Goal: Task Accomplishment & Management: Use online tool/utility

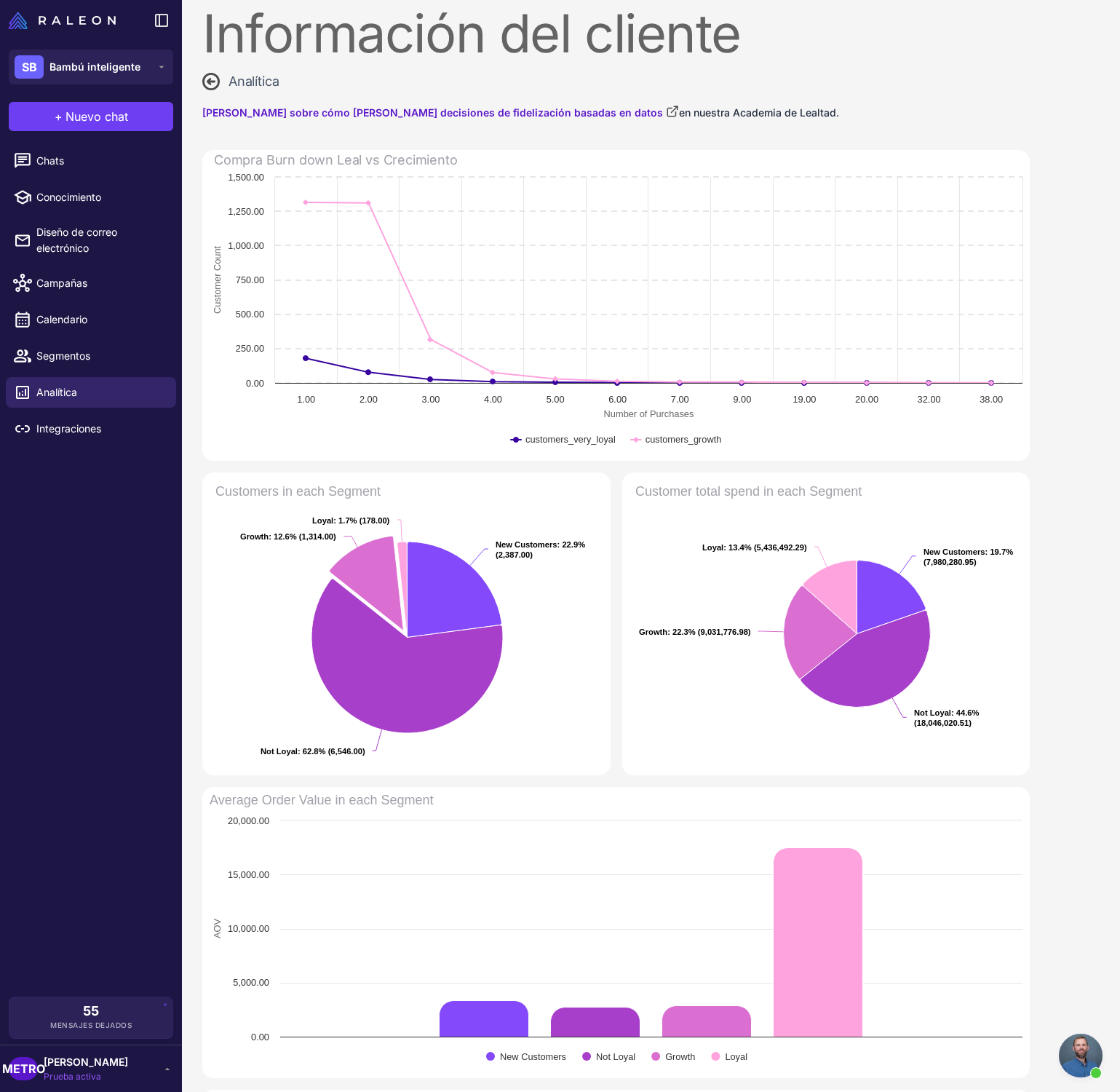
scroll to position [13, 0]
click at [99, 192] on font "Conocimiento" at bounding box center [69, 197] width 65 height 13
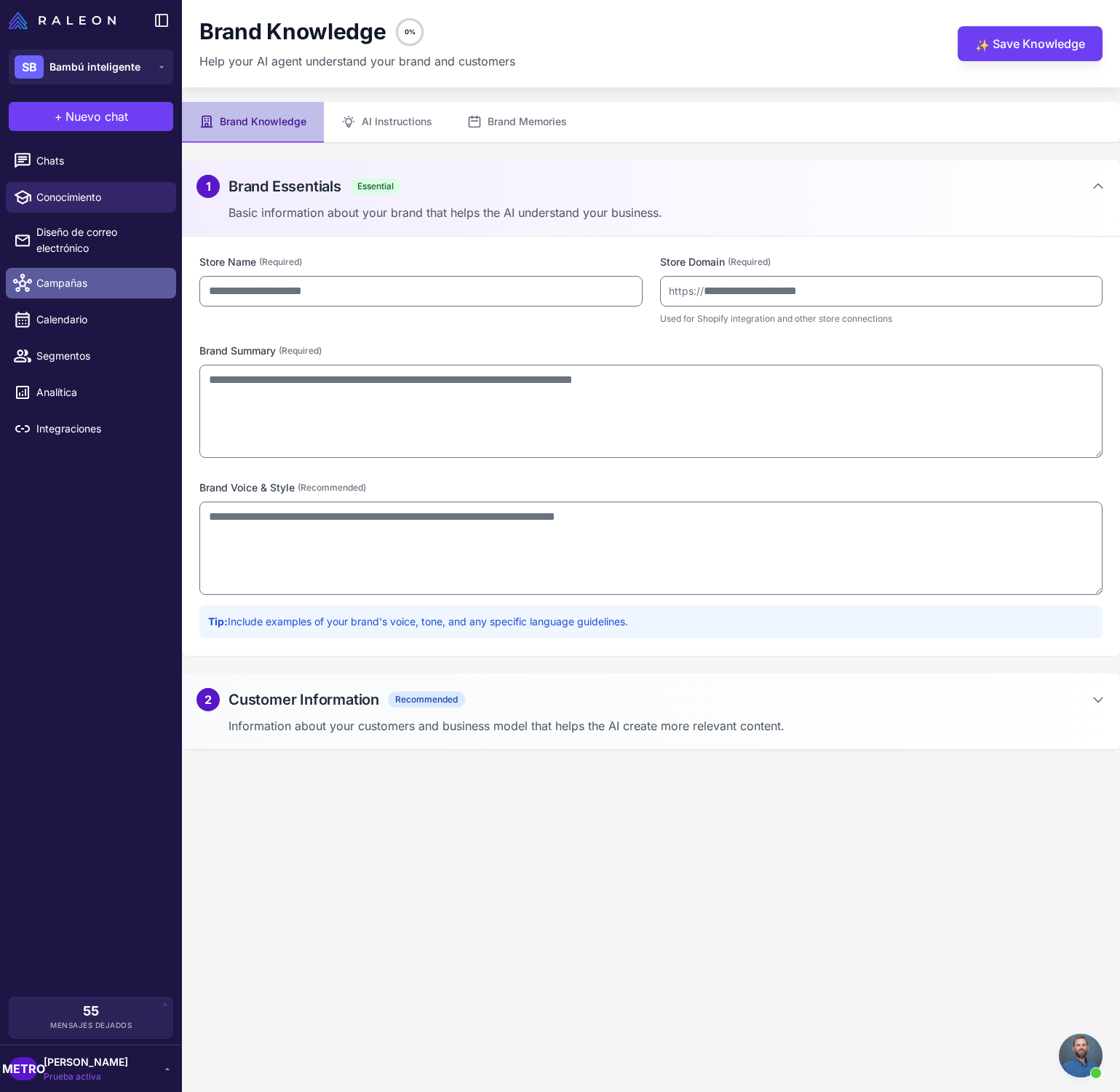
type input "**********"
type textarea "**********"
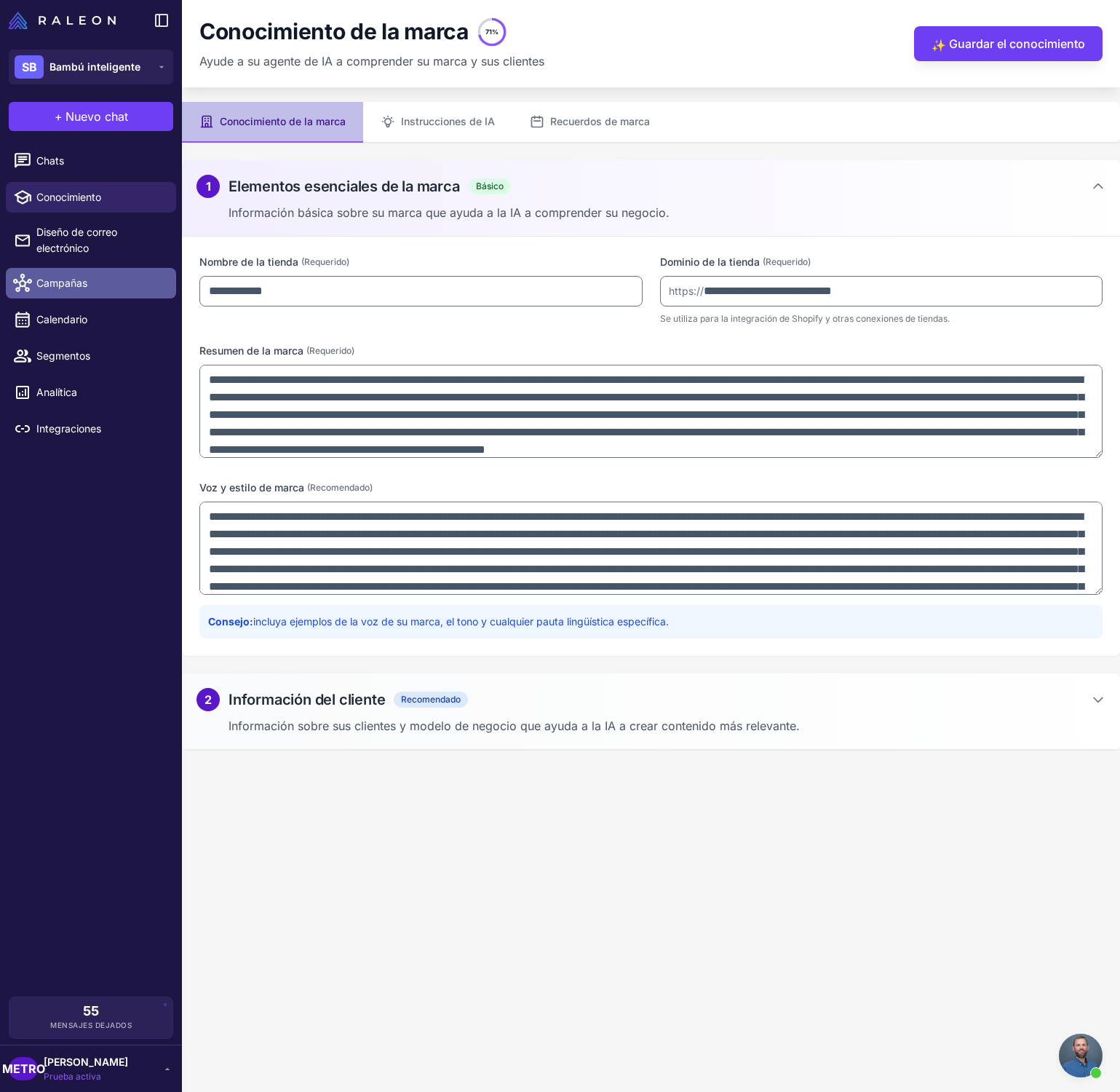
click at [118, 285] on span "Campañas" at bounding box center [100, 283] width 128 height 16
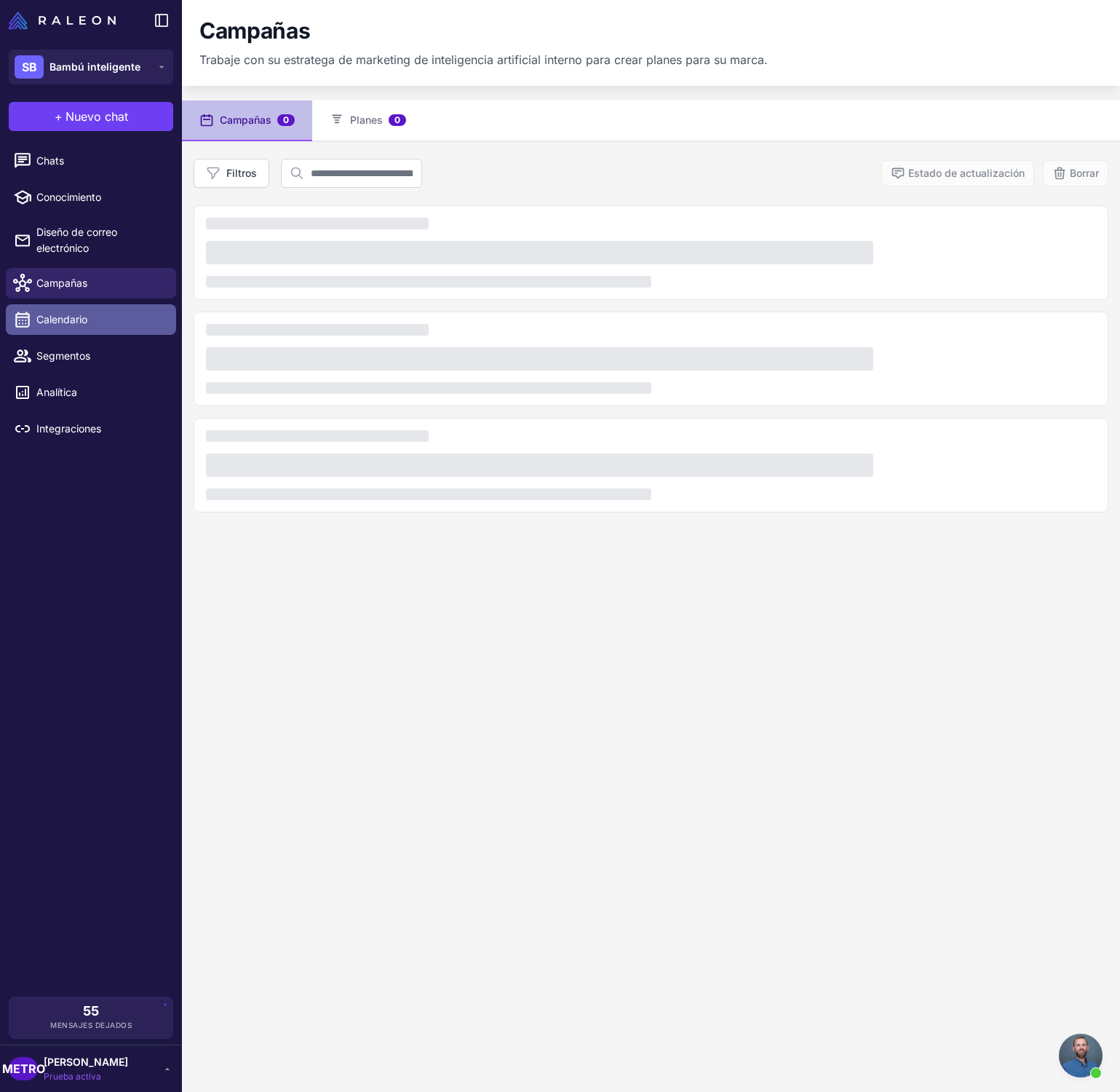
click at [105, 307] on link "Calendario" at bounding box center [90, 319] width 170 height 31
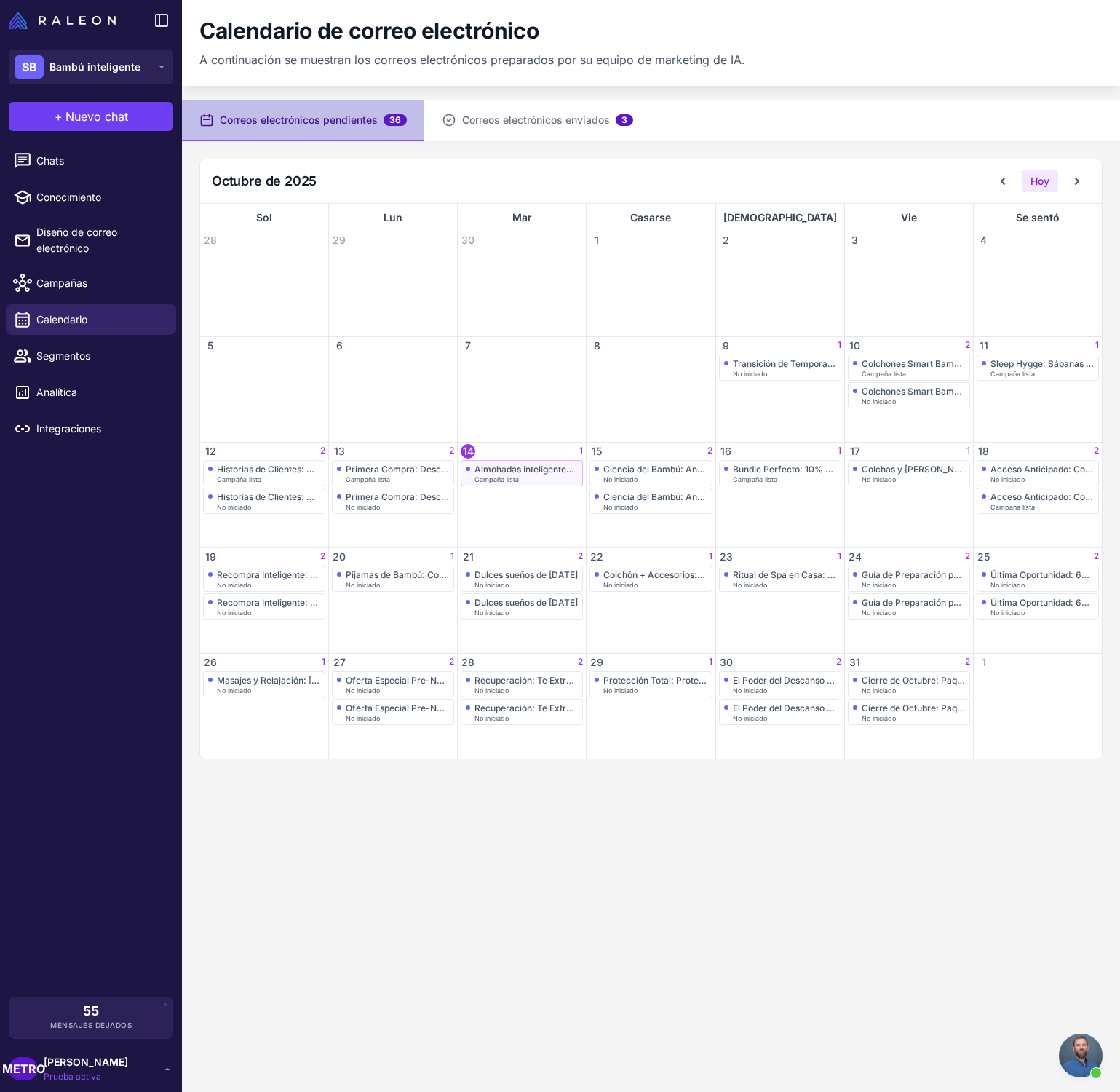
click at [535, 476] on div "Campaña lista" at bounding box center [527, 479] width 103 height 6
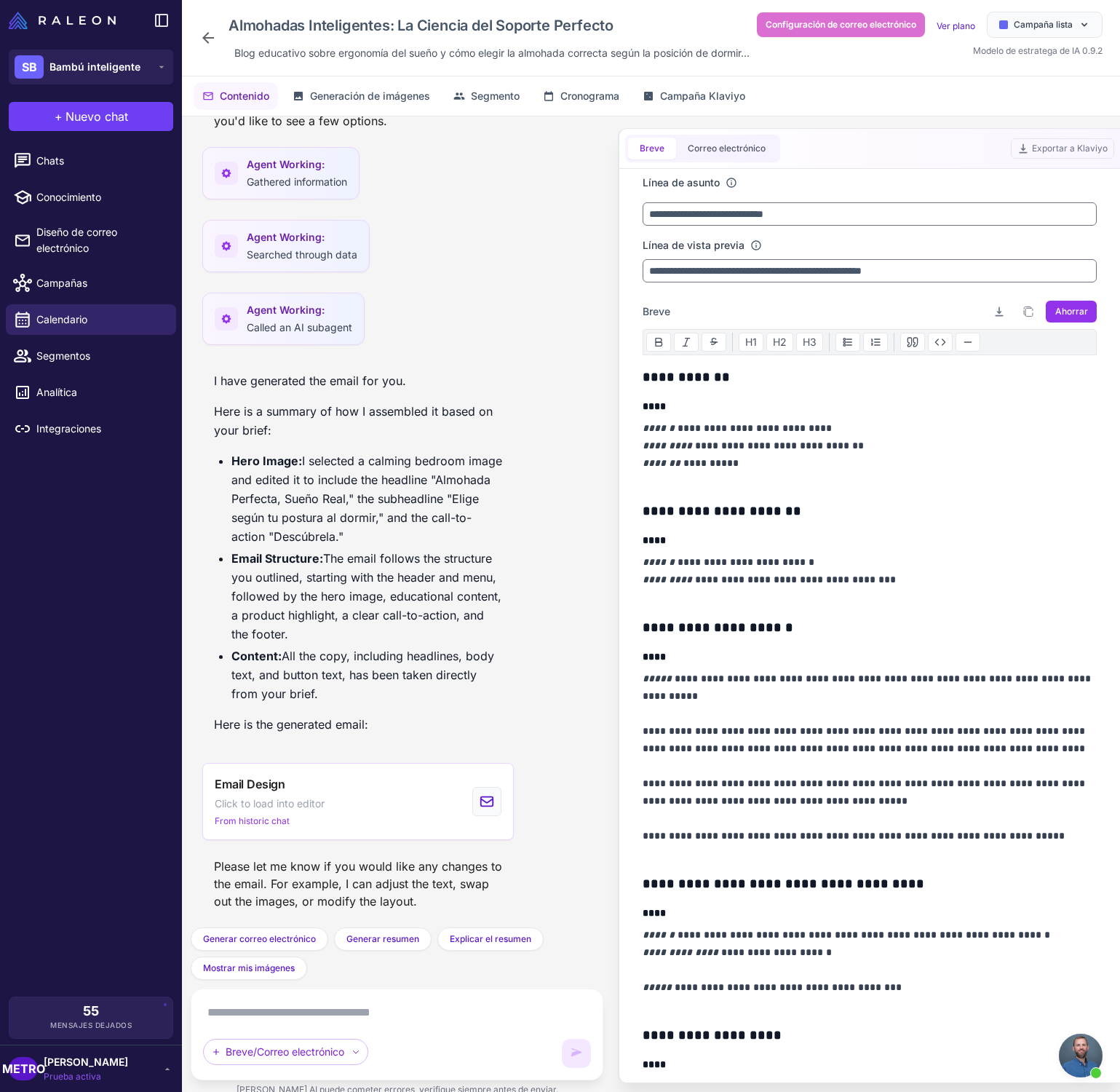
scroll to position [734, 0]
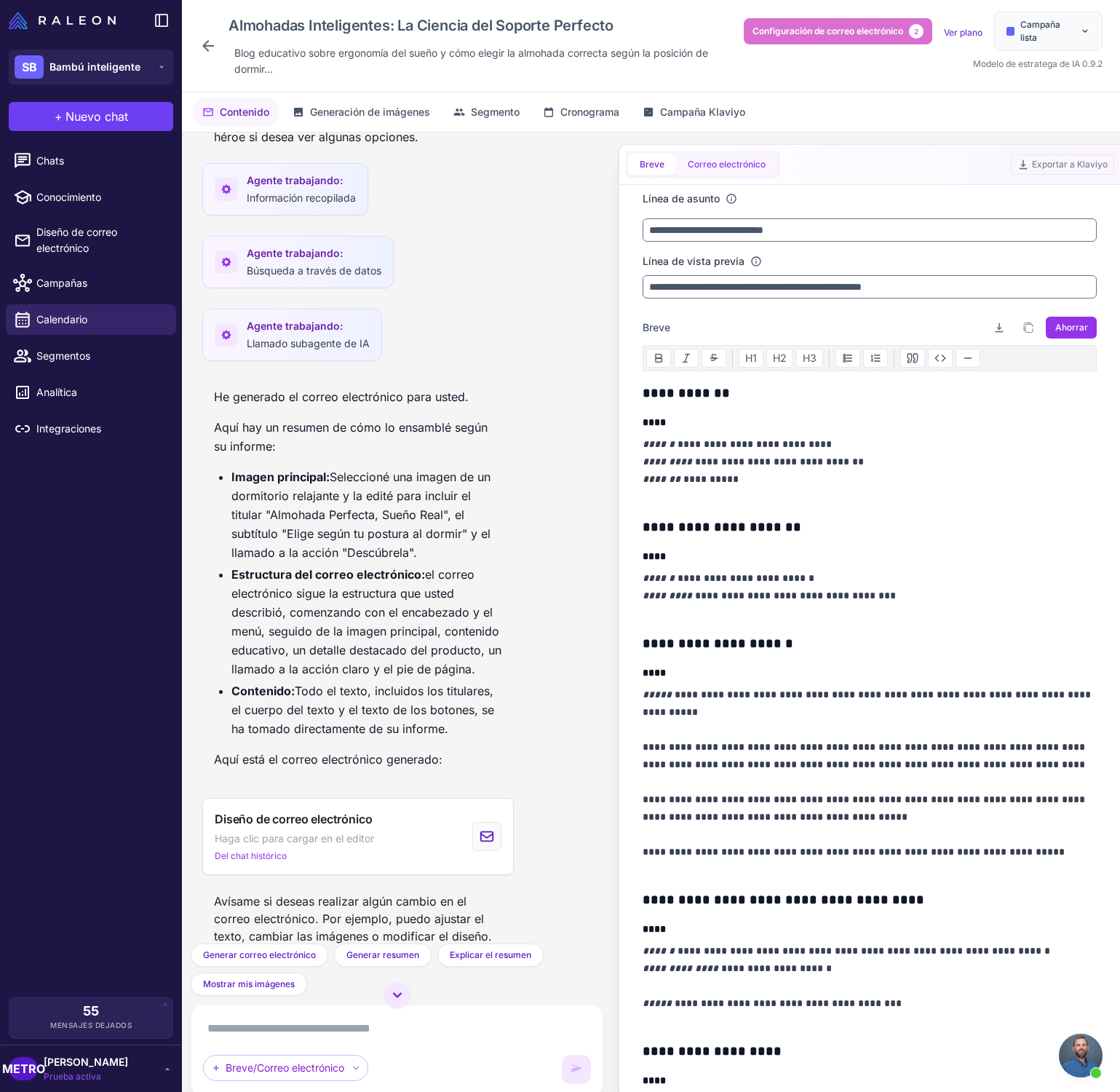
click at [745, 162] on font "Correo electrónico" at bounding box center [726, 164] width 78 height 11
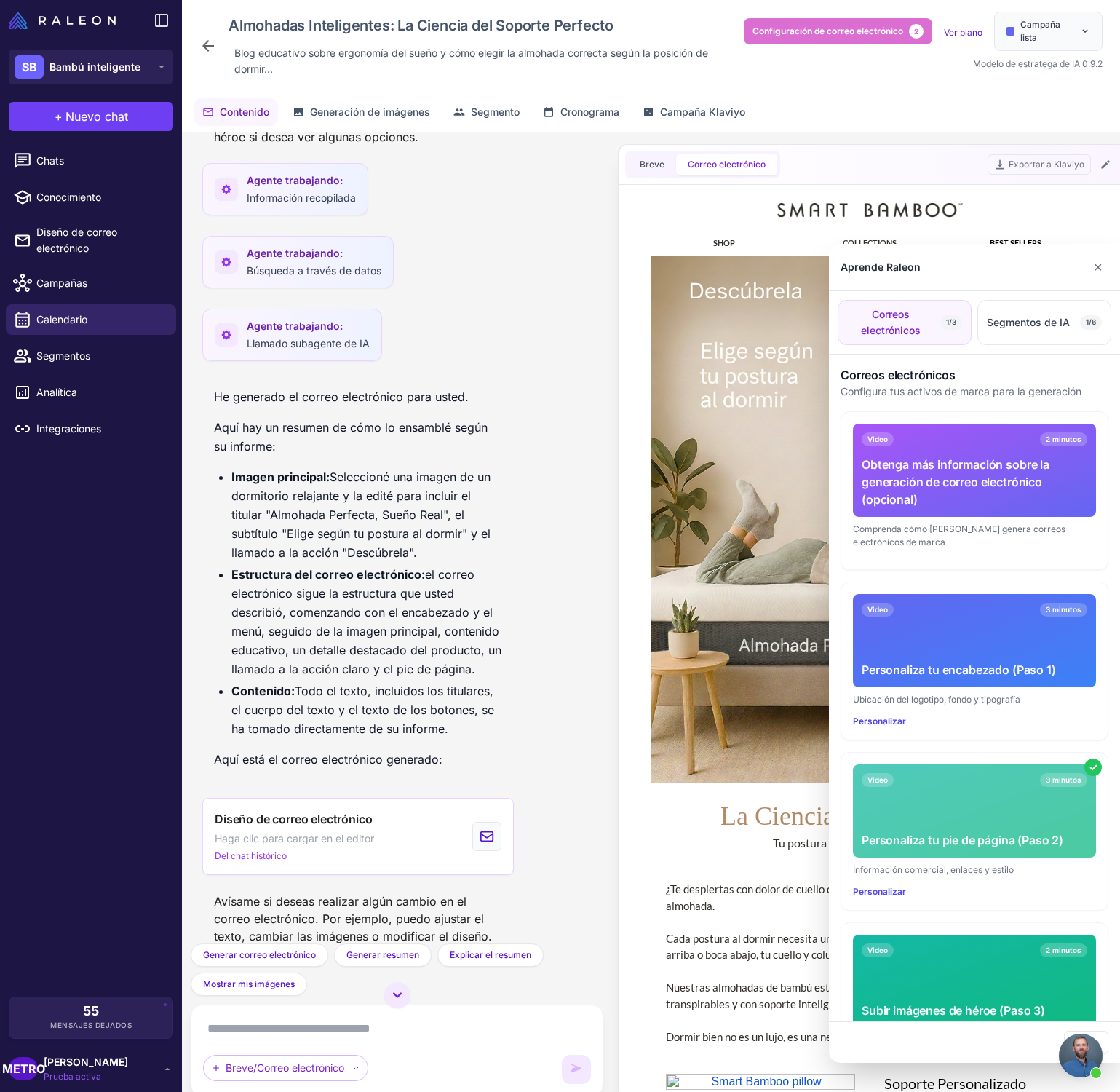
scroll to position [0, 0]
click at [1079, 32] on div at bounding box center [560, 546] width 1120 height 1092
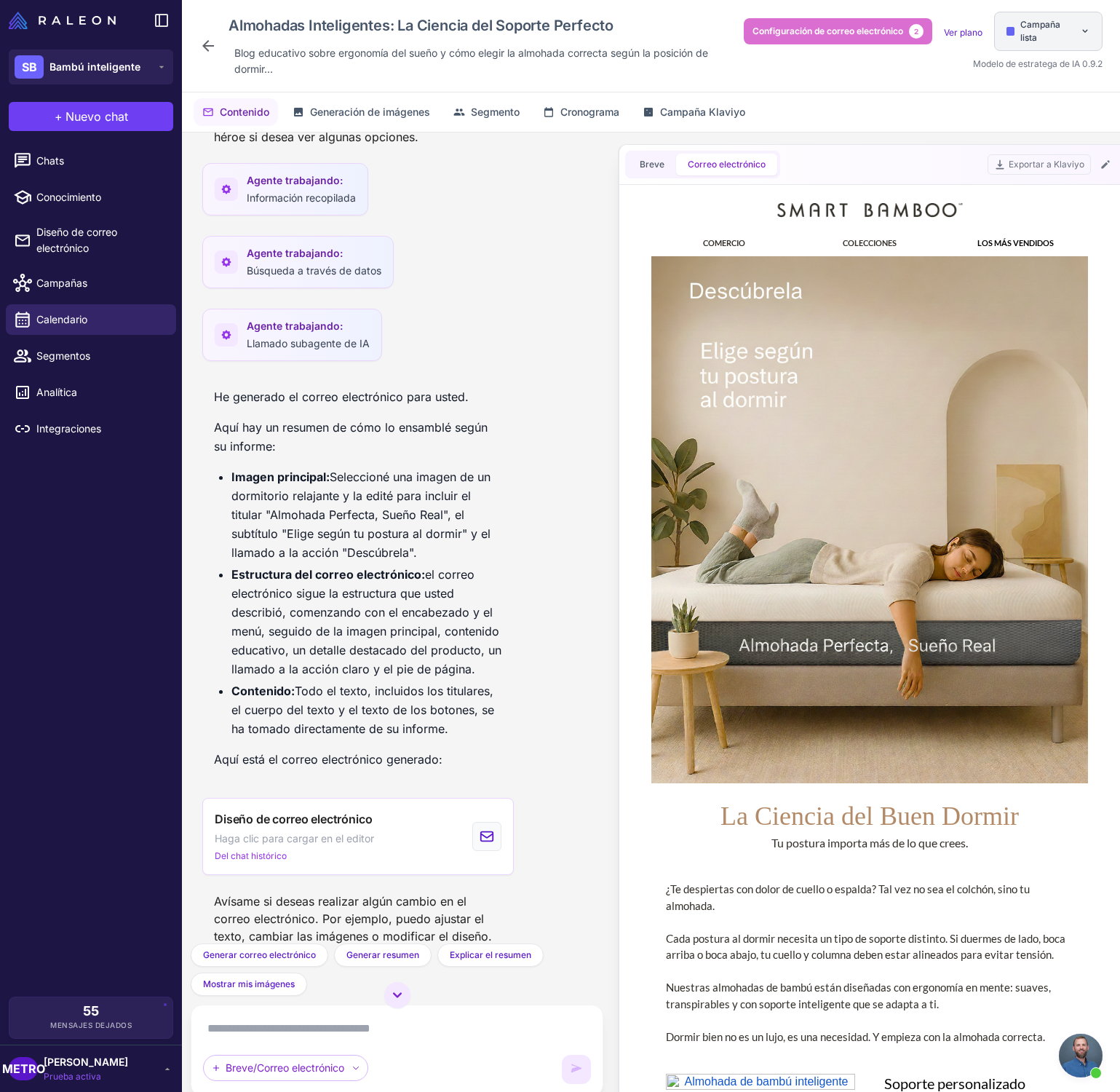
click at [1077, 33] on div "Campaña lista" at bounding box center [1049, 31] width 109 height 39
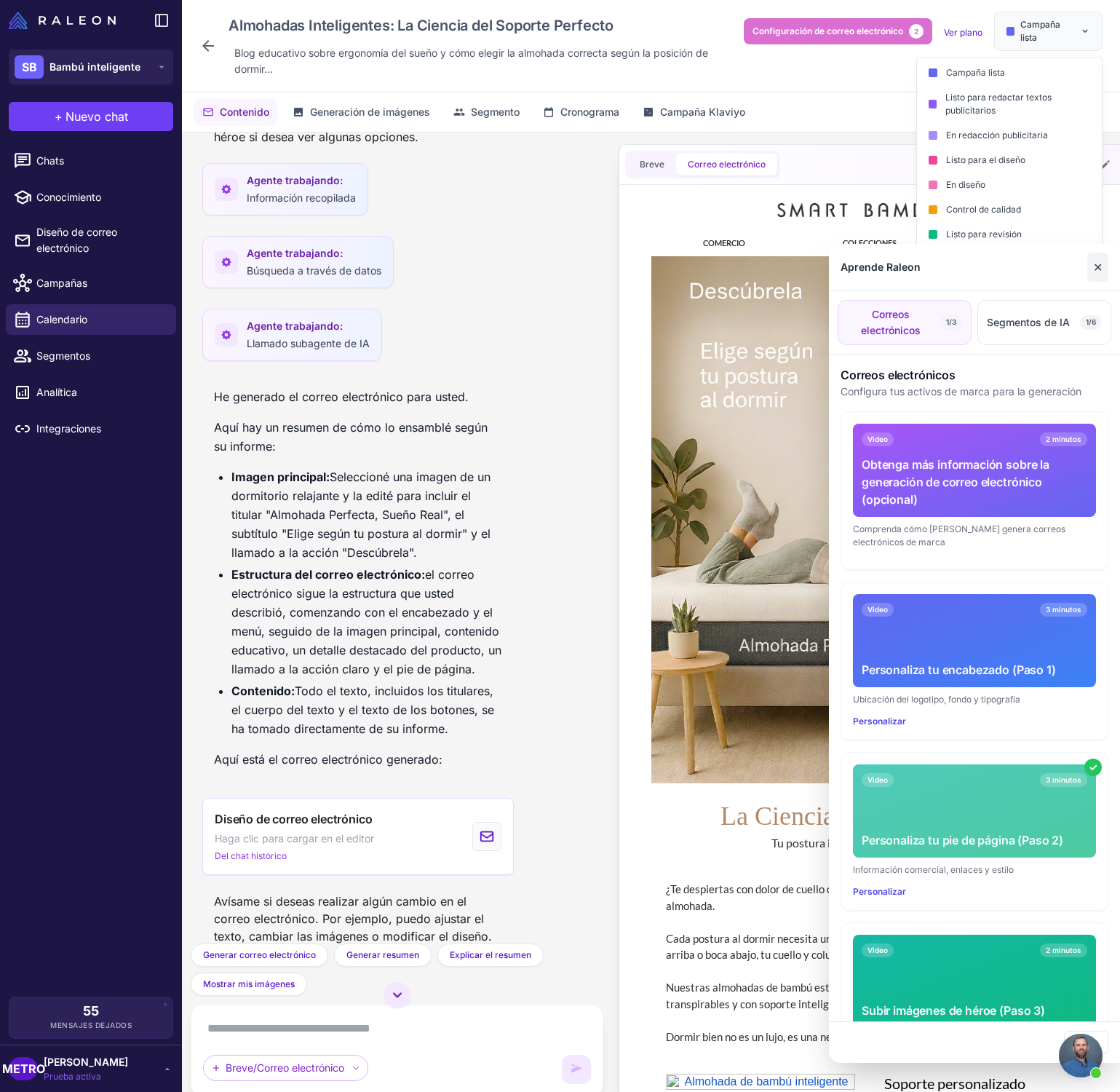
click at [1100, 273] on font "✕" at bounding box center [1097, 267] width 9 height 14
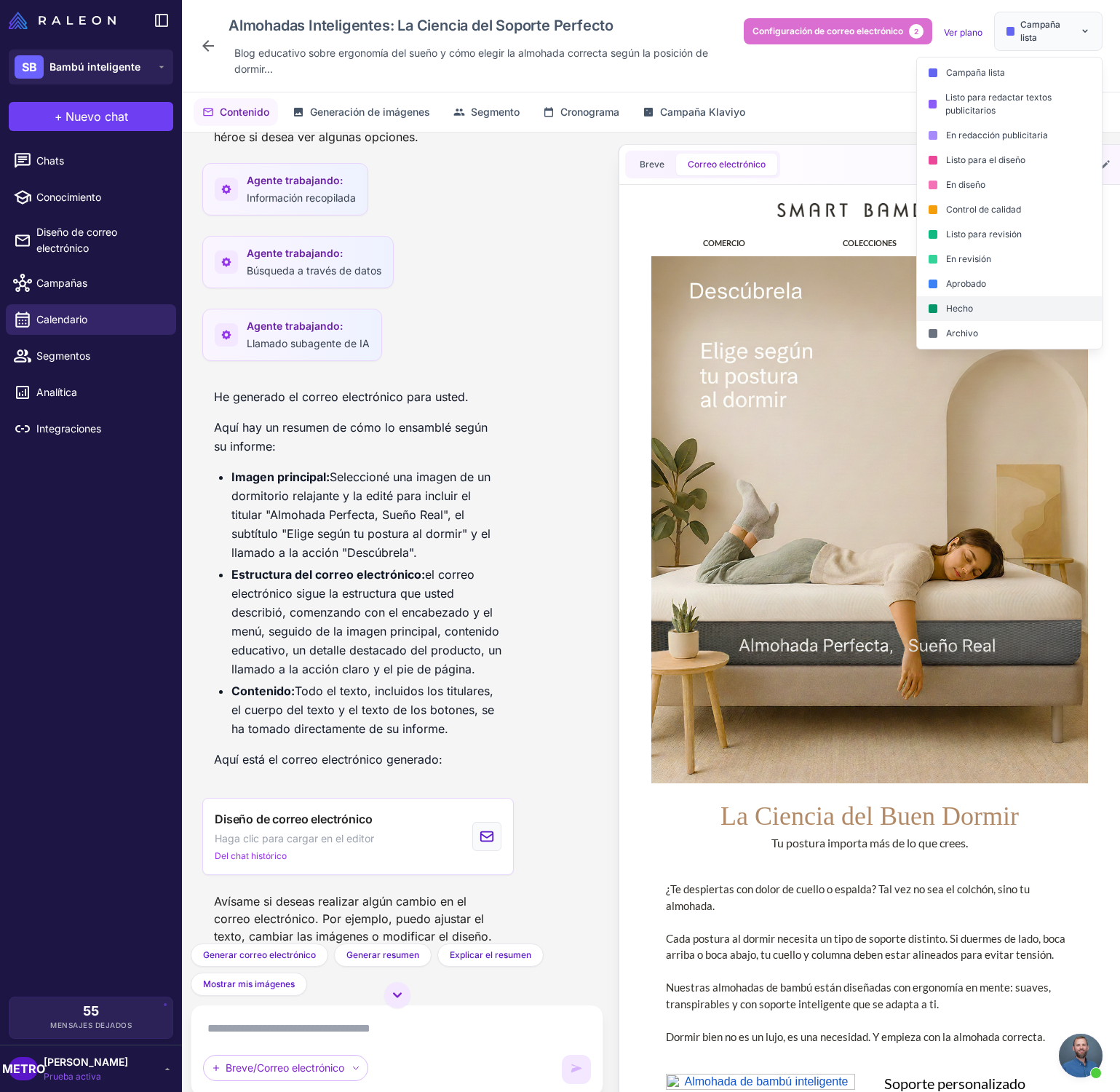
click at [977, 299] on div "Hecho" at bounding box center [1010, 308] width 185 height 24
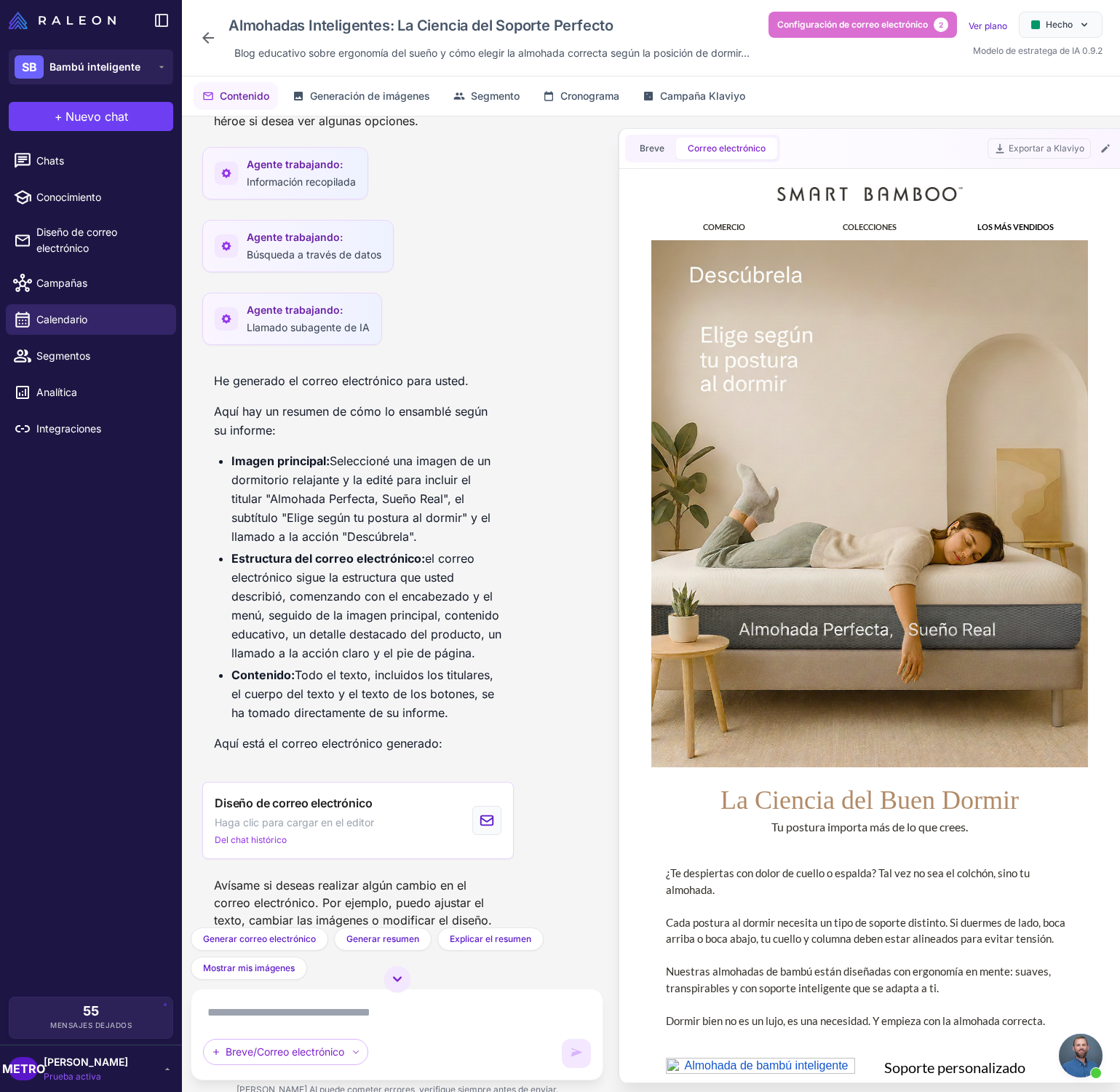
click at [210, 43] on icon at bounding box center [207, 37] width 17 height 17
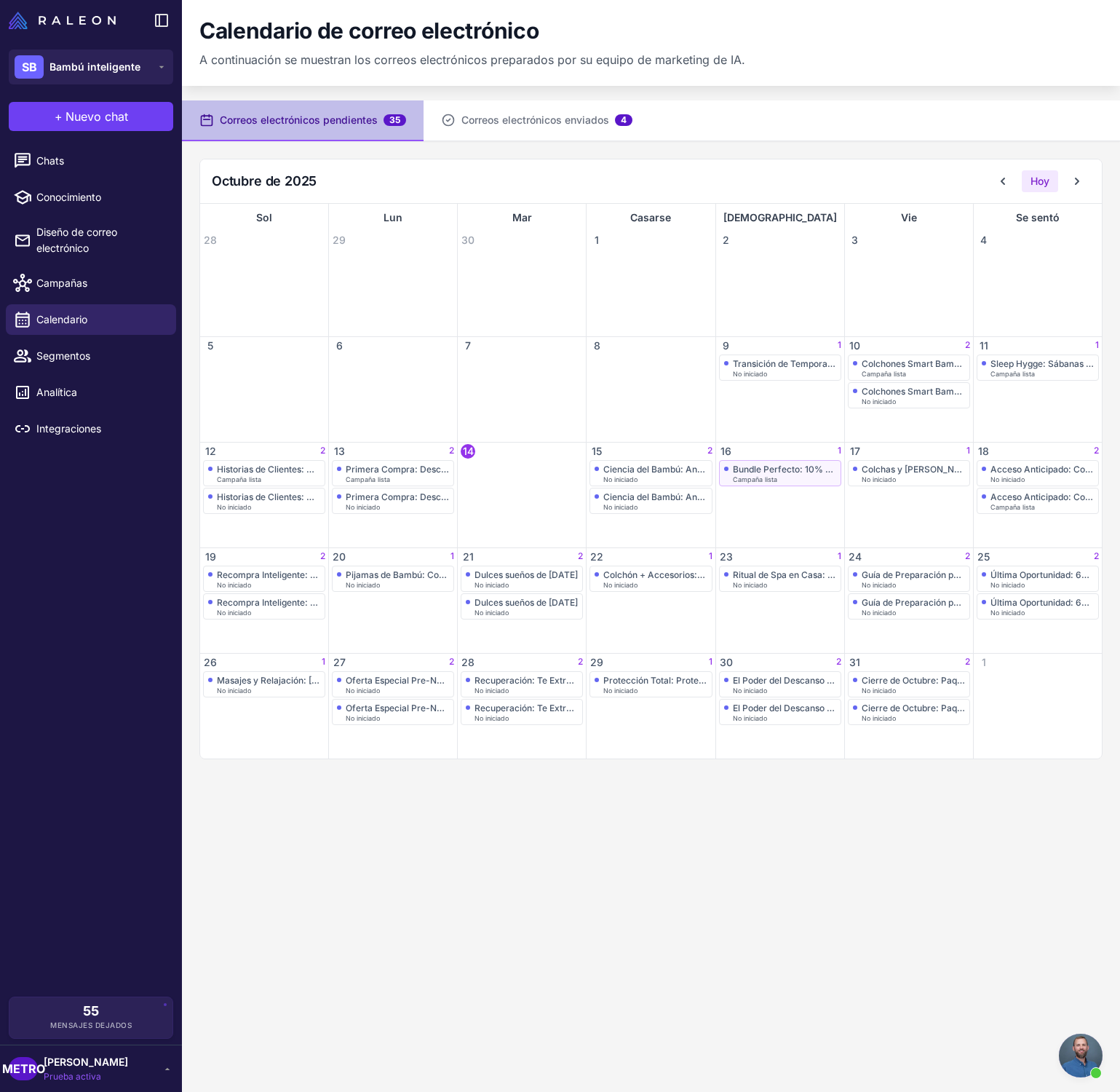
click at [755, 473] on font "Bundle Perfecto: 10% de descuento en Tu Set Completo" at bounding box center [848, 469] width 231 height 11
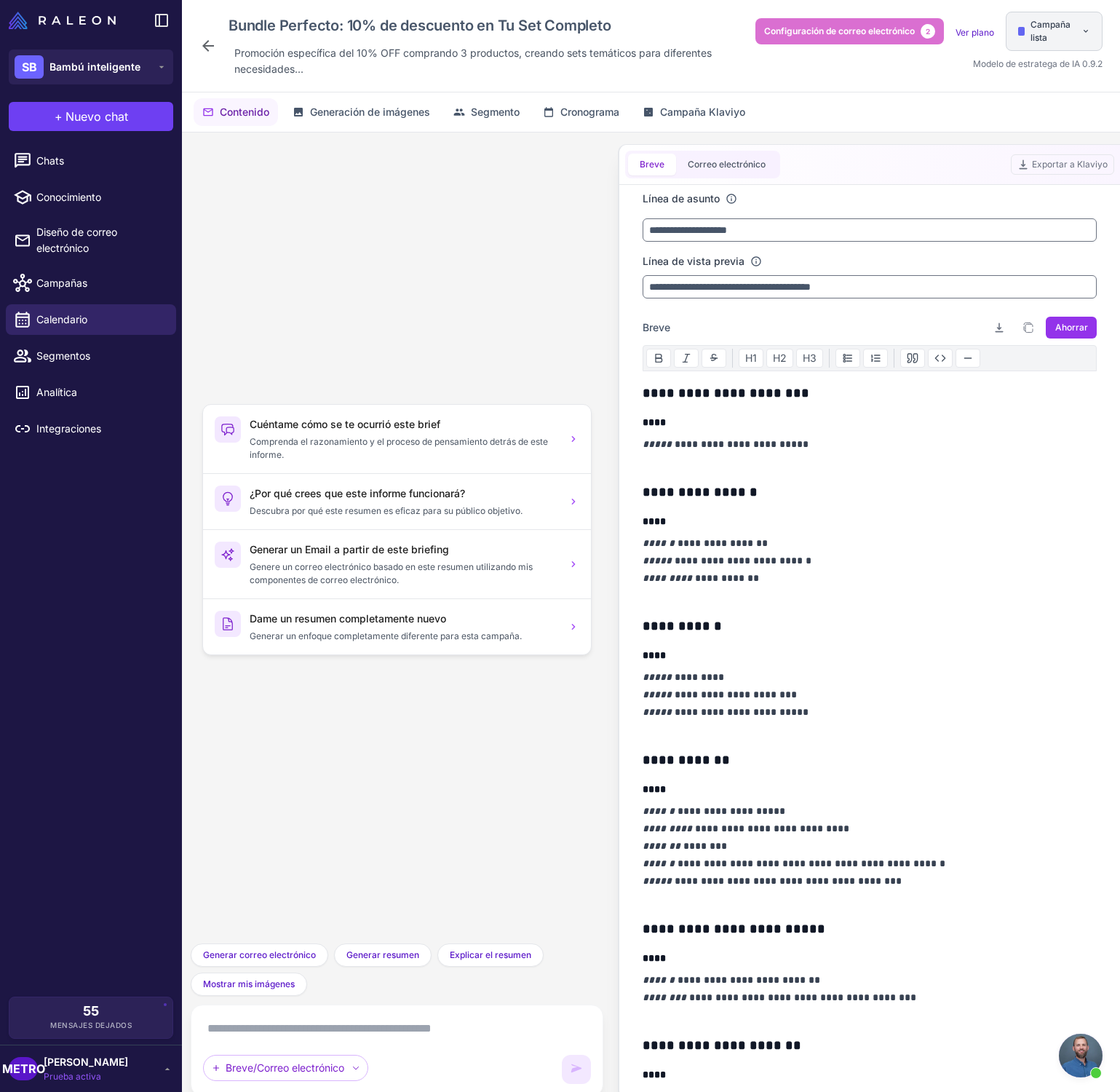
click at [1080, 45] on div "Campaña lista" at bounding box center [1054, 31] width 97 height 39
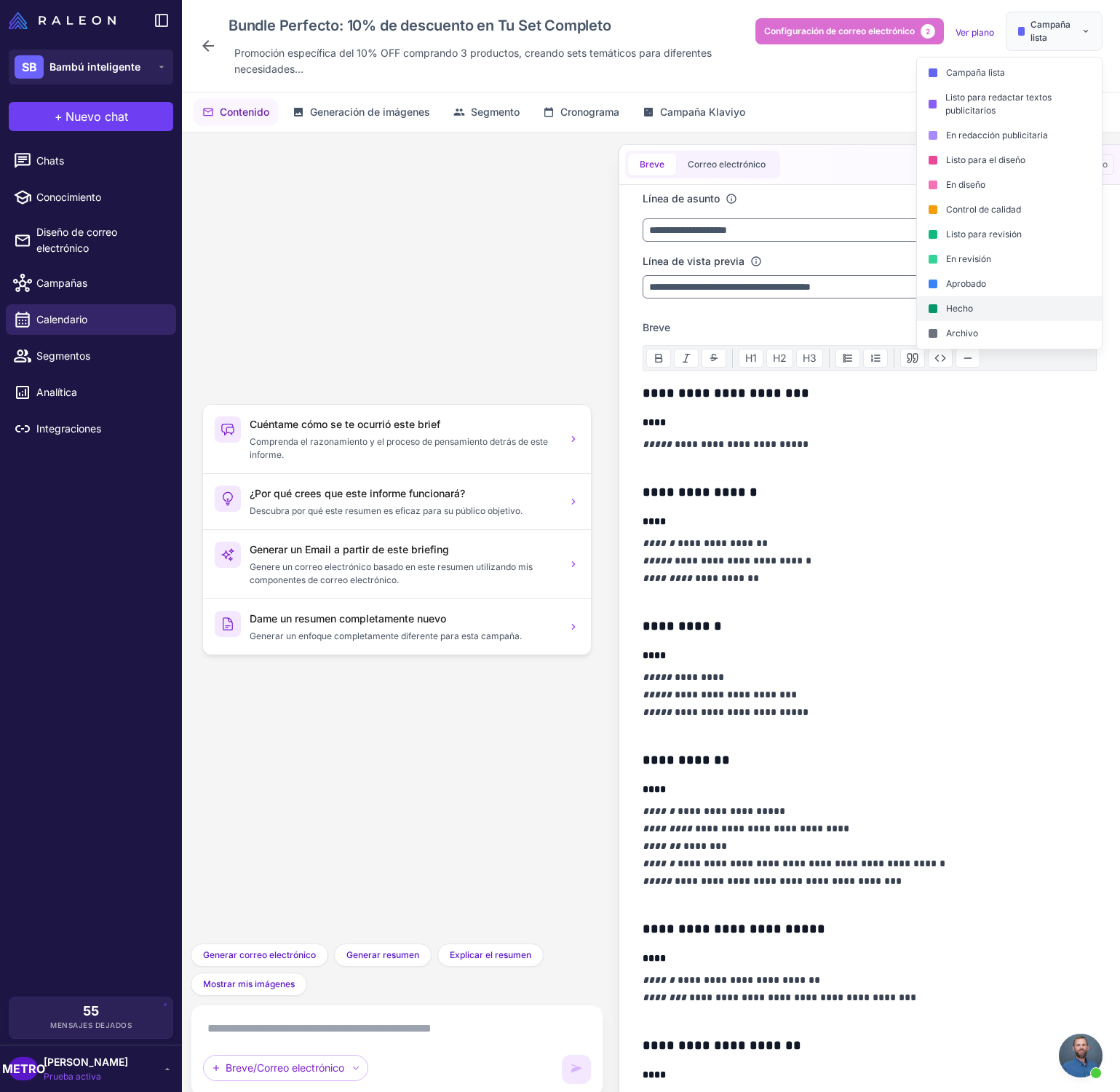
click at [964, 303] on font "Hecho" at bounding box center [960, 309] width 27 height 11
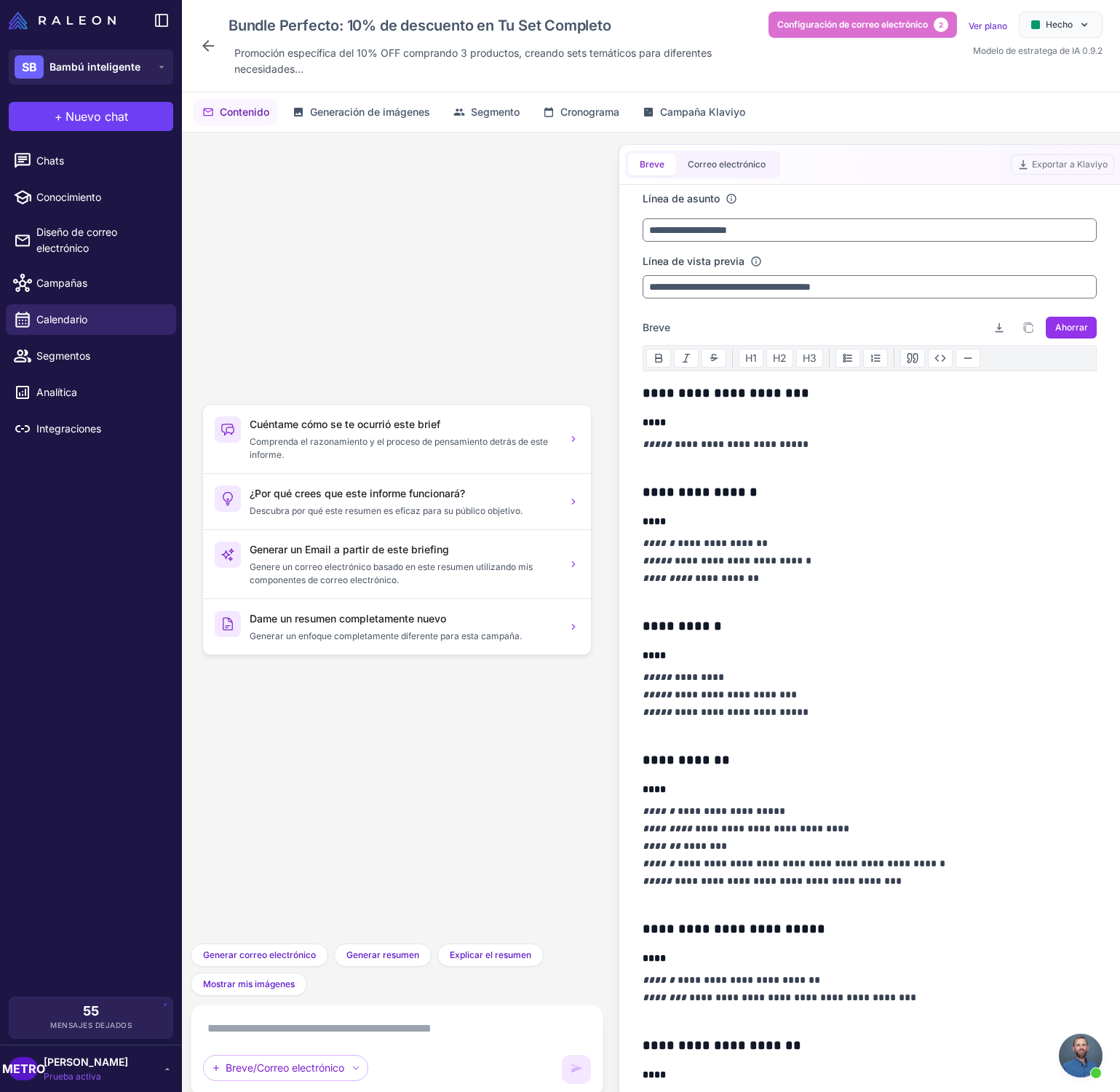
click at [206, 46] on icon at bounding box center [208, 45] width 12 height 12
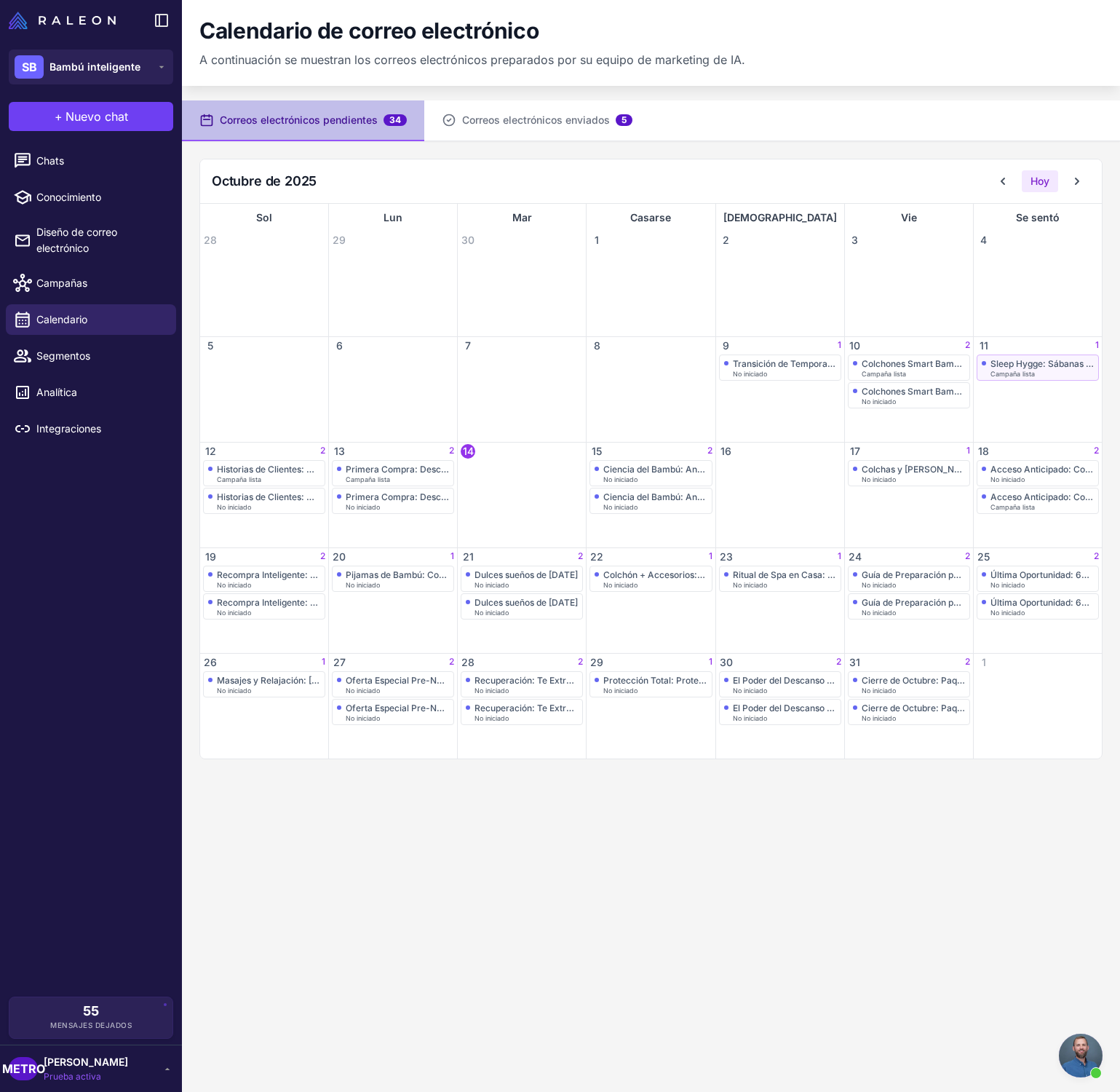
click at [1079, 364] on font "Sleep Hygge: Sábanas y Fundas para el Otoño Perfecto" at bounding box center [1105, 364] width 229 height 11
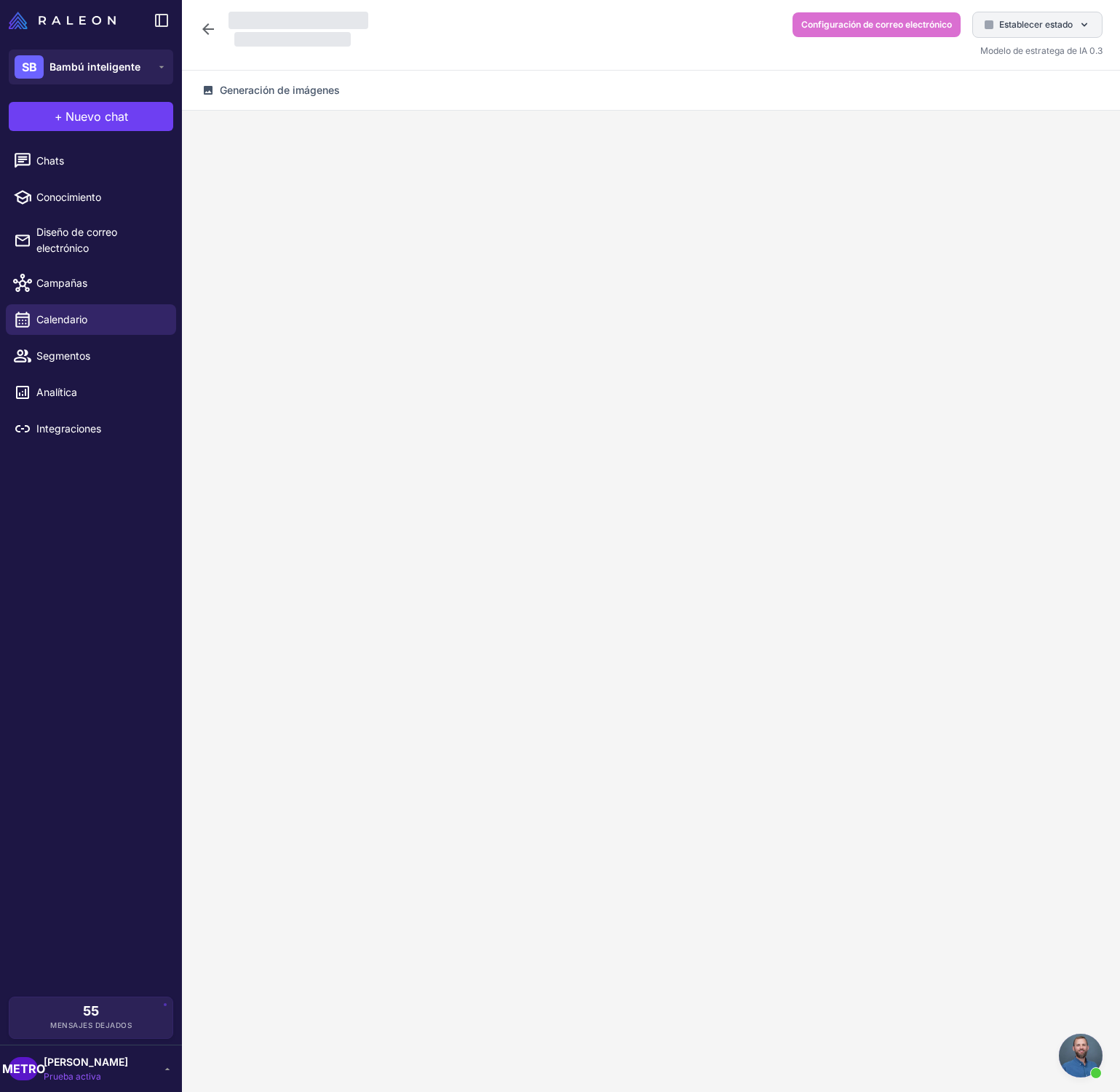
click at [1077, 24] on div "Establecer estado" at bounding box center [1038, 24] width 130 height 26
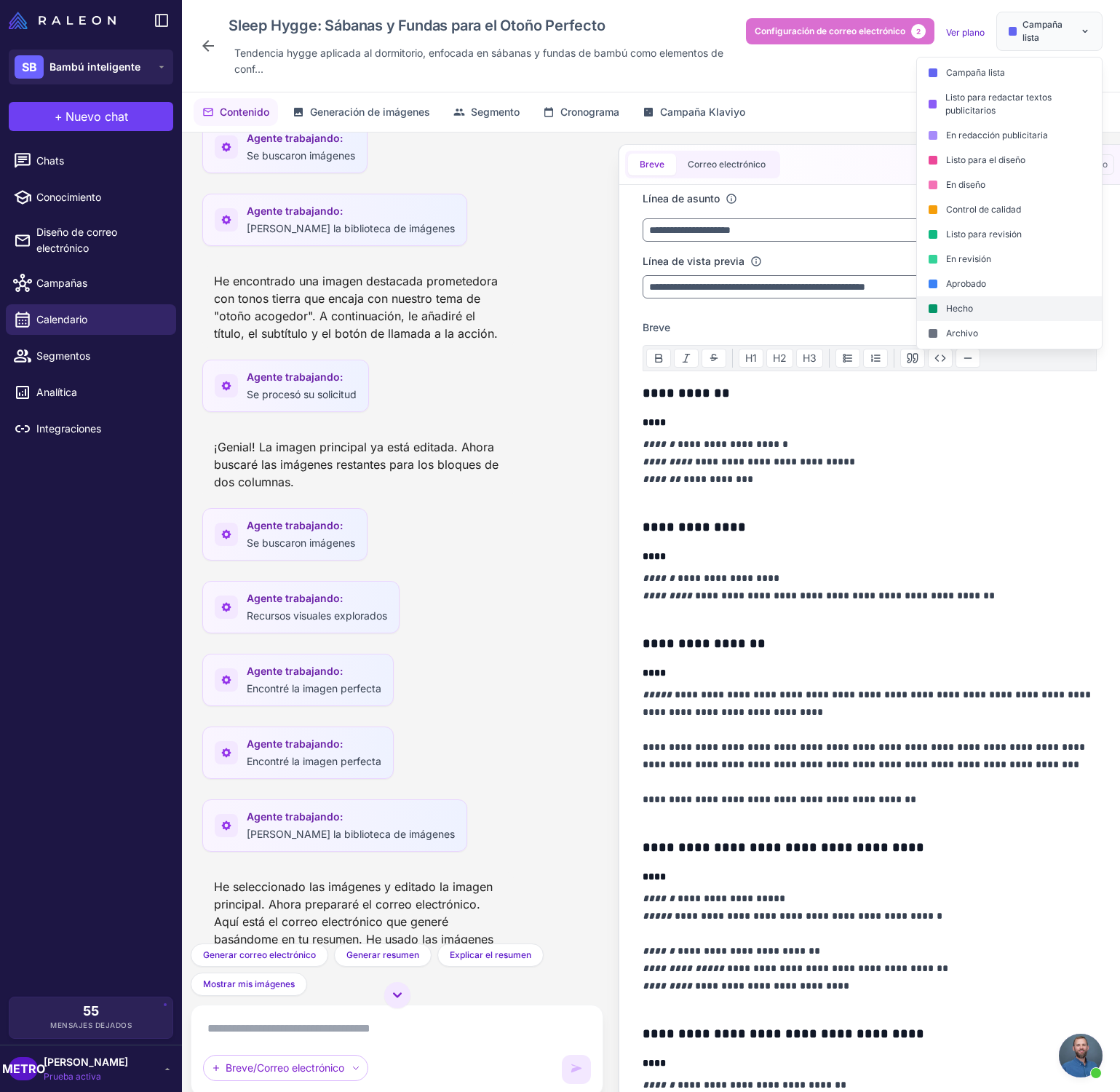
scroll to position [2357, 0]
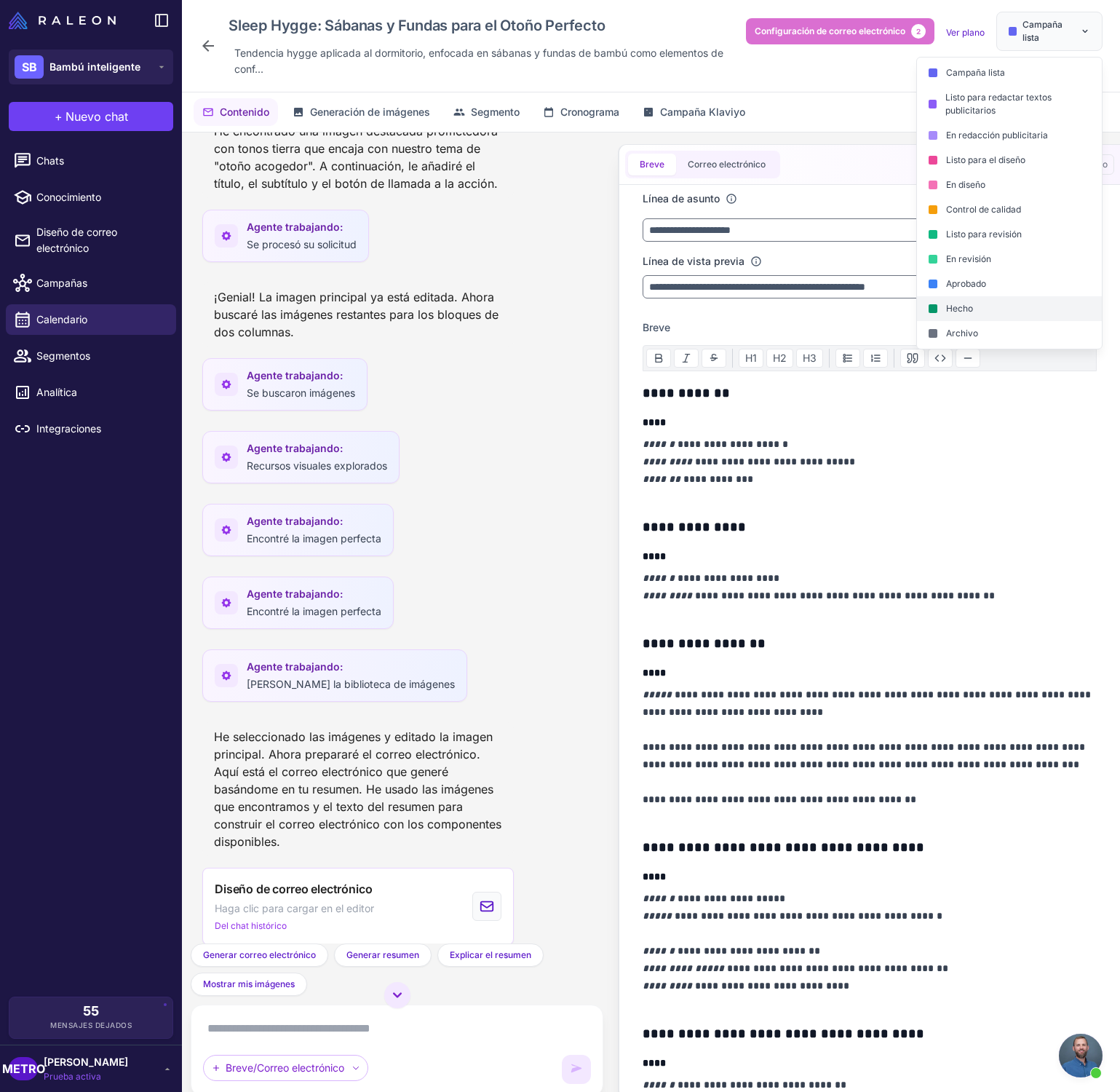
click at [980, 308] on div "Hecho" at bounding box center [1010, 308] width 185 height 24
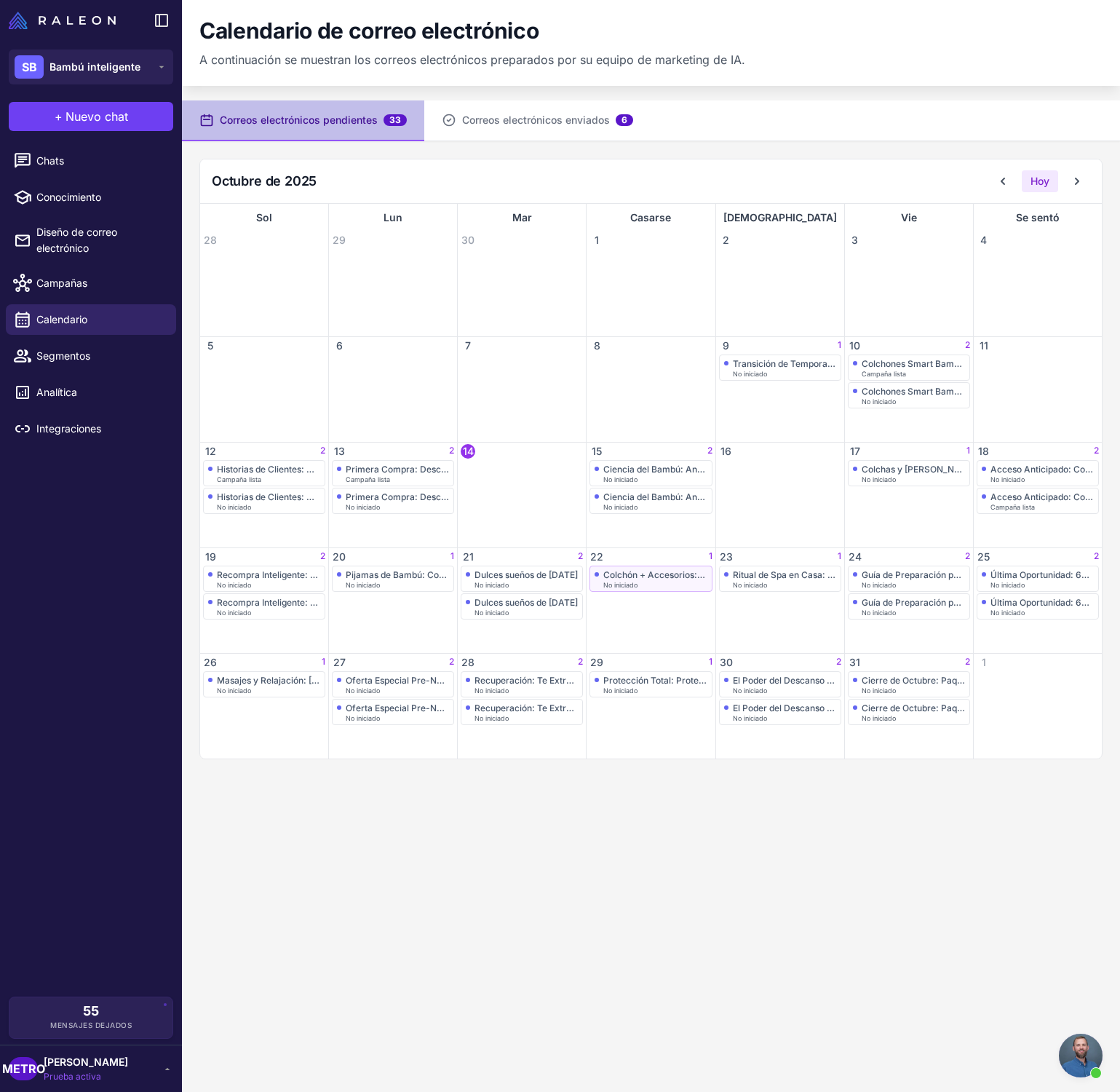
click at [641, 573] on font "Colchón + Accesorios: Cashback Máximo" at bounding box center [689, 574] width 173 height 11
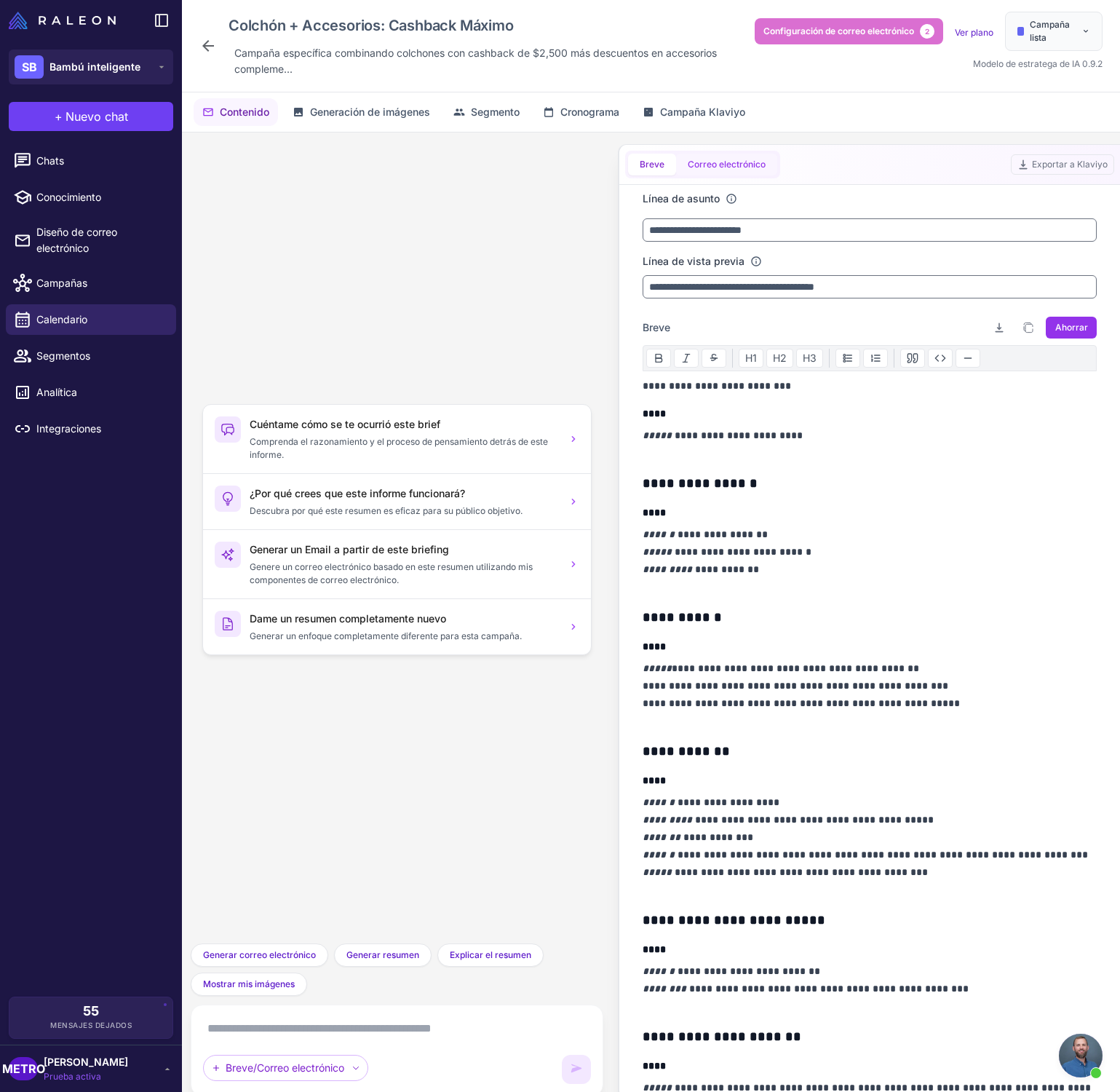
click at [755, 168] on font "Correo electrónico" at bounding box center [726, 164] width 78 height 11
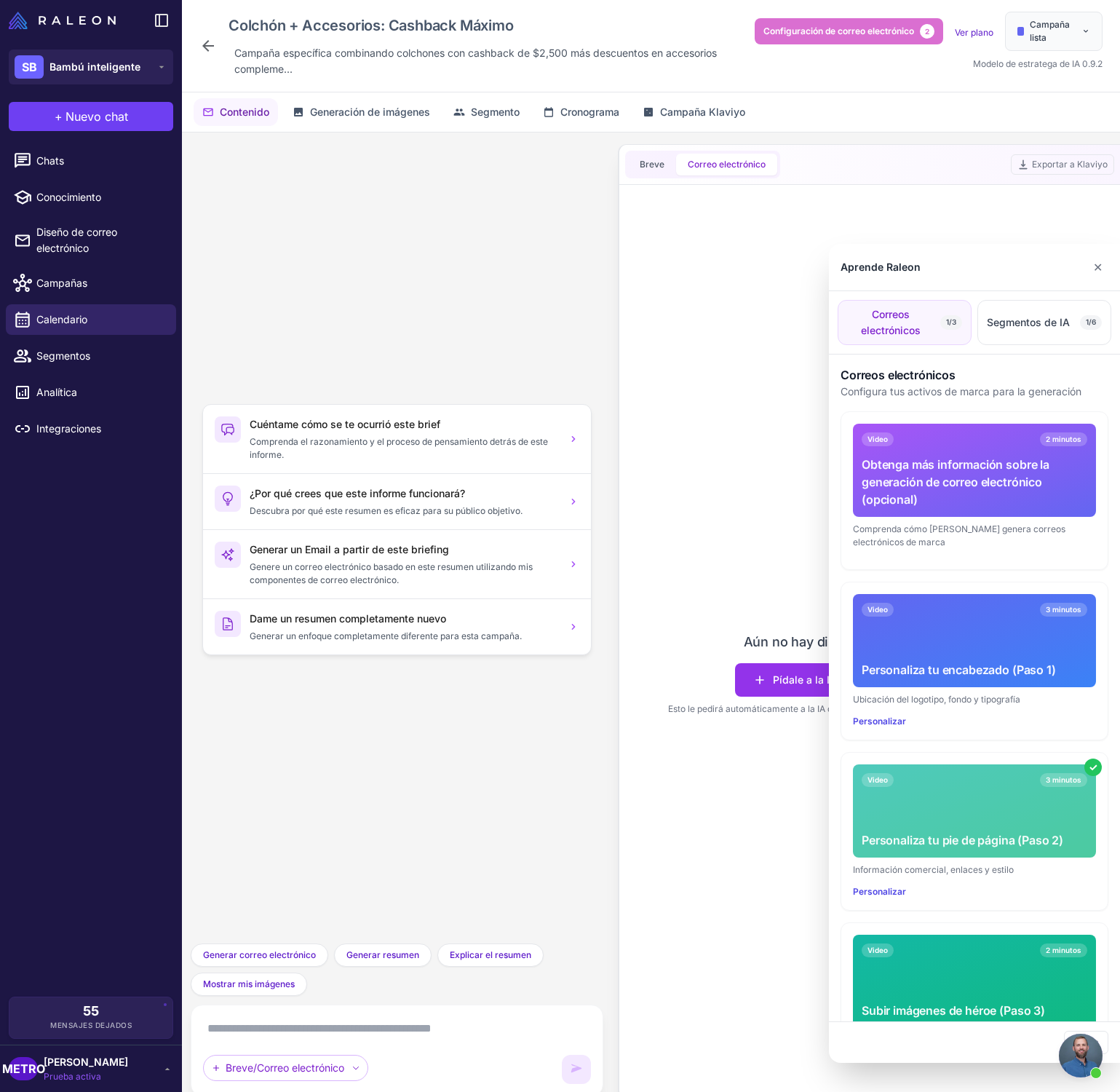
click at [640, 169] on div at bounding box center [560, 546] width 1120 height 1092
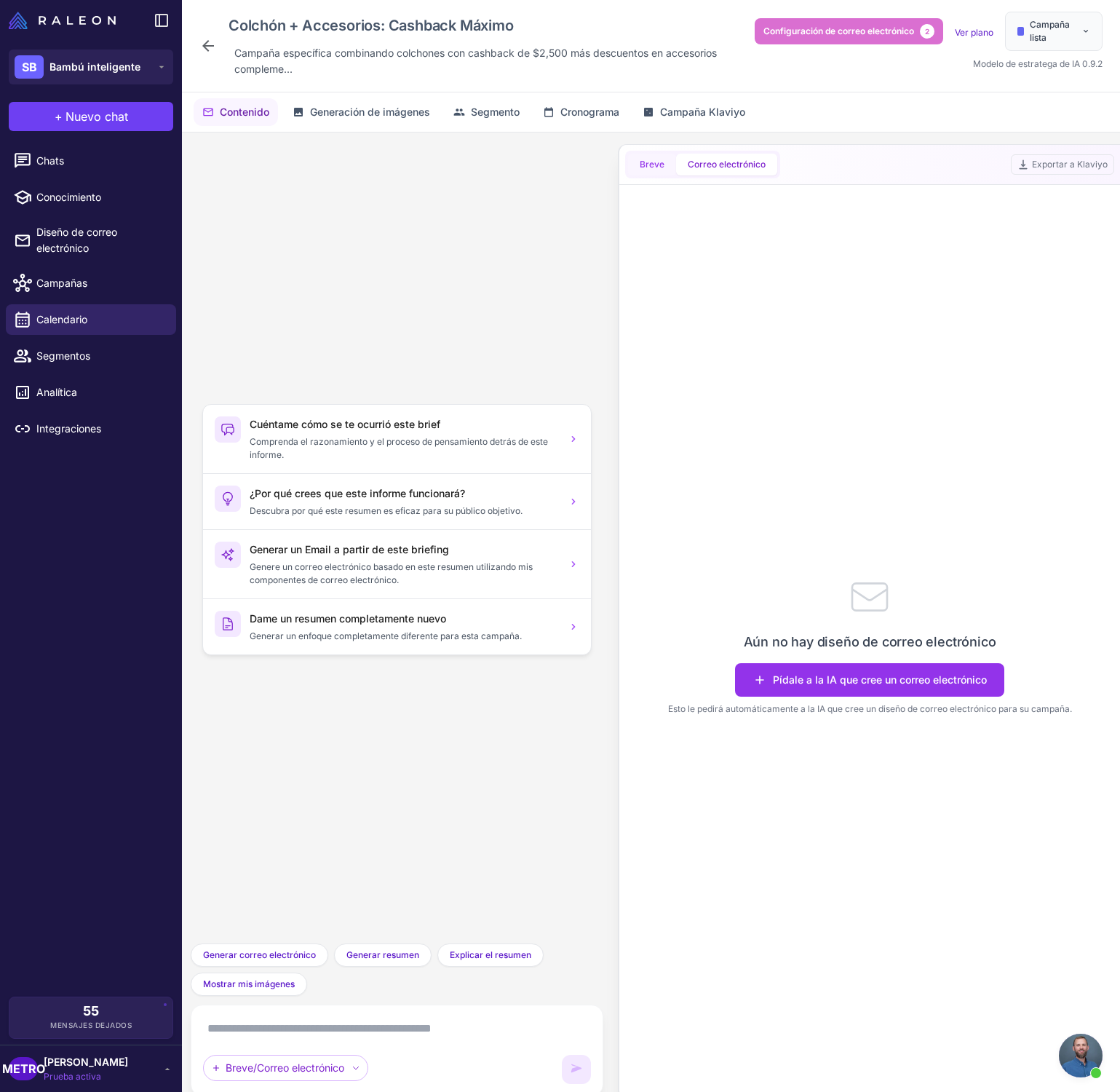
click at [642, 167] on font "Breve" at bounding box center [651, 164] width 24 height 11
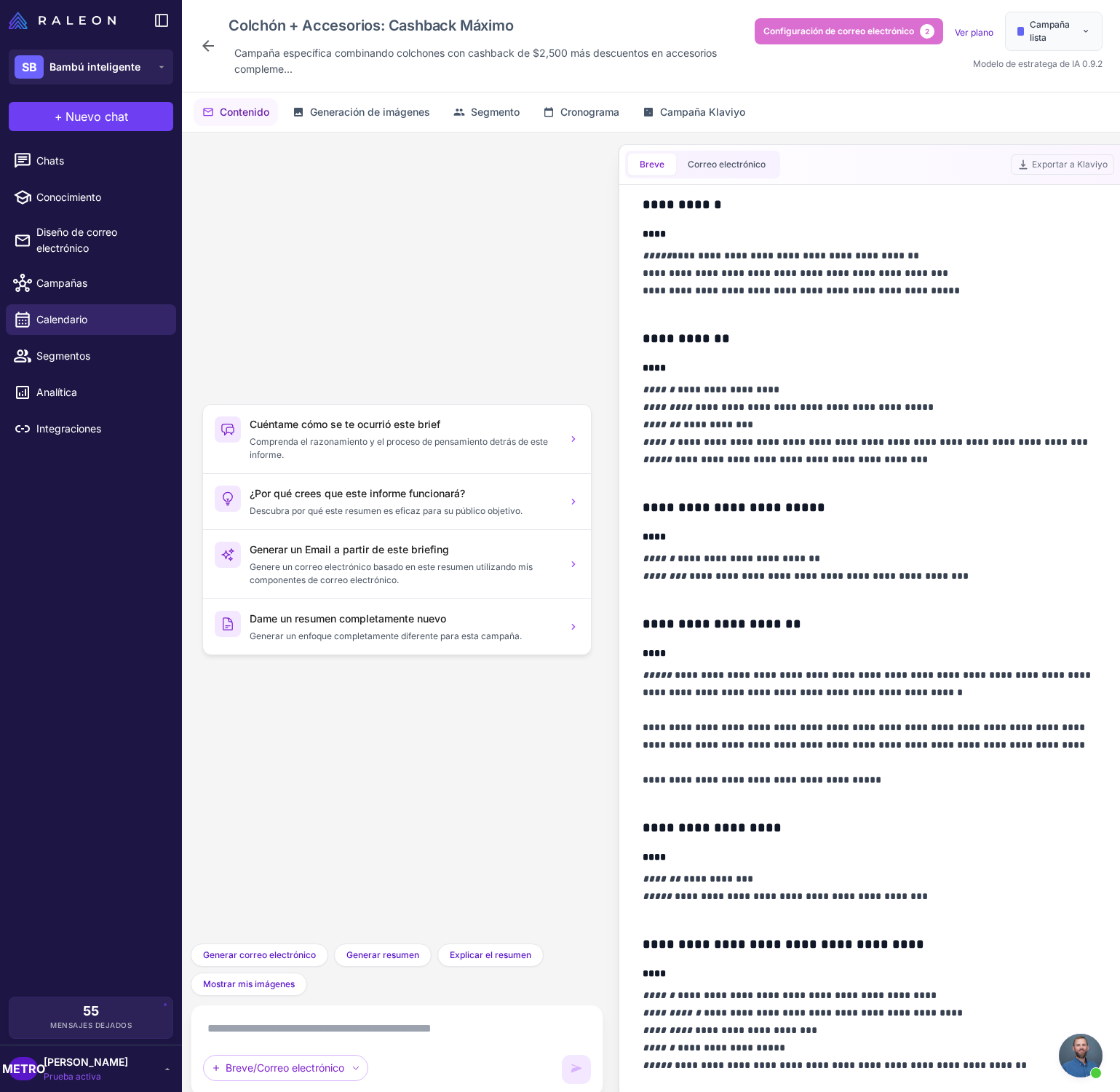
scroll to position [412, 0]
click at [549, 285] on div "Cuéntame cómo se te ocurrió este brief Comprenda el razonamiento y el [PERSON_N…" at bounding box center [397, 537] width 389 height 787
click at [733, 168] on font "Correo electrónico" at bounding box center [726, 164] width 78 height 11
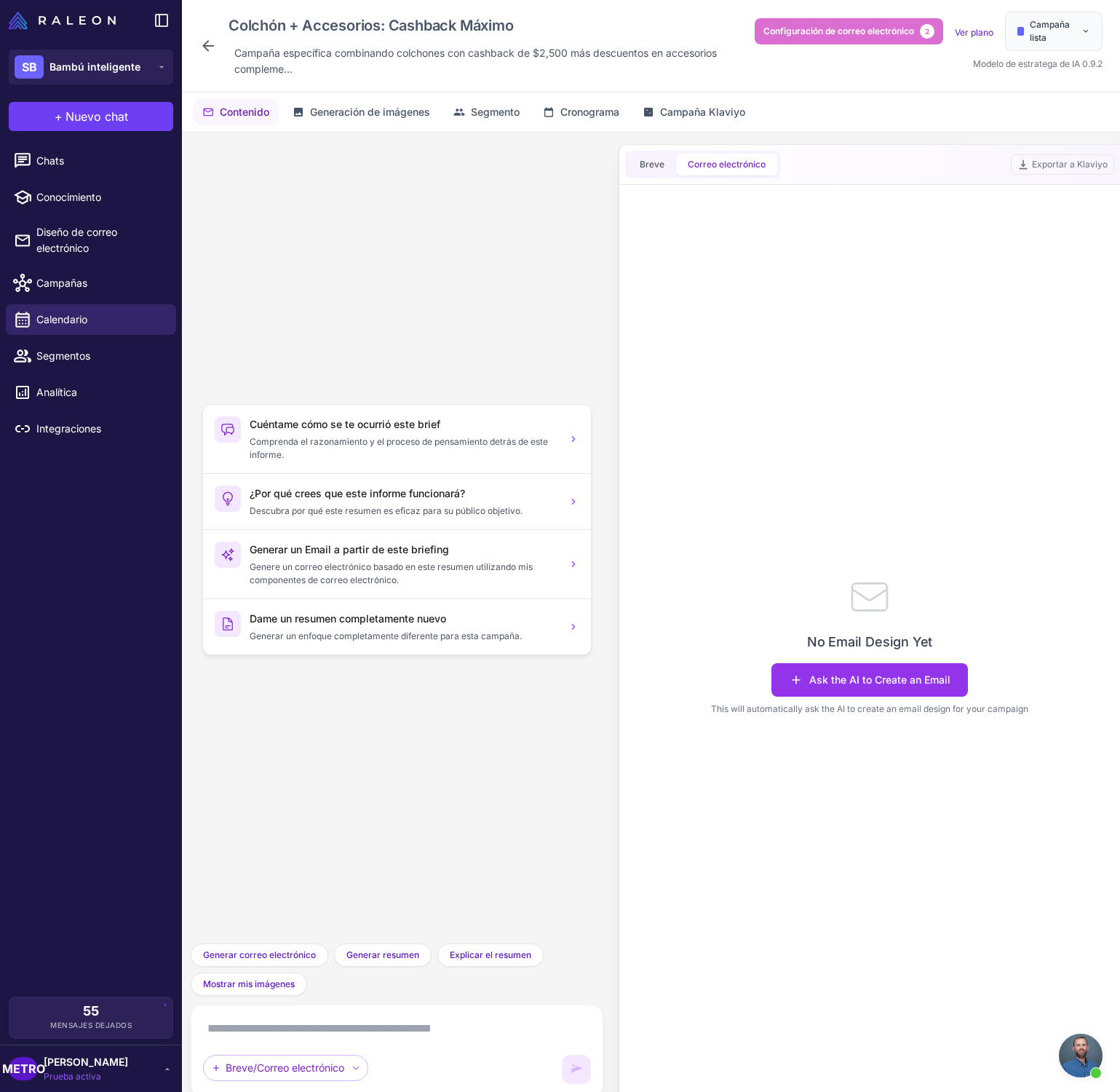
scroll to position [0, 0]
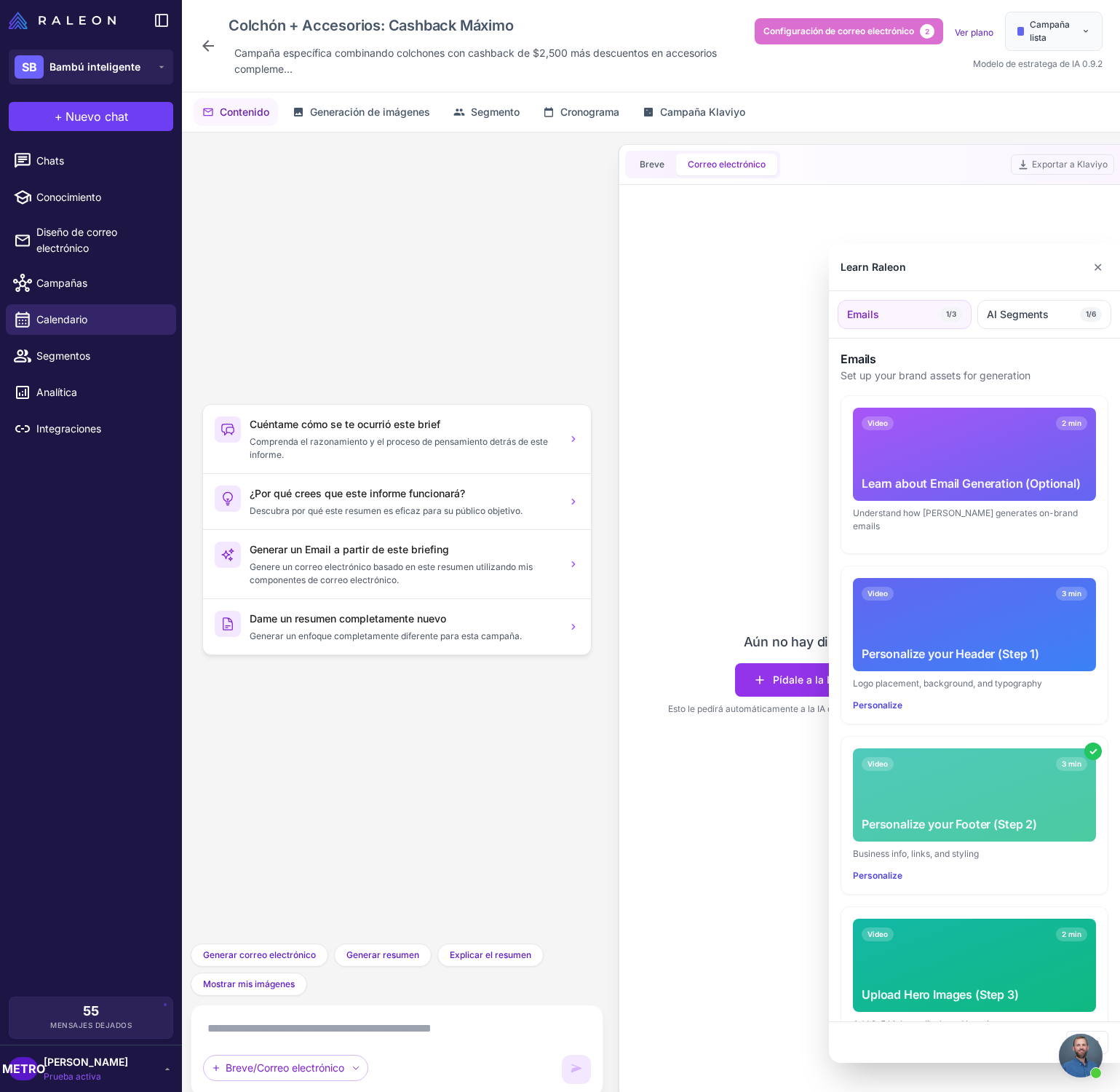
click at [342, 233] on div at bounding box center [560, 546] width 1120 height 1092
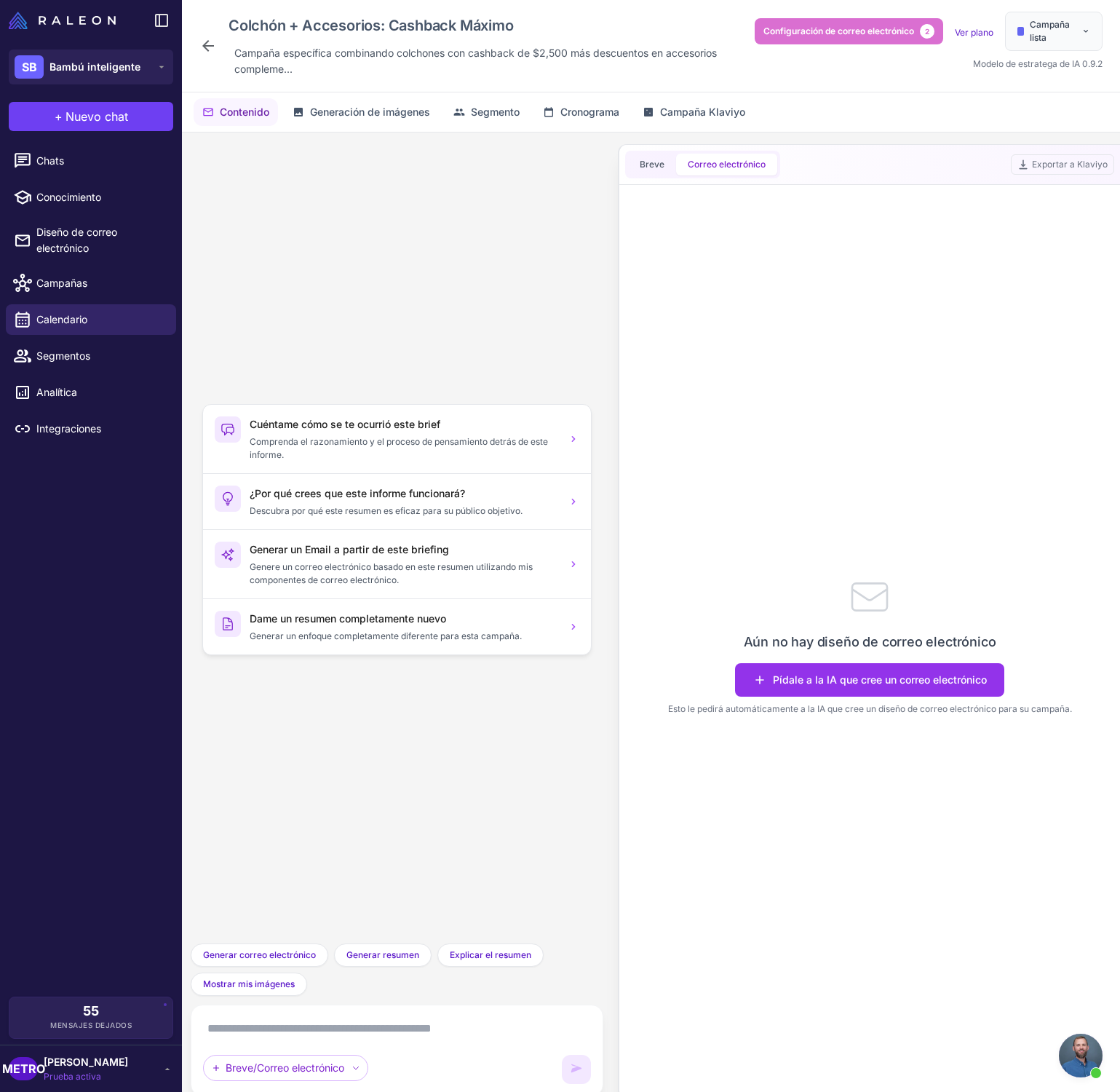
click at [207, 48] on icon at bounding box center [207, 45] width 17 height 17
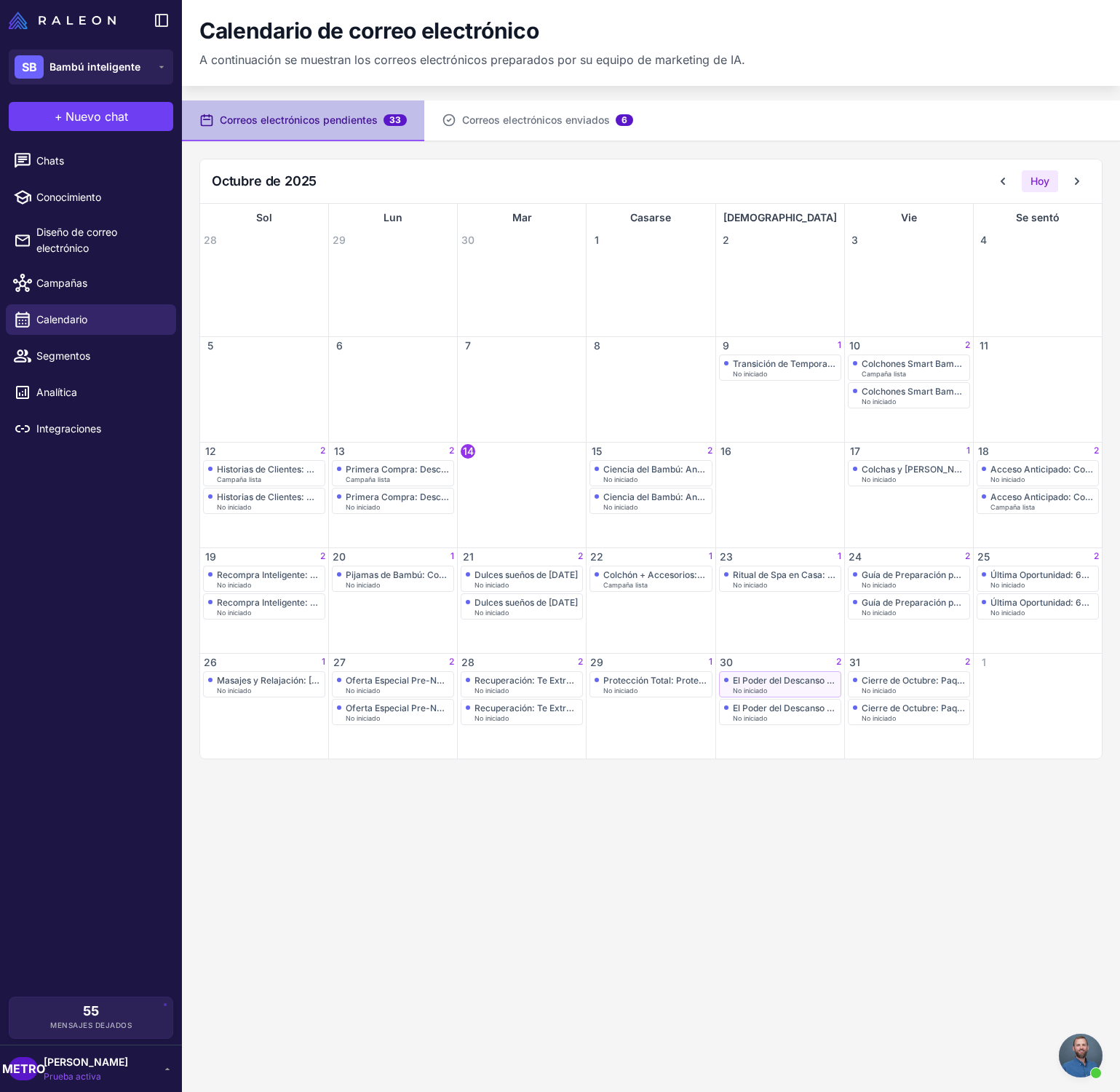
click at [780, 679] on font "El Poder del Descanso en [DATE]" at bounding box center [801, 680] width 136 height 11
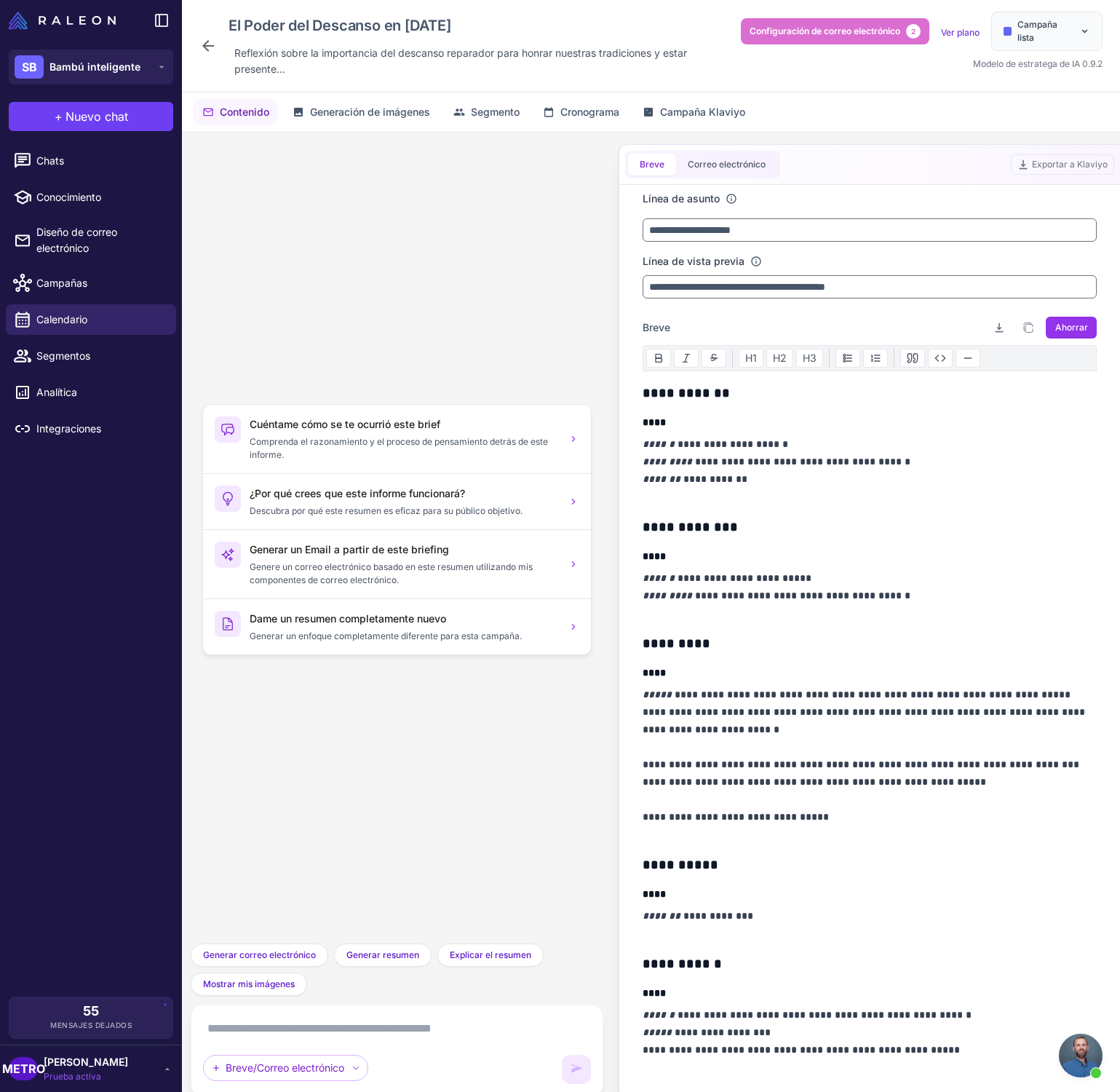
click at [212, 42] on icon at bounding box center [207, 45] width 17 height 17
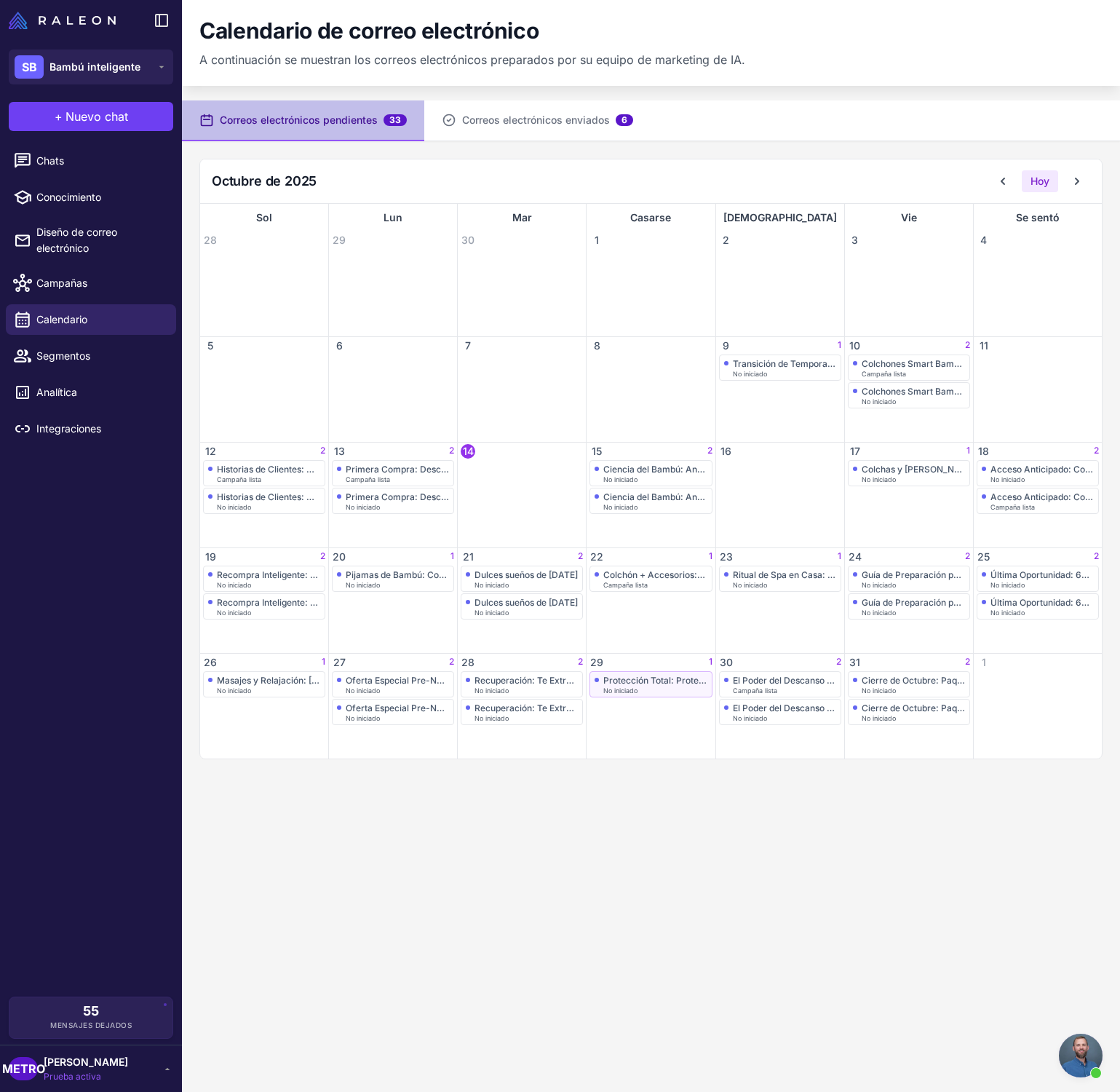
click at [663, 688] on div "No iniciado" at bounding box center [655, 689] width 103 height 6
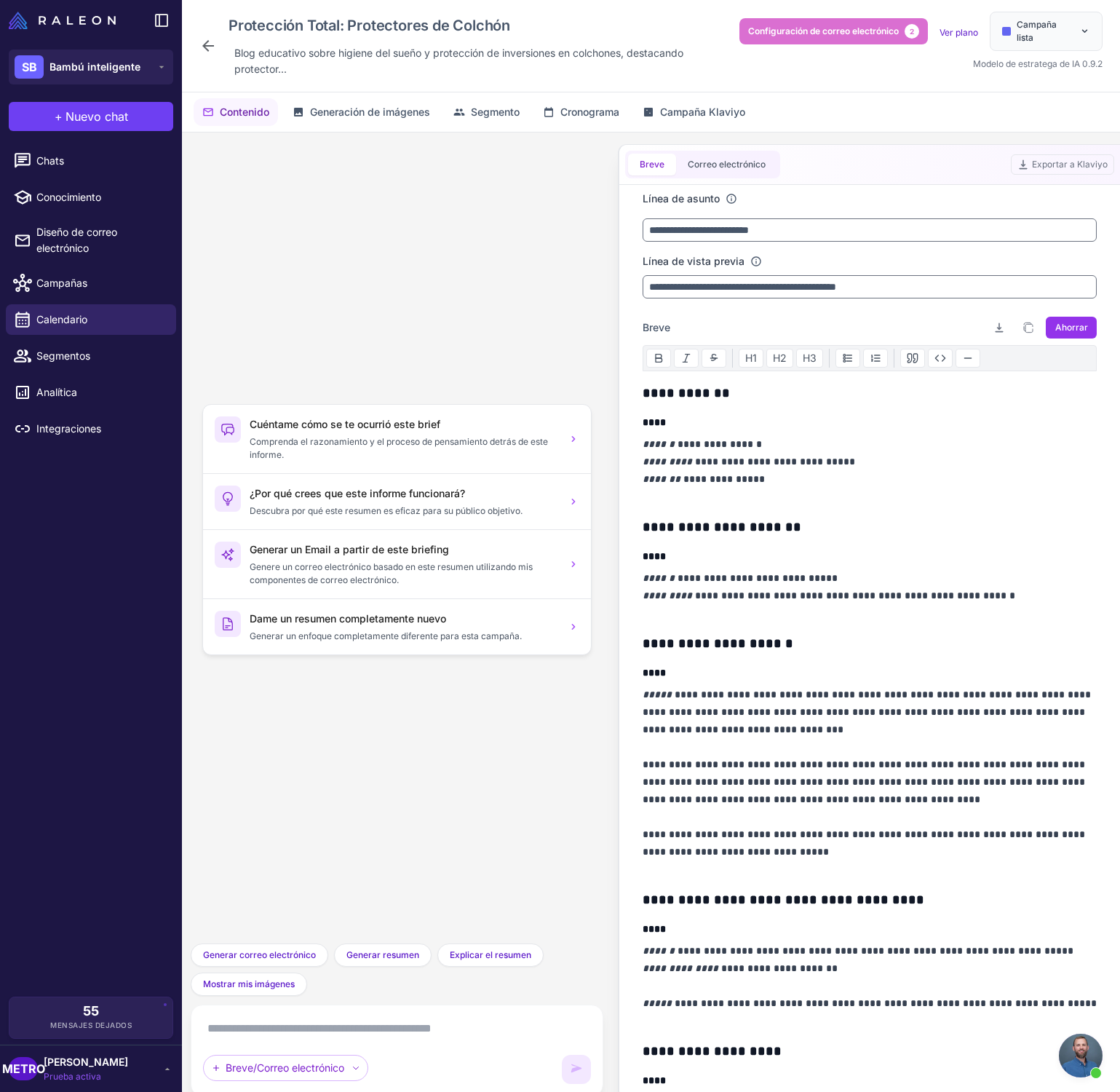
click at [204, 45] on icon at bounding box center [208, 45] width 12 height 12
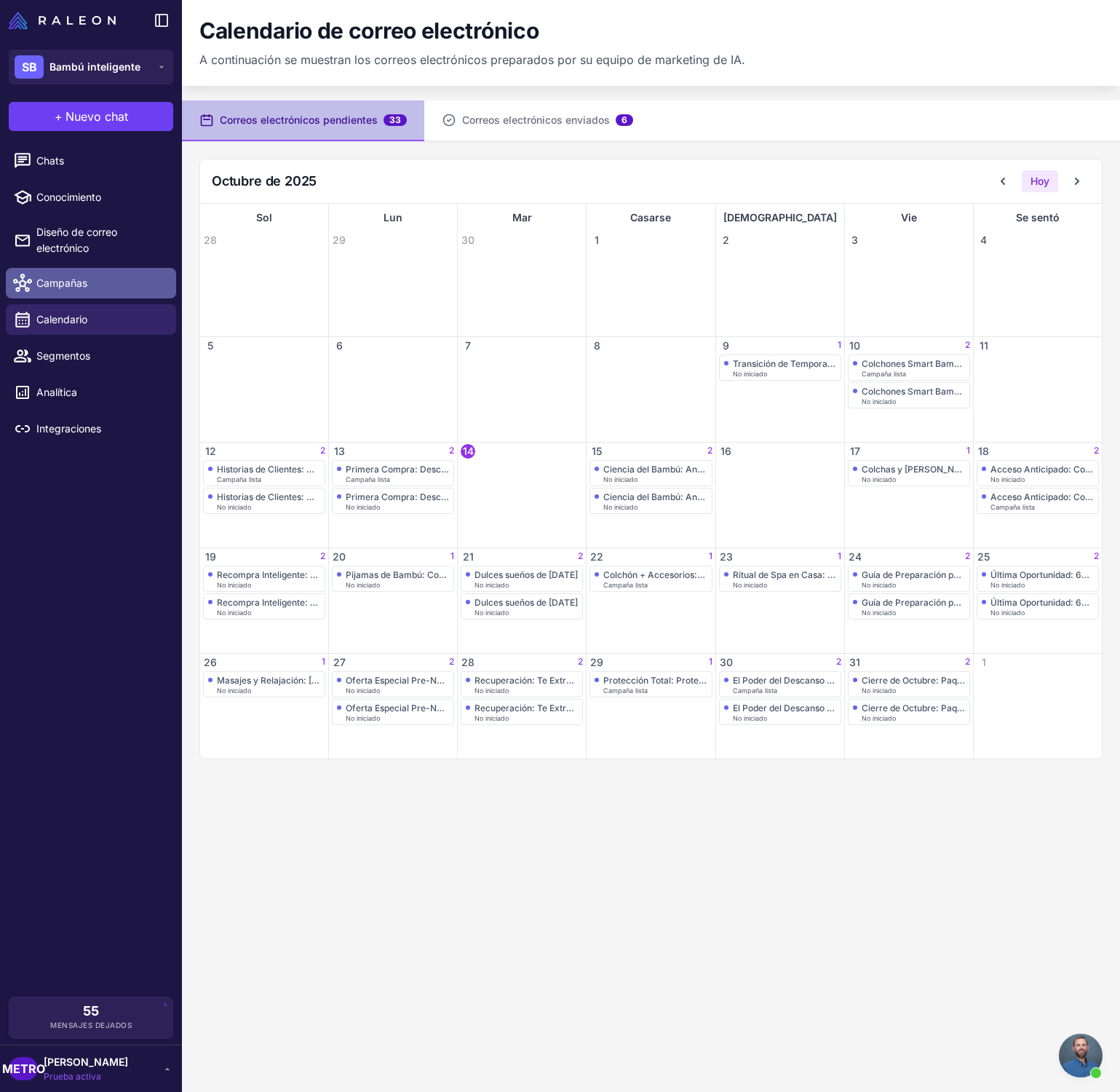
click at [109, 288] on span "Campañas" at bounding box center [100, 283] width 128 height 16
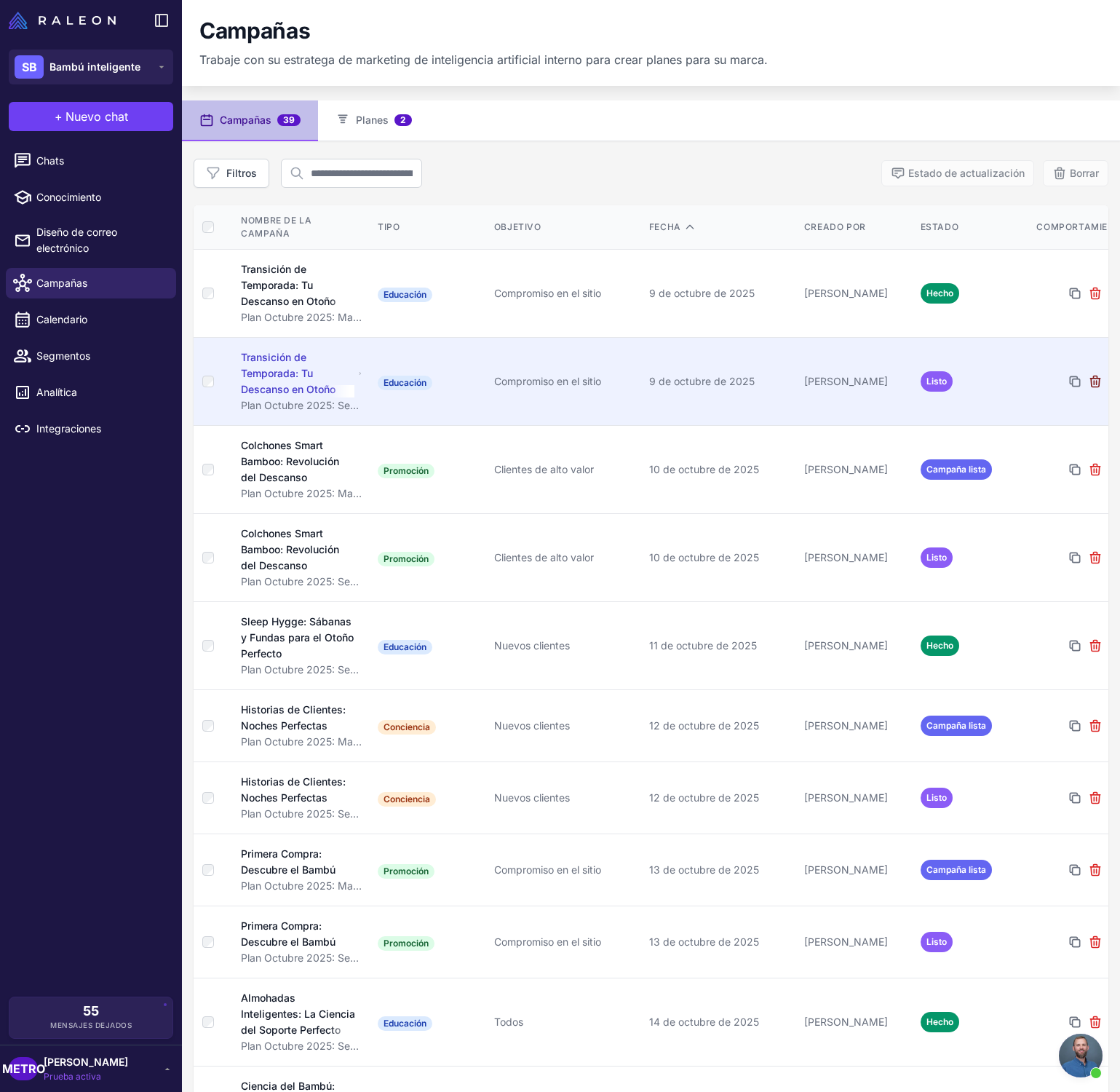
click at [1098, 375] on icon at bounding box center [1096, 382] width 14 height 14
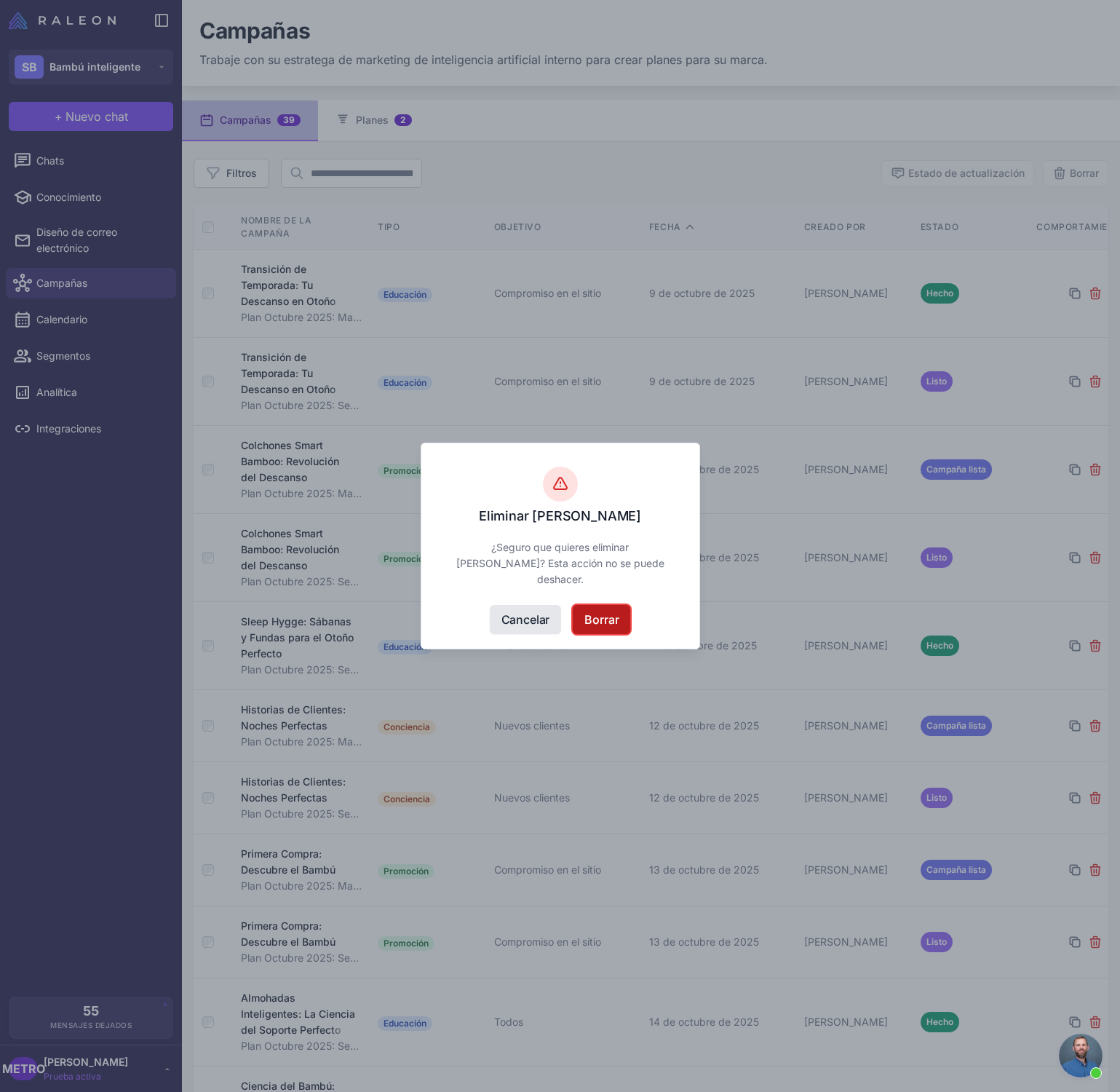
click at [603, 617] on font "Borrar" at bounding box center [602, 620] width 34 height 14
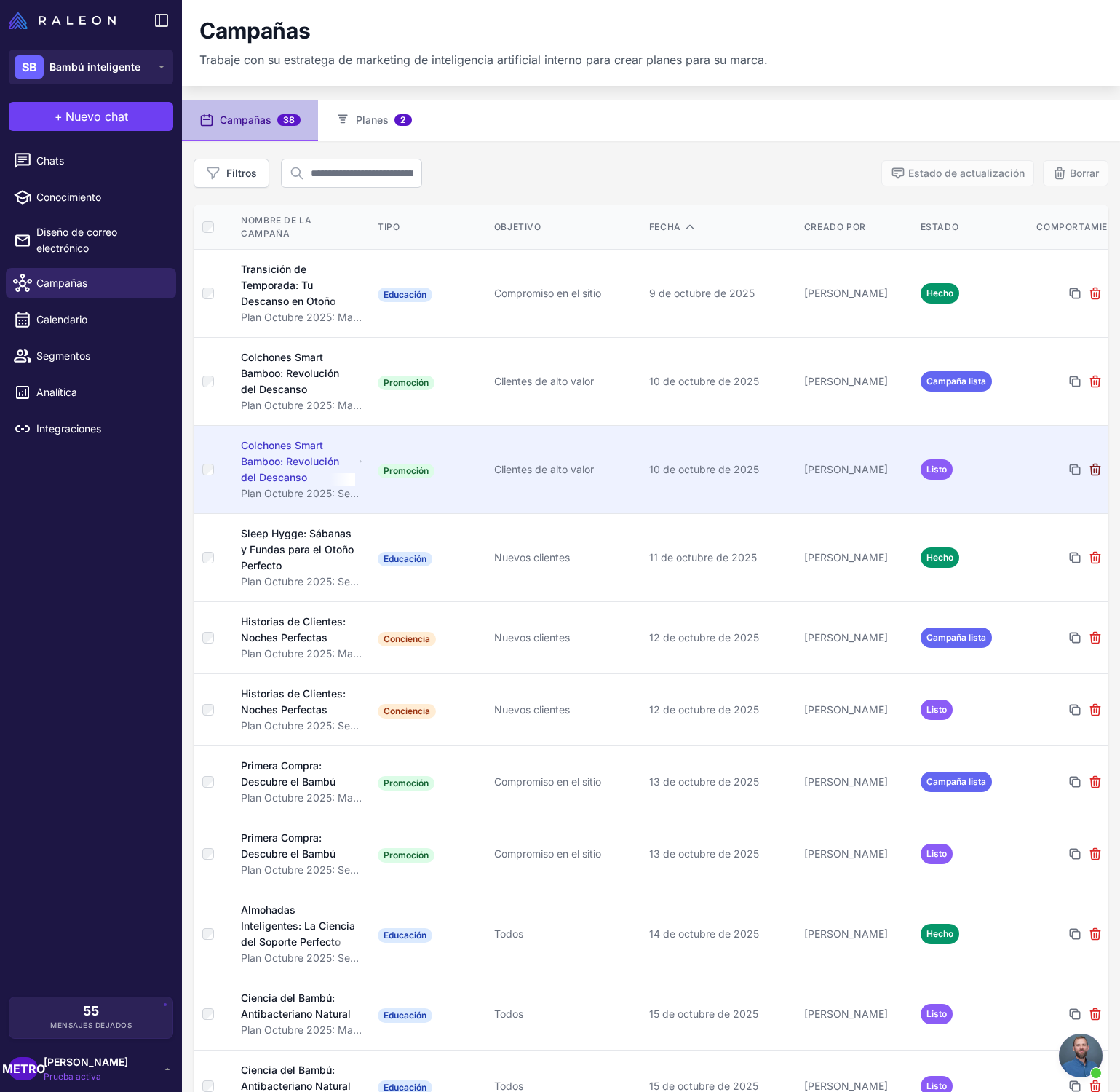
click at [1100, 463] on icon at bounding box center [1095, 469] width 9 height 11
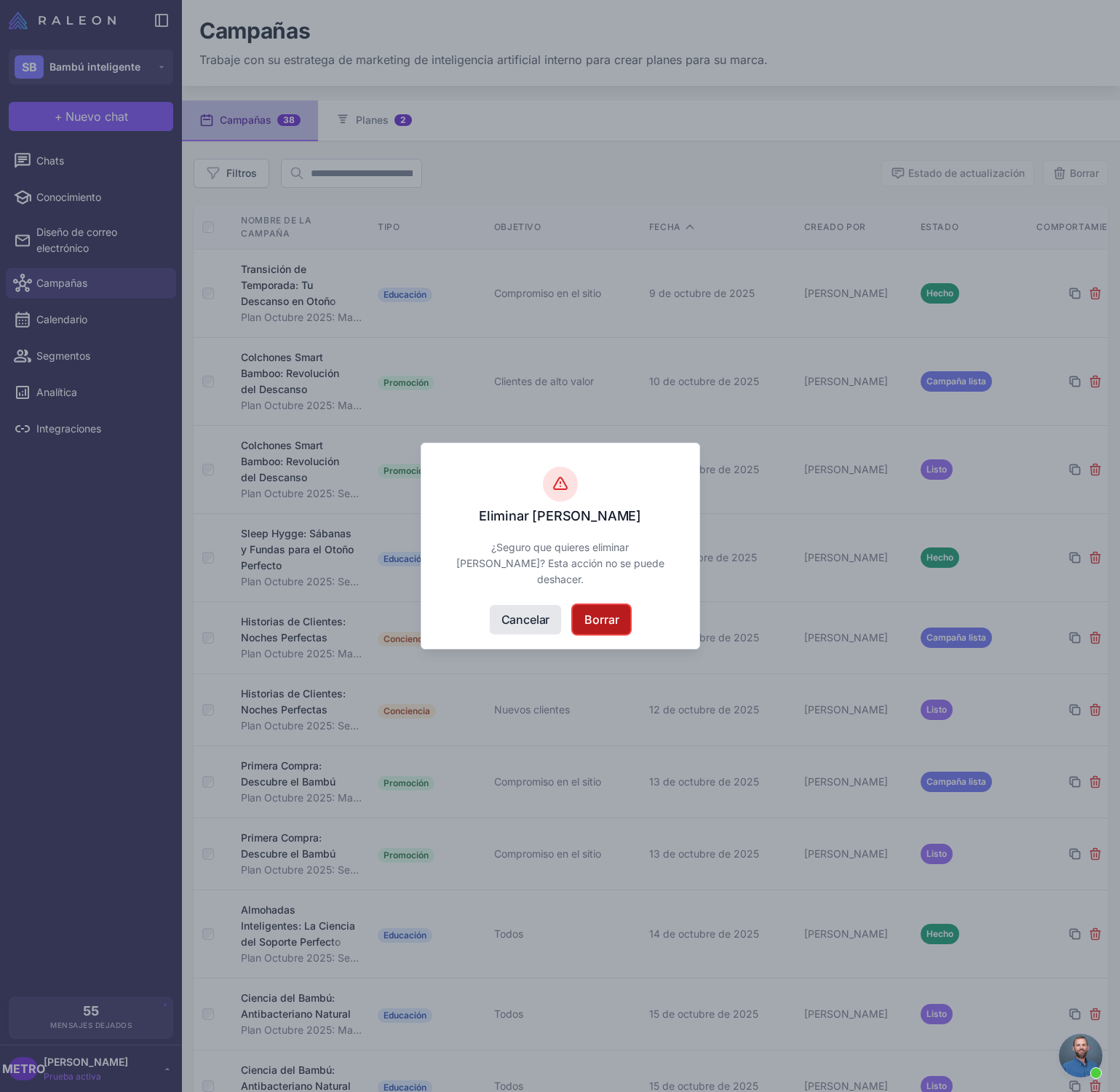
click at [612, 622] on font "Borrar" at bounding box center [602, 620] width 34 height 14
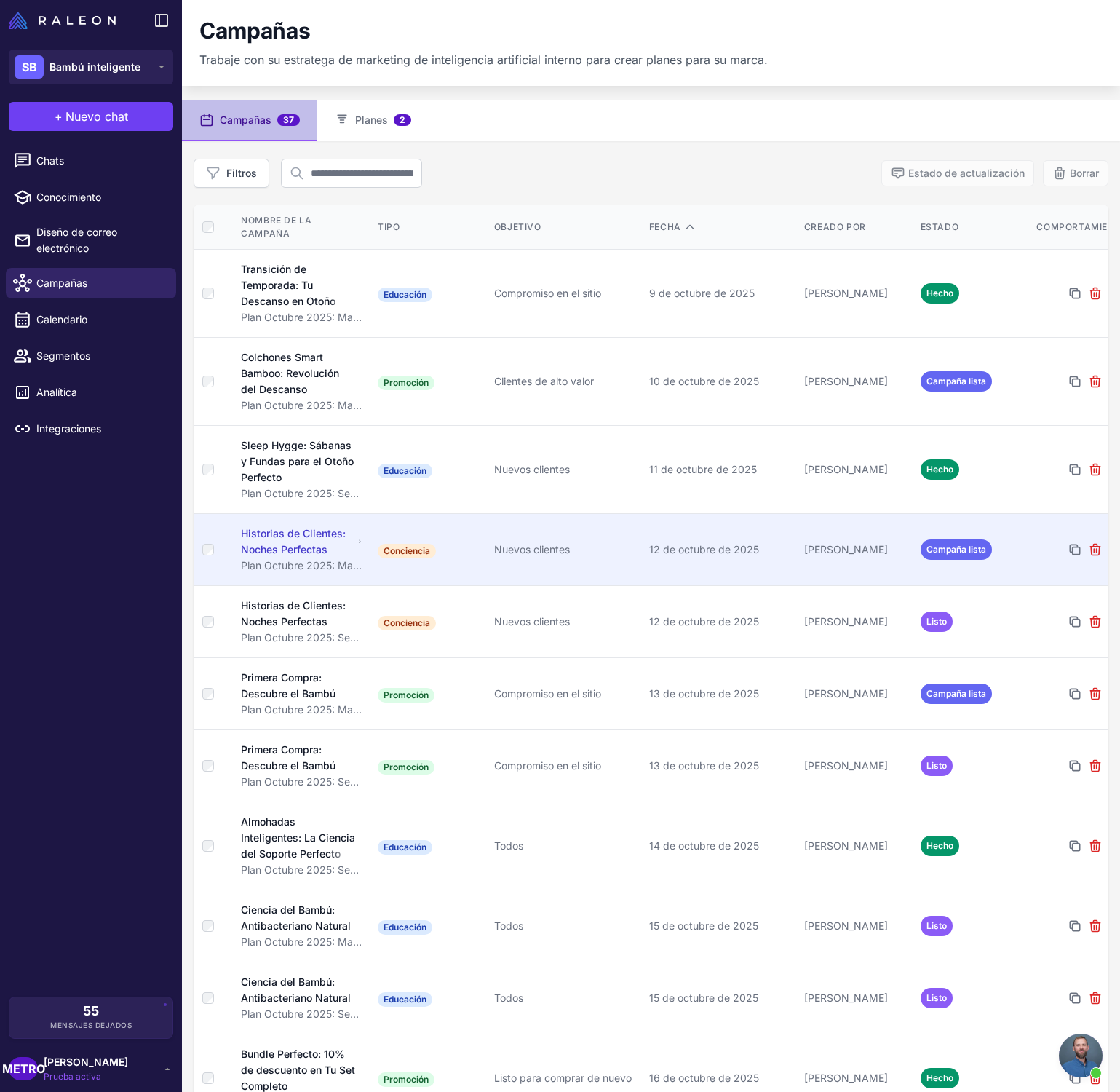
click at [299, 527] on div "Historias de Clientes: Noches Perfectas" at bounding box center [297, 541] width 112 height 32
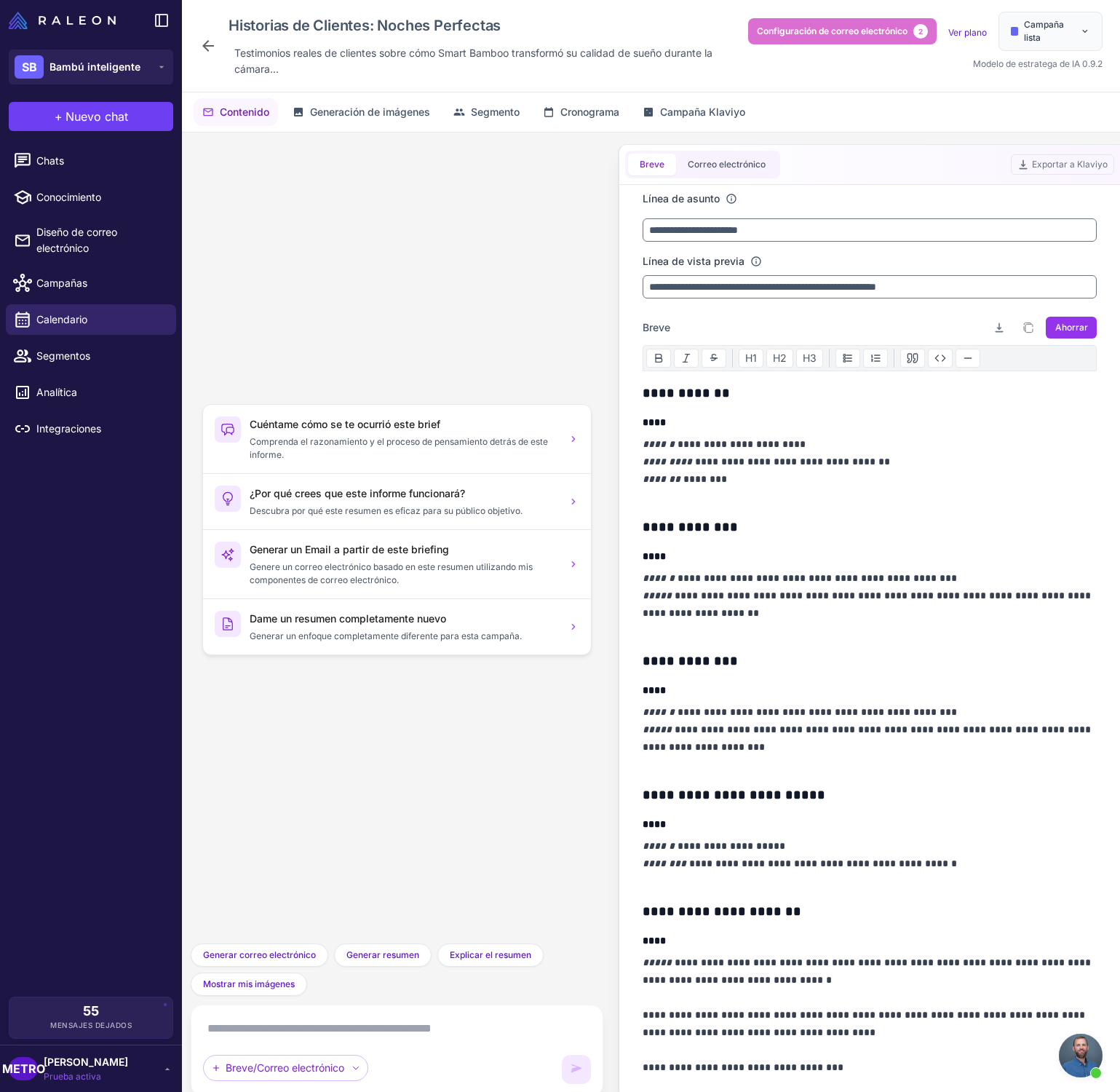
click at [209, 46] on icon at bounding box center [208, 45] width 12 height 12
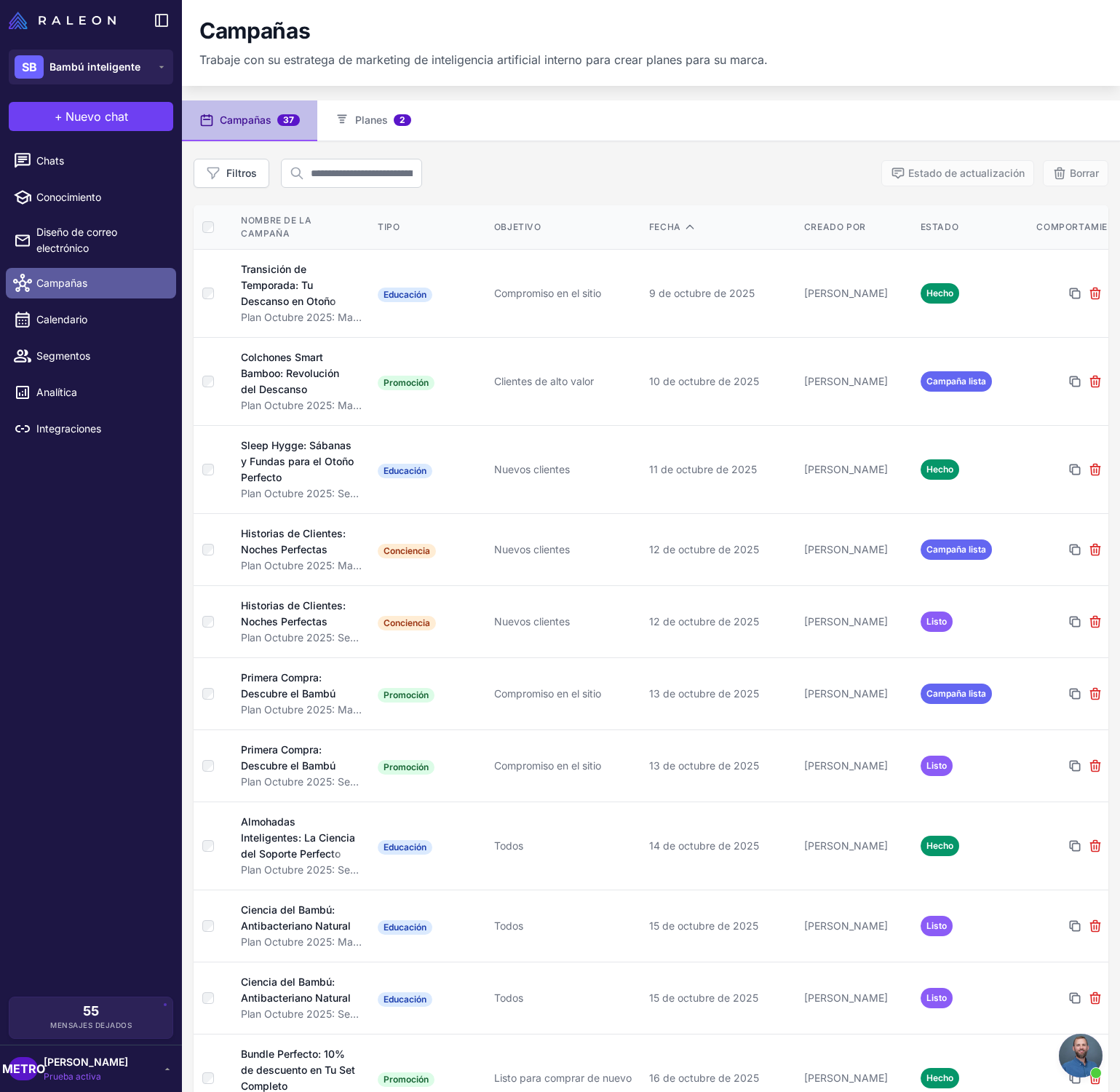
click at [98, 292] on link "Campañas" at bounding box center [90, 283] width 170 height 31
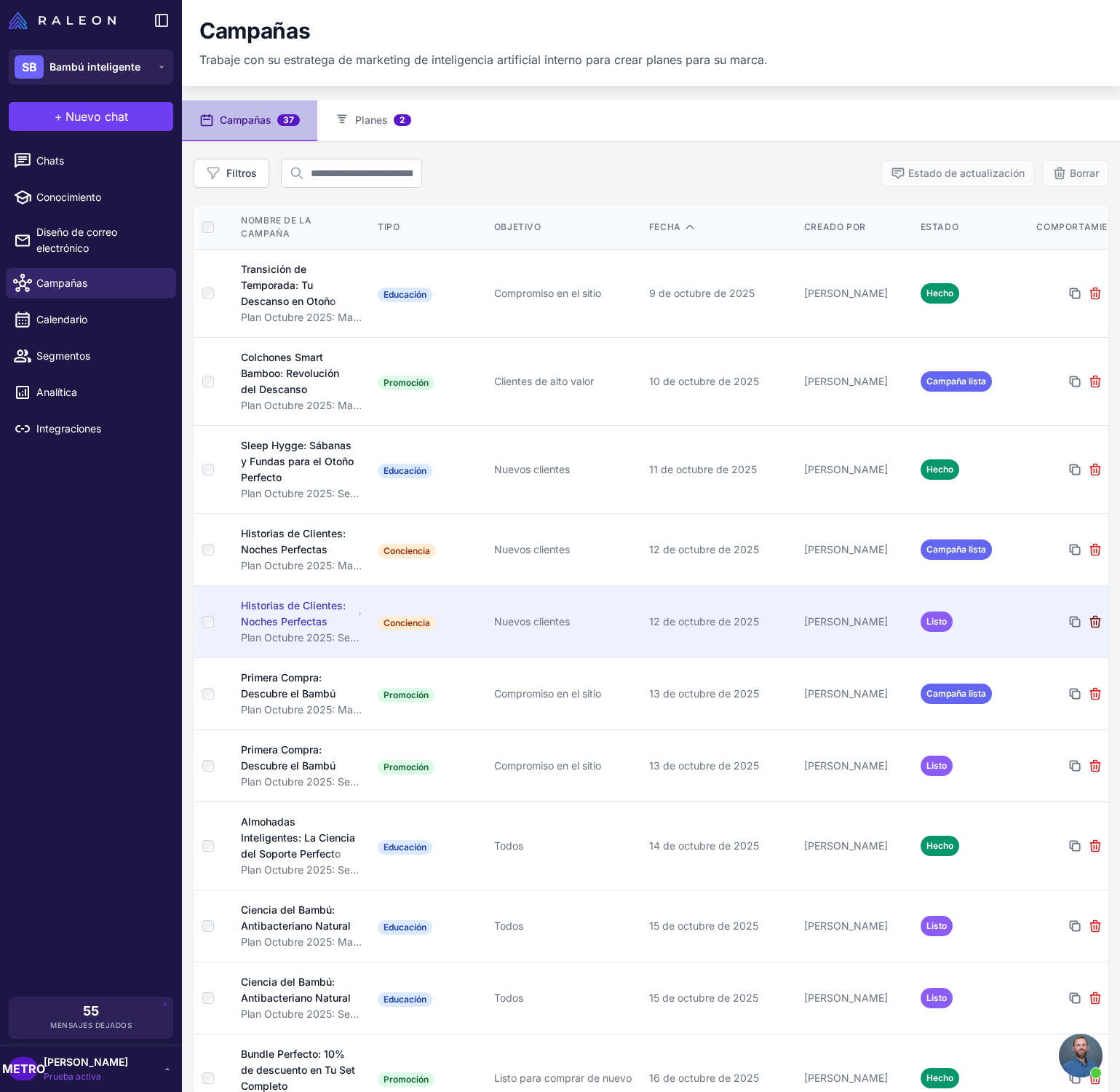
click at [1096, 614] on icon at bounding box center [1096, 622] width 14 height 14
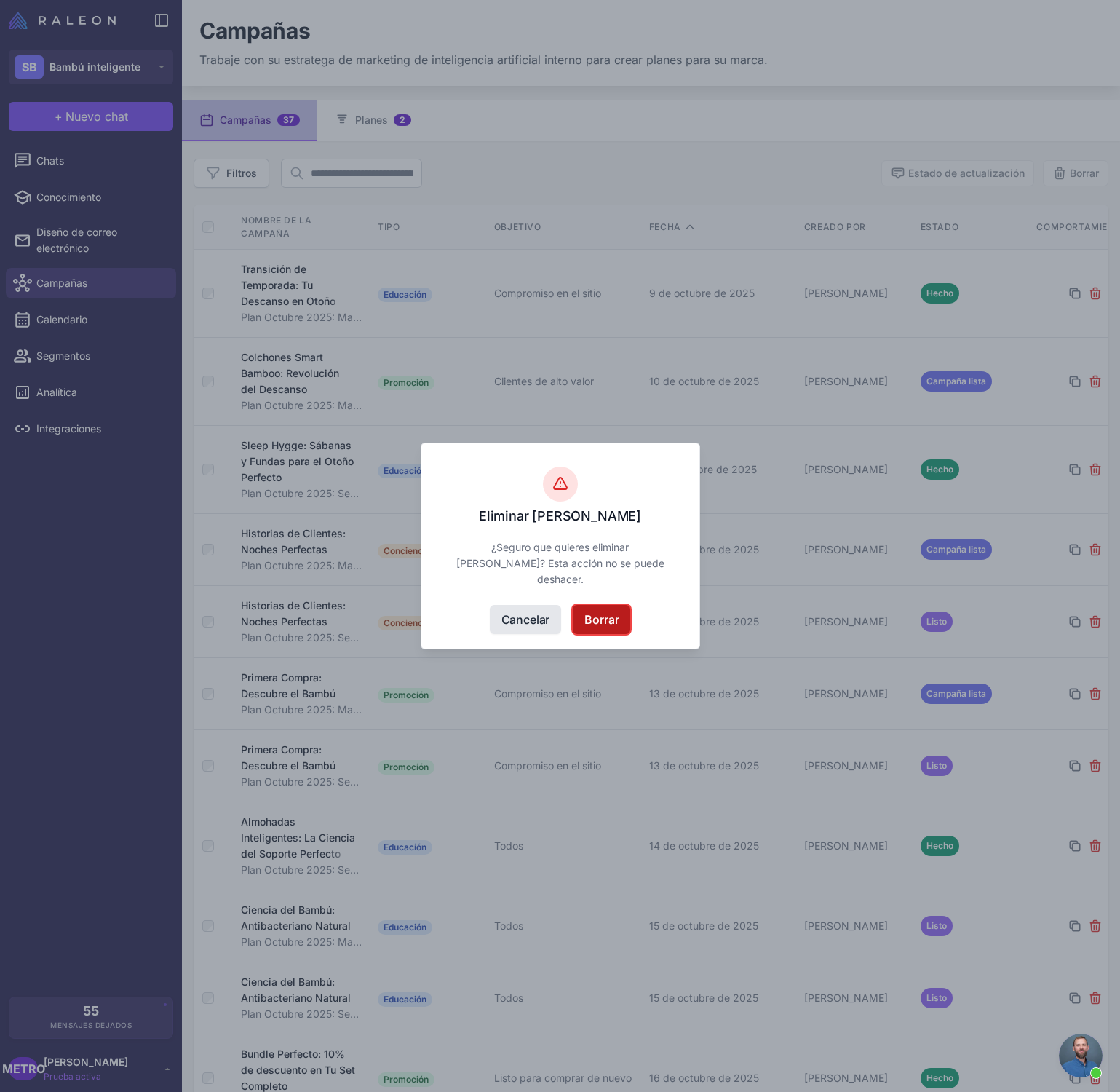
click at [586, 622] on font "Borrar" at bounding box center [602, 620] width 34 height 14
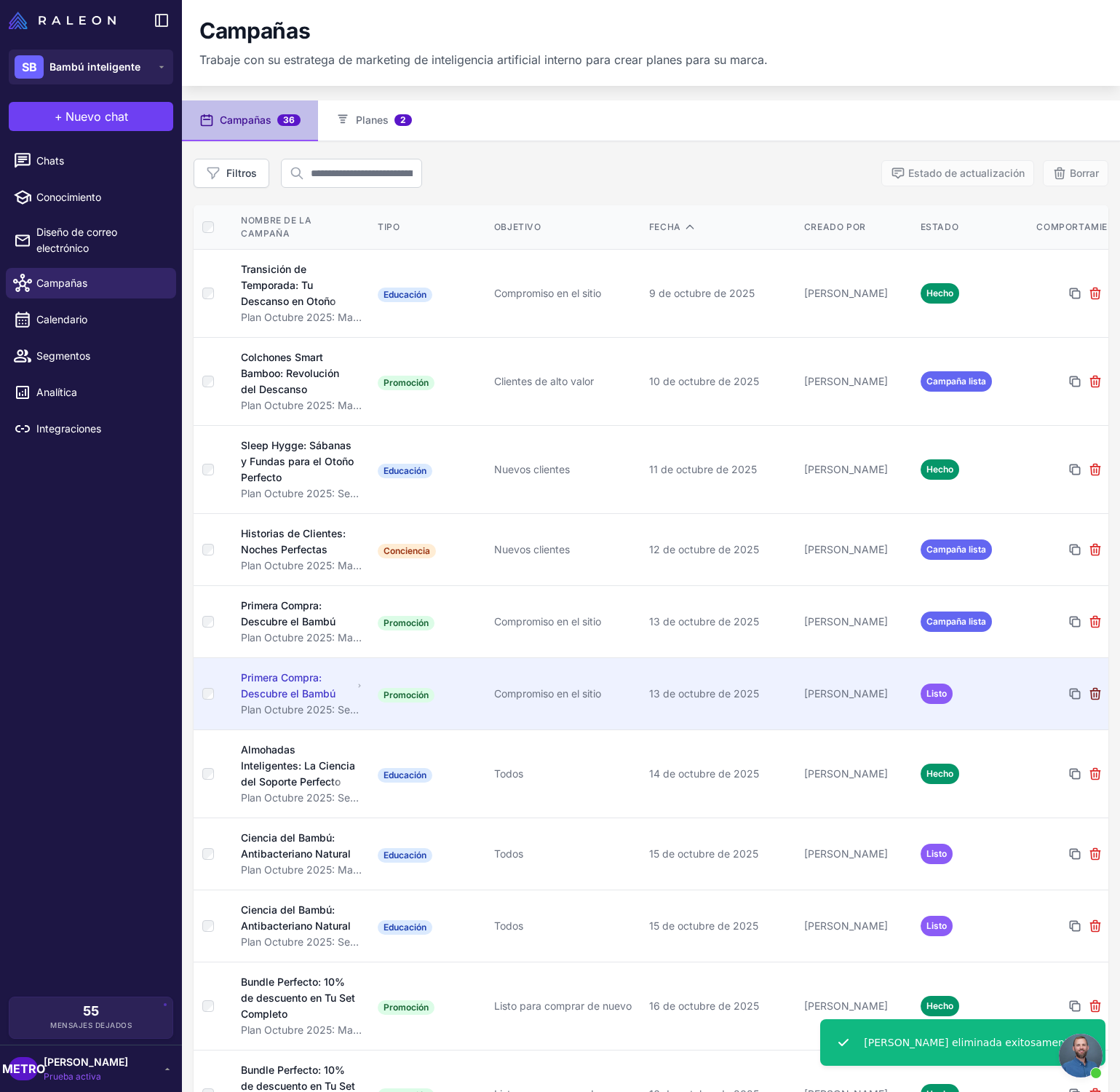
click at [1098, 688] on icon at bounding box center [1095, 693] width 9 height 11
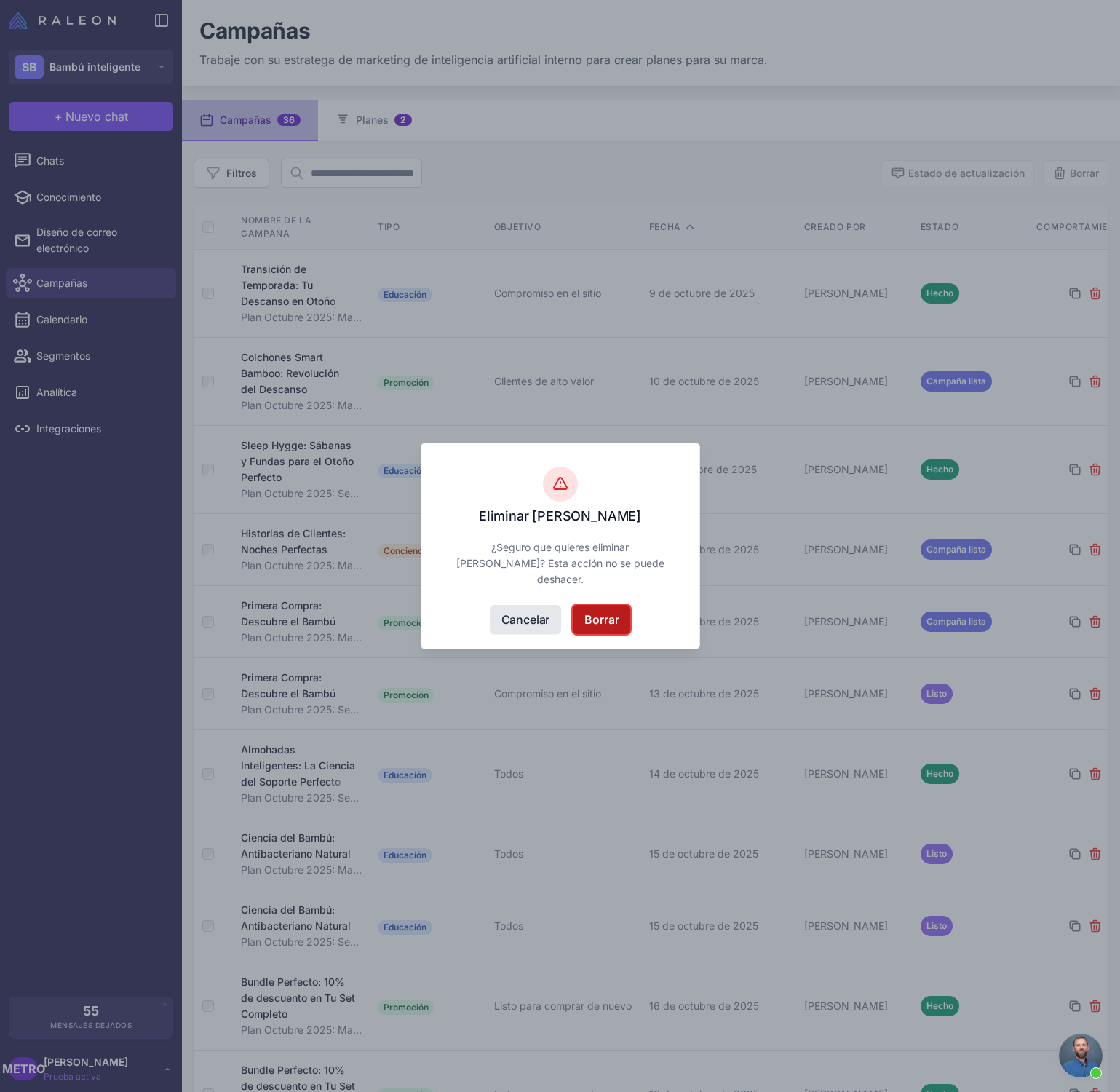
click at [616, 623] on font "Borrar" at bounding box center [602, 620] width 34 height 14
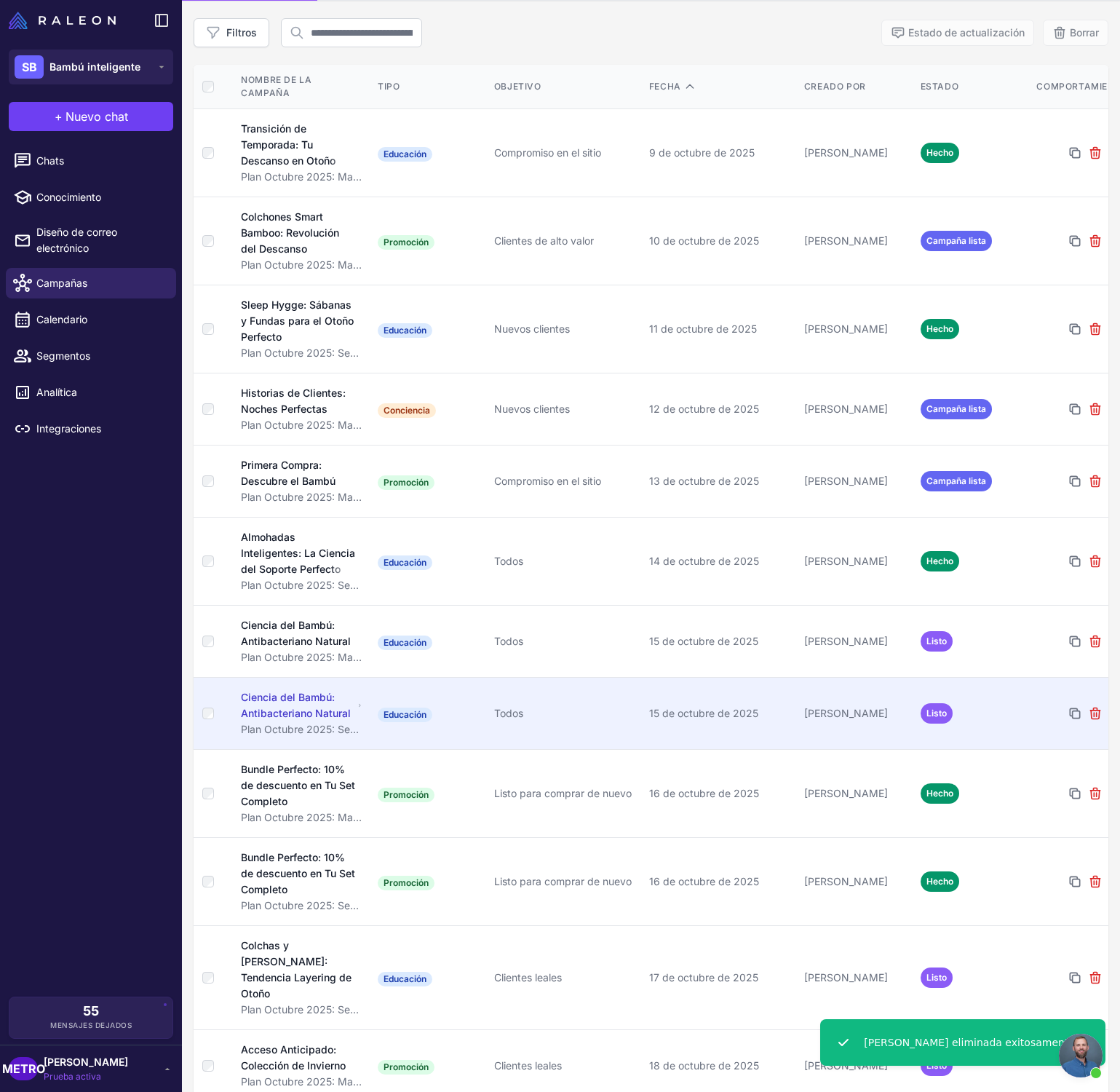
scroll to position [143, 0]
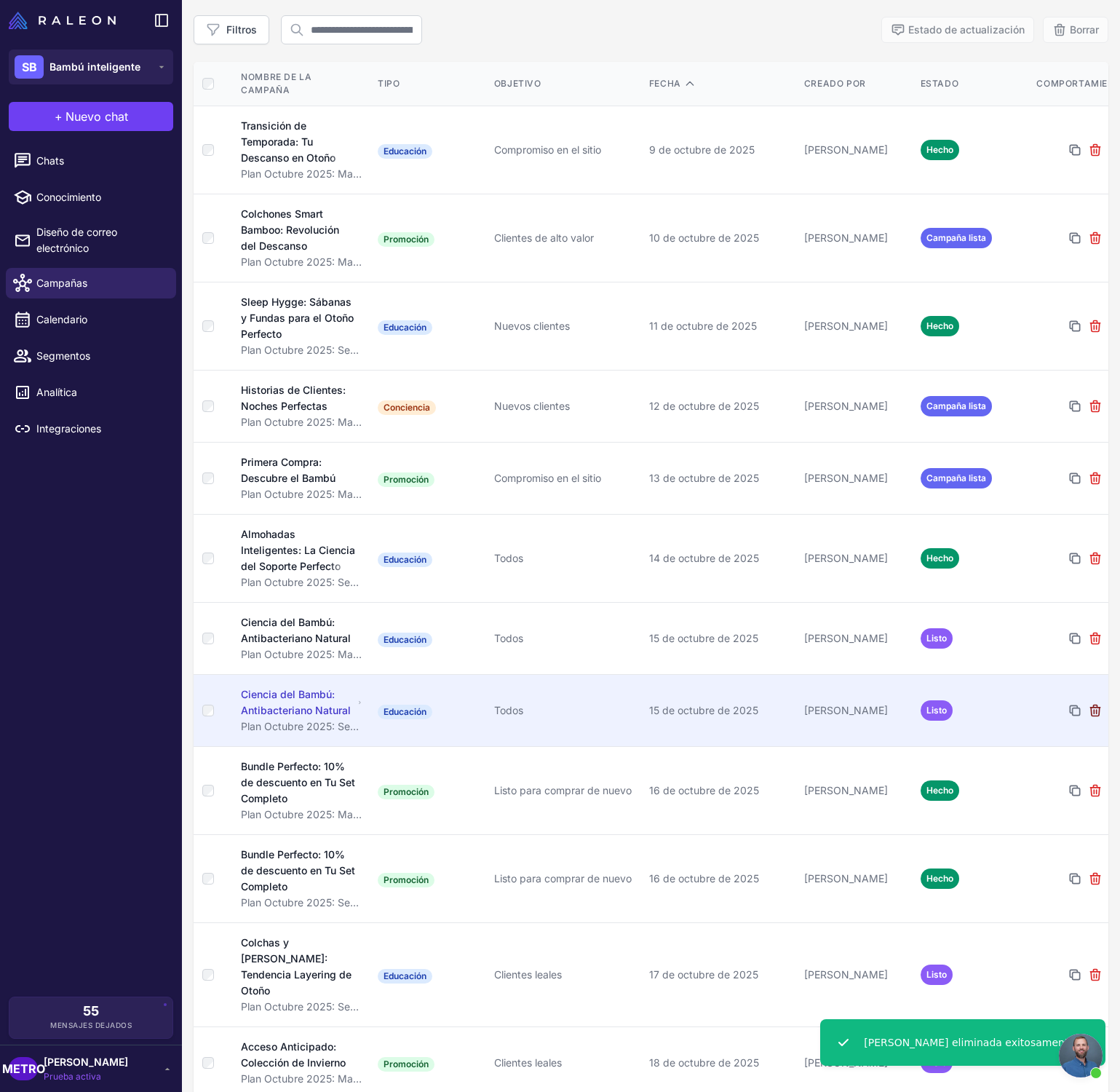
click at [1096, 703] on icon at bounding box center [1096, 710] width 14 height 14
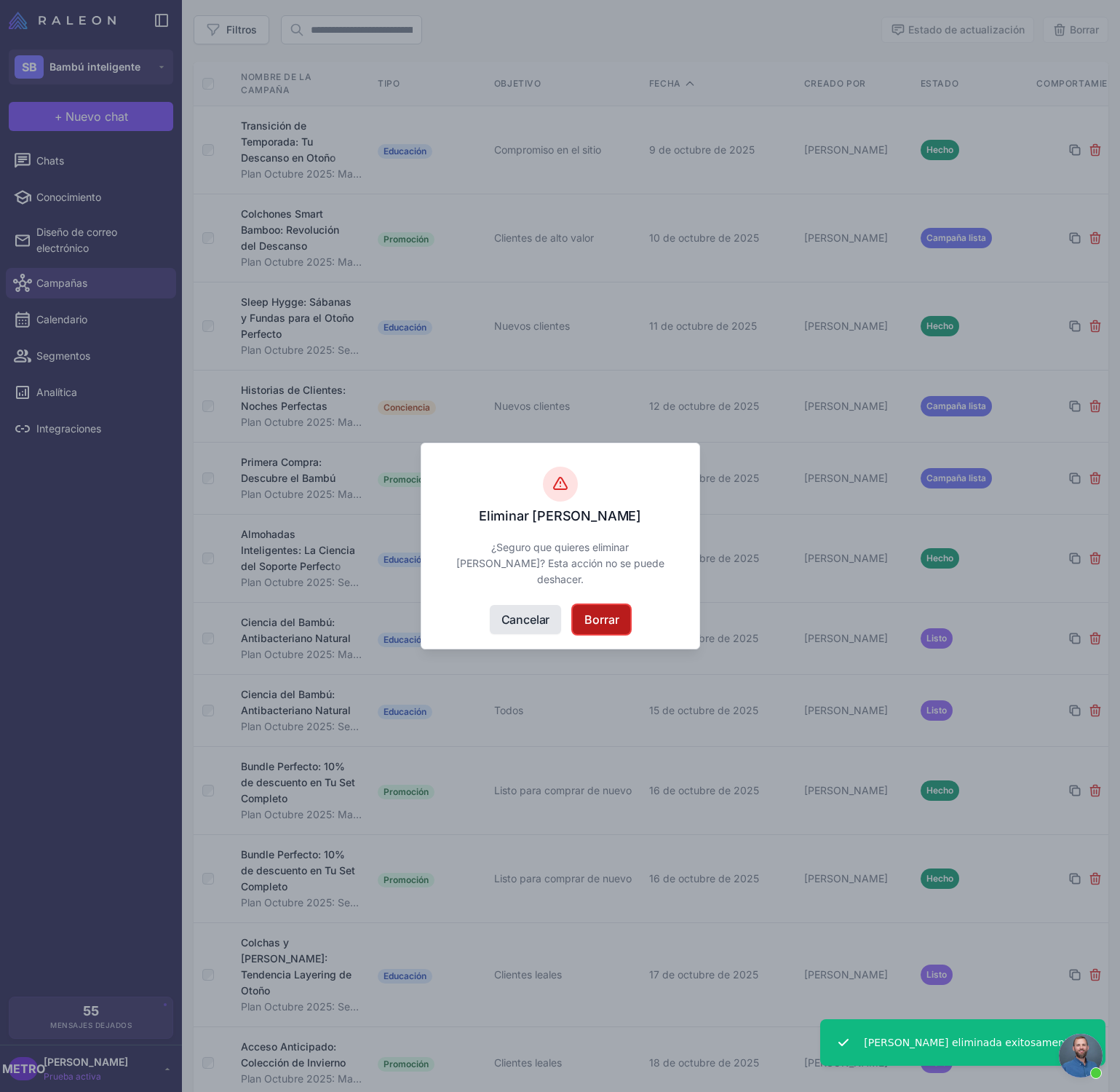
click at [605, 626] on font "Borrar" at bounding box center [602, 620] width 34 height 14
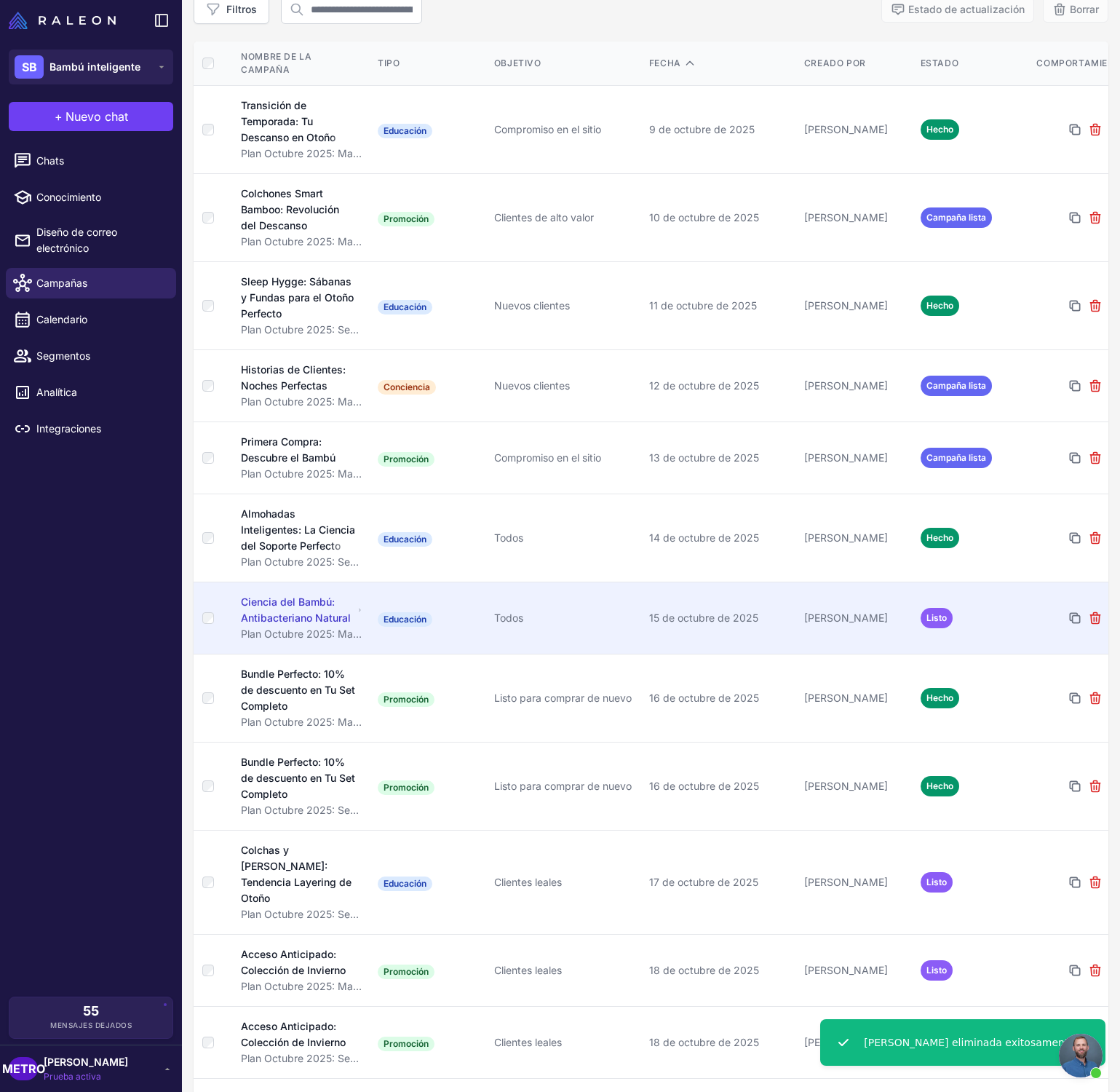
scroll to position [165, 0]
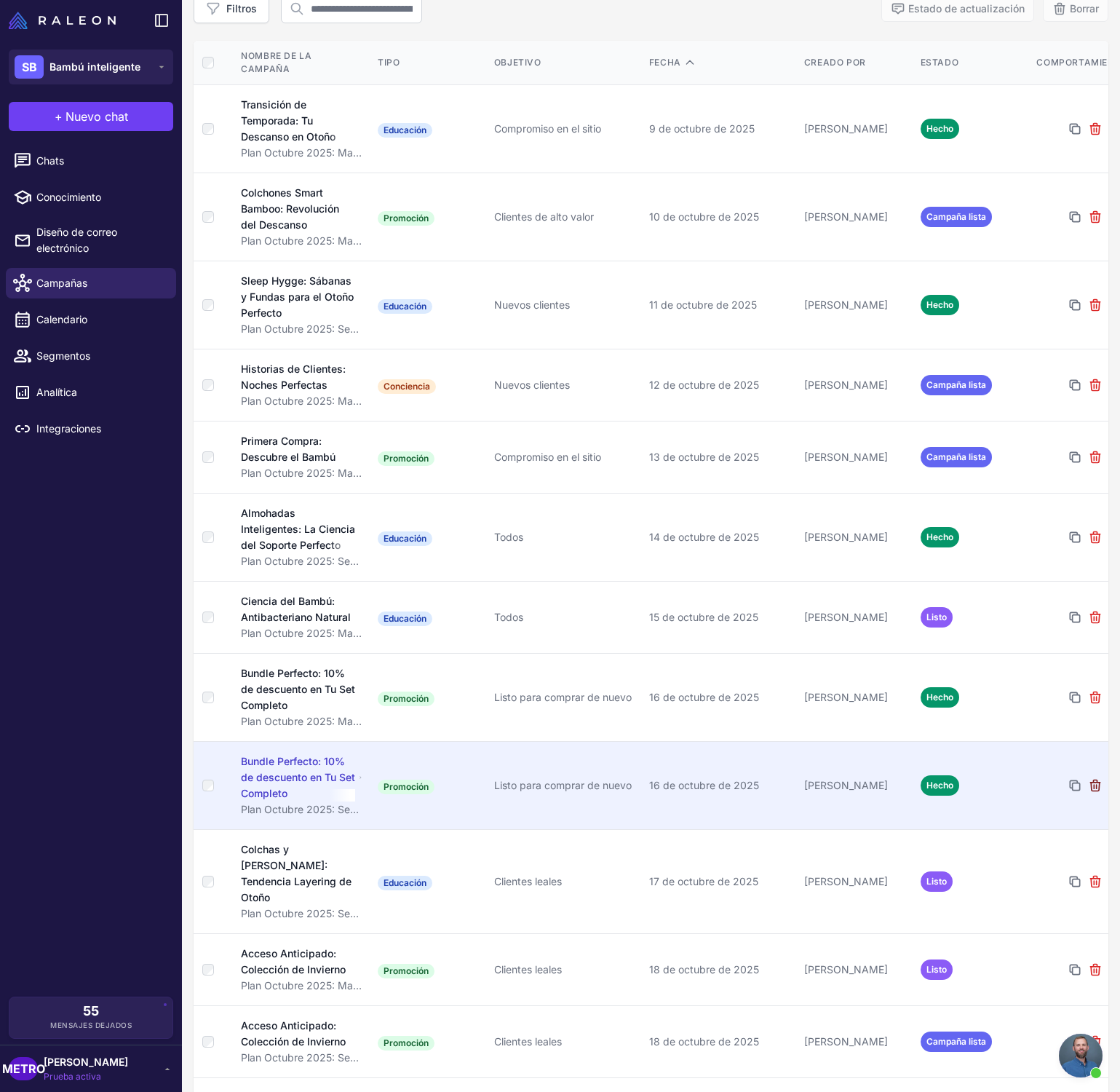
click at [1100, 778] on icon at bounding box center [1096, 785] width 14 height 14
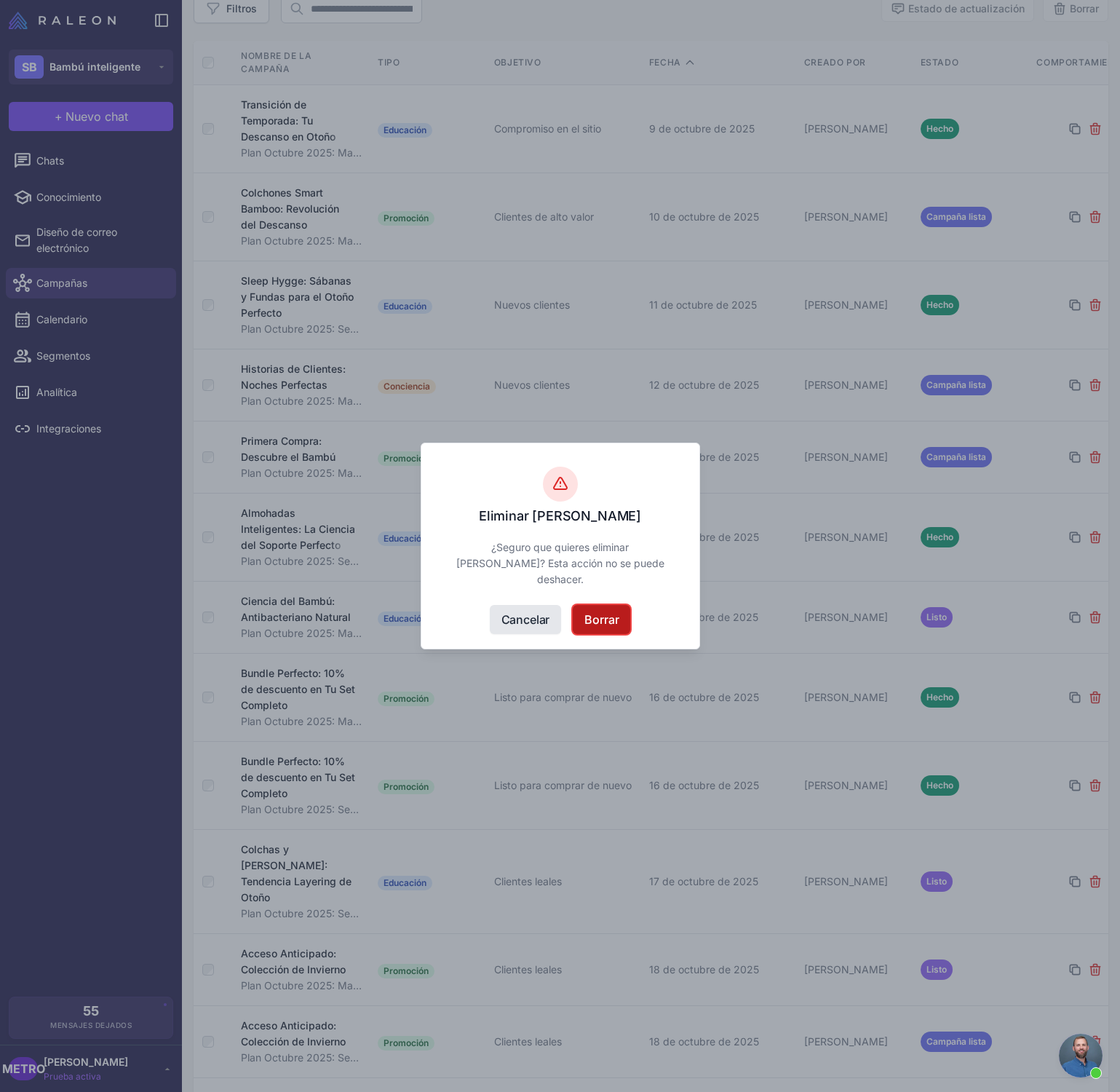
click at [612, 623] on font "Borrar" at bounding box center [602, 620] width 34 height 14
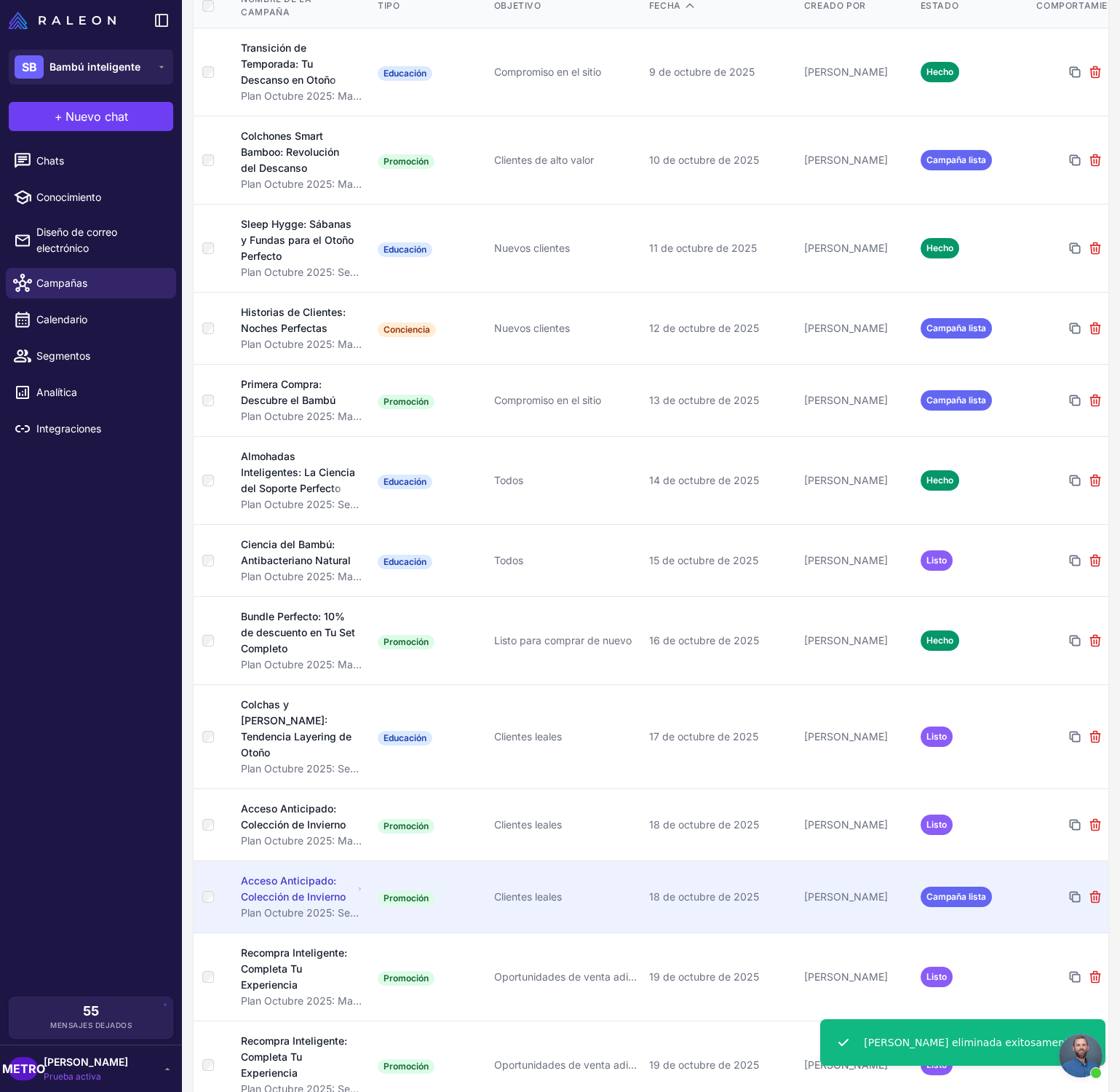
scroll to position [283, 0]
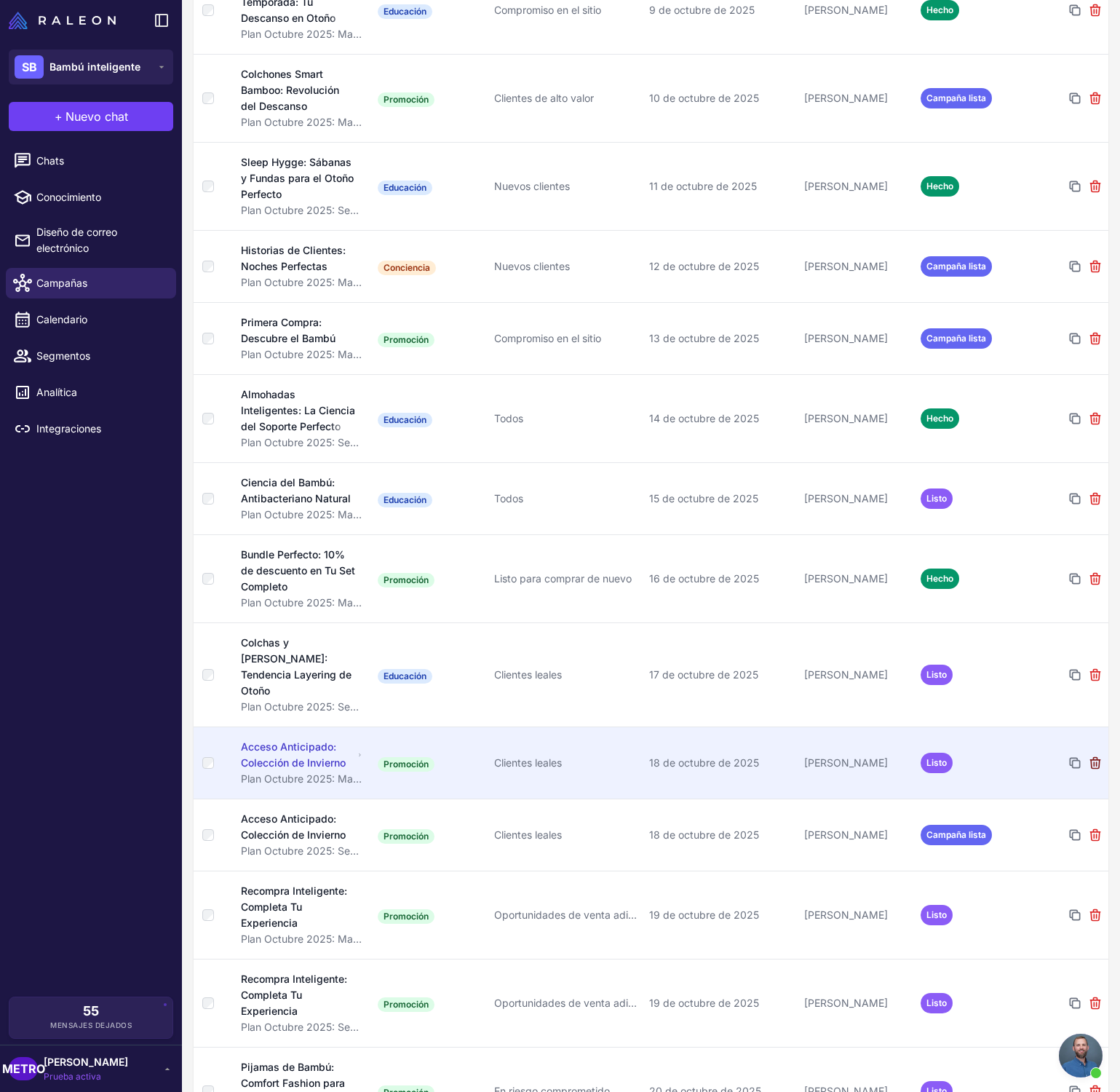
click at [1100, 755] on icon at bounding box center [1096, 763] width 14 height 14
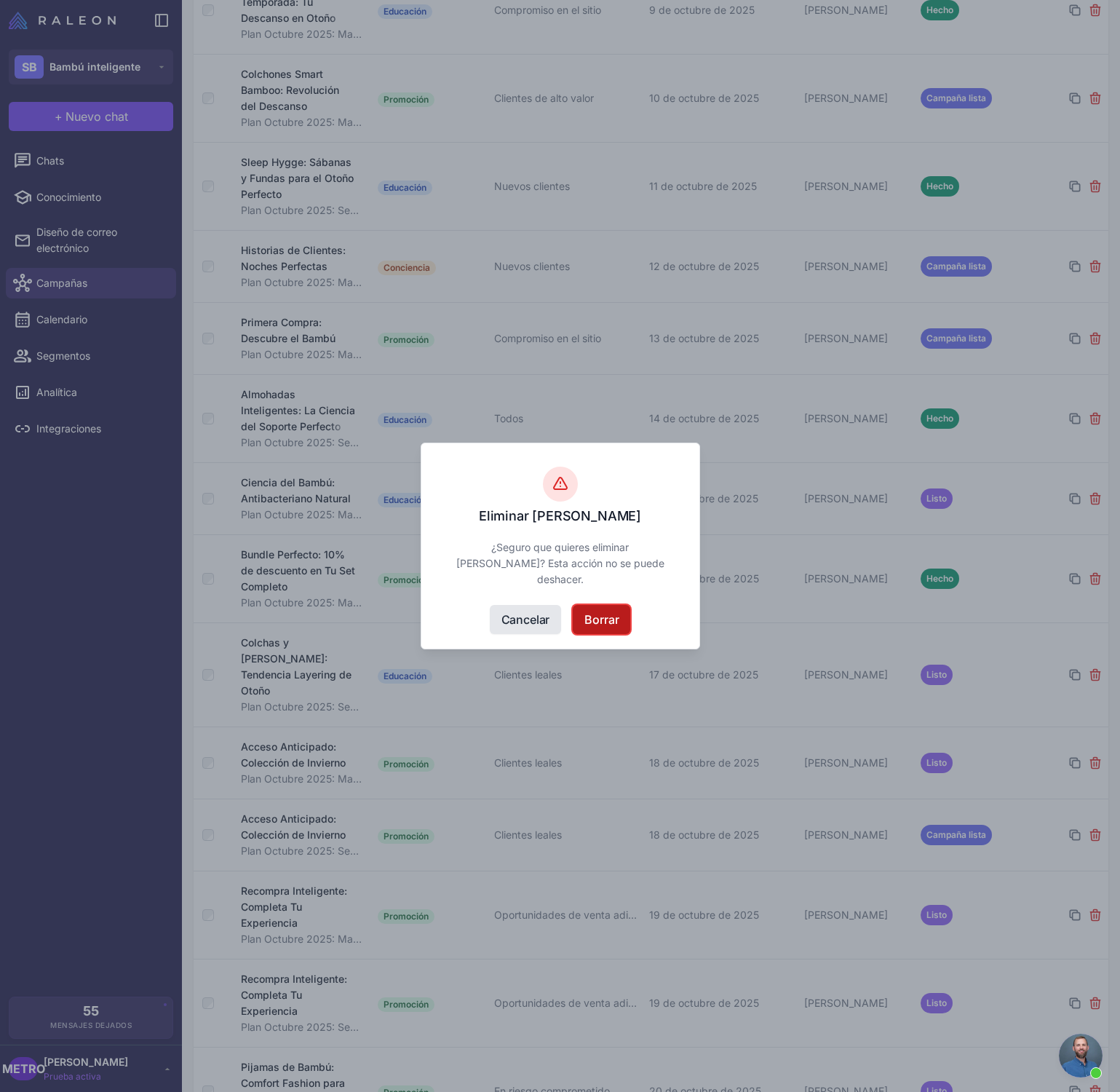
click at [604, 623] on font "Borrar" at bounding box center [602, 620] width 34 height 14
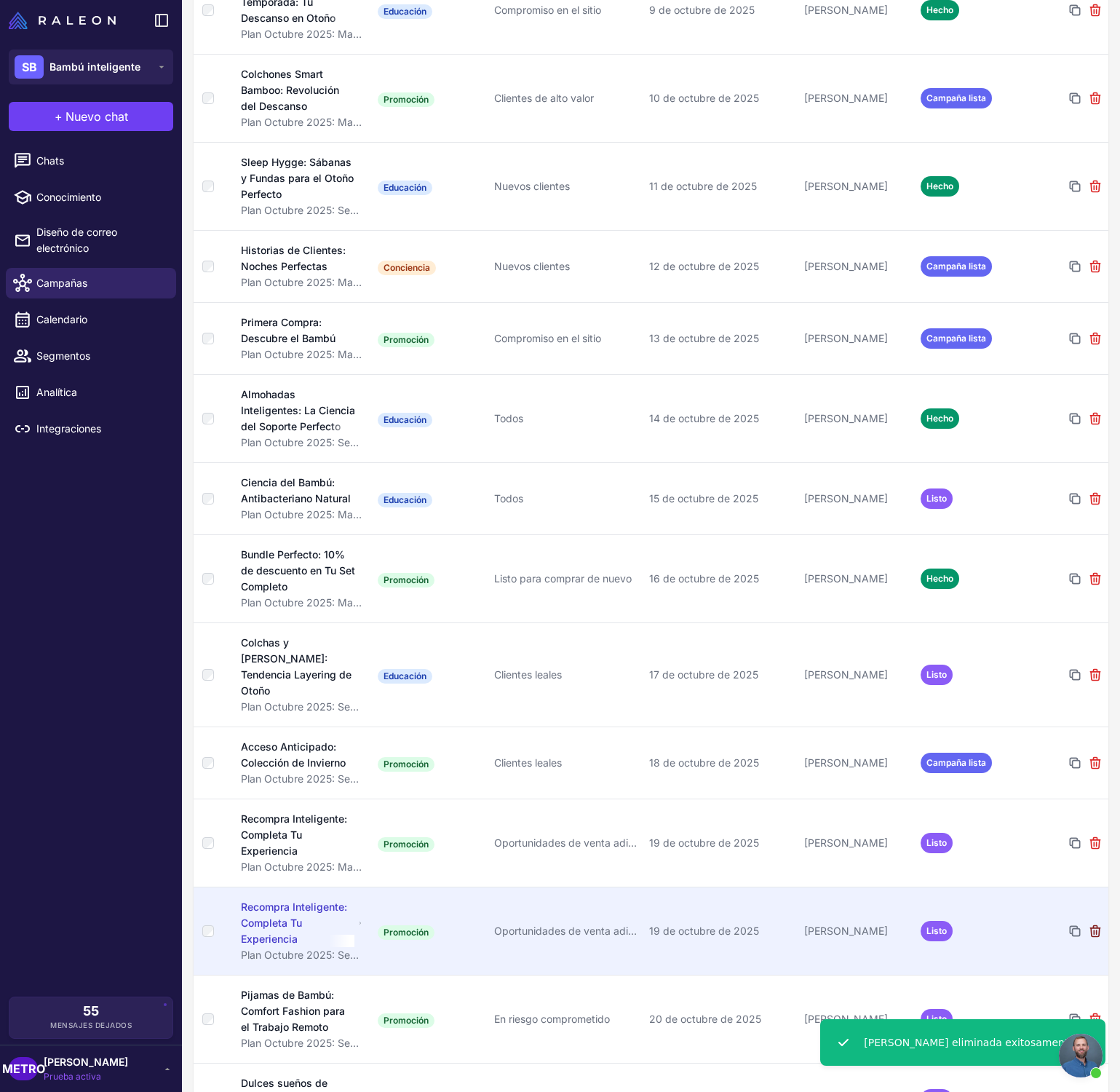
click at [1096, 926] on icon at bounding box center [1095, 931] width 9 height 11
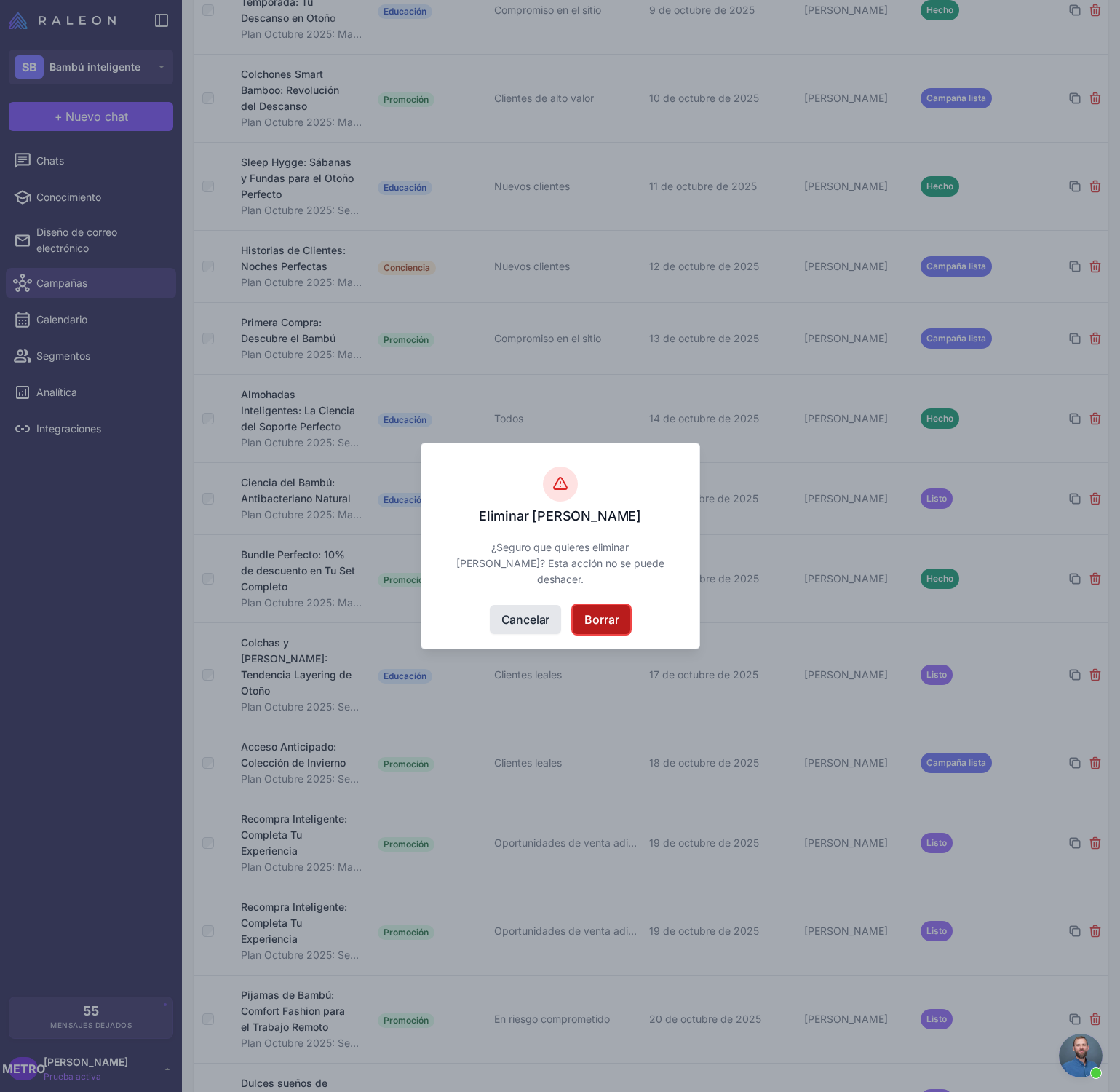
click at [621, 620] on button "Borrar" at bounding box center [602, 620] width 58 height 29
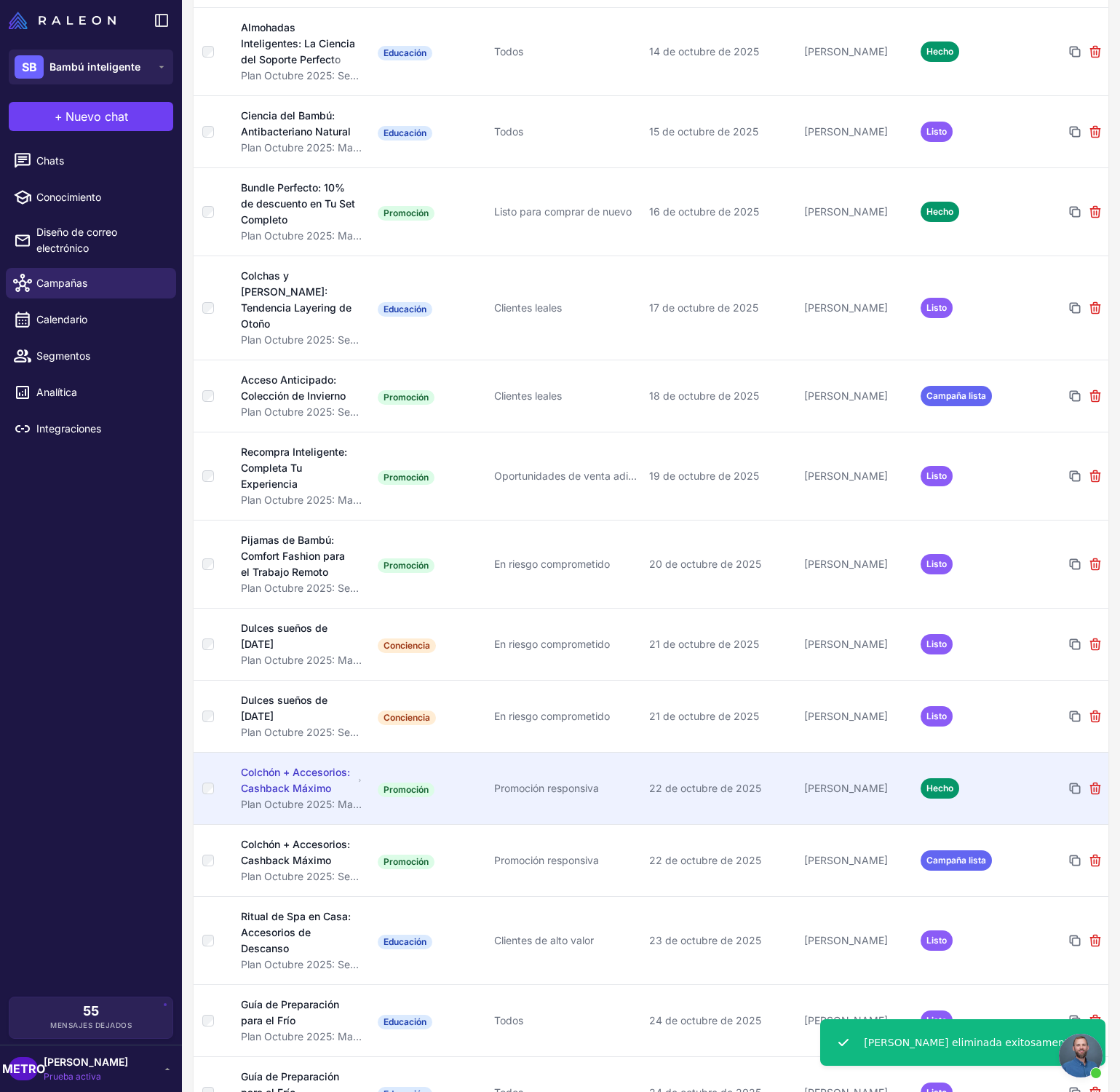
scroll to position [662, 0]
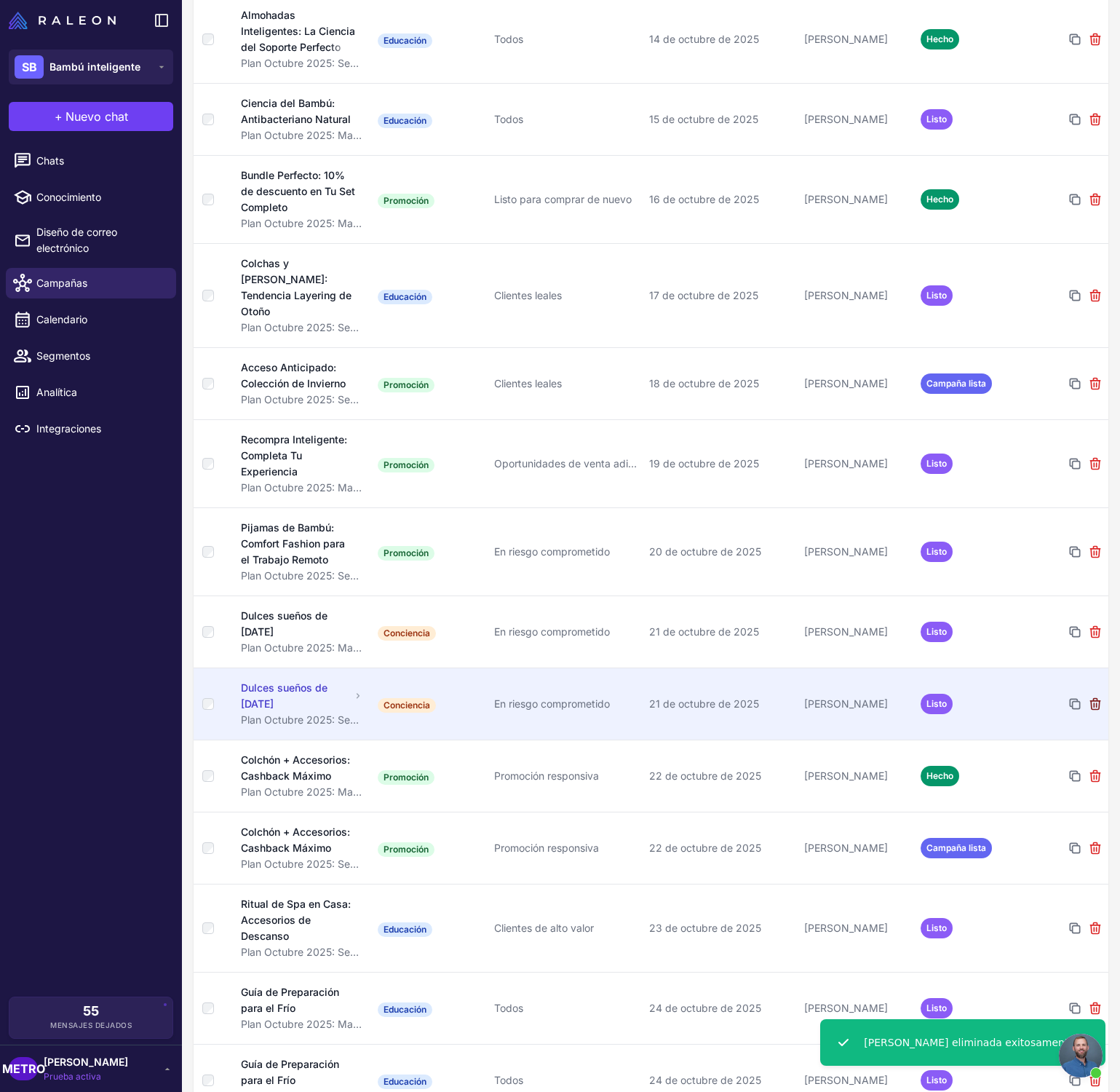
click at [1096, 697] on icon at bounding box center [1096, 704] width 14 height 14
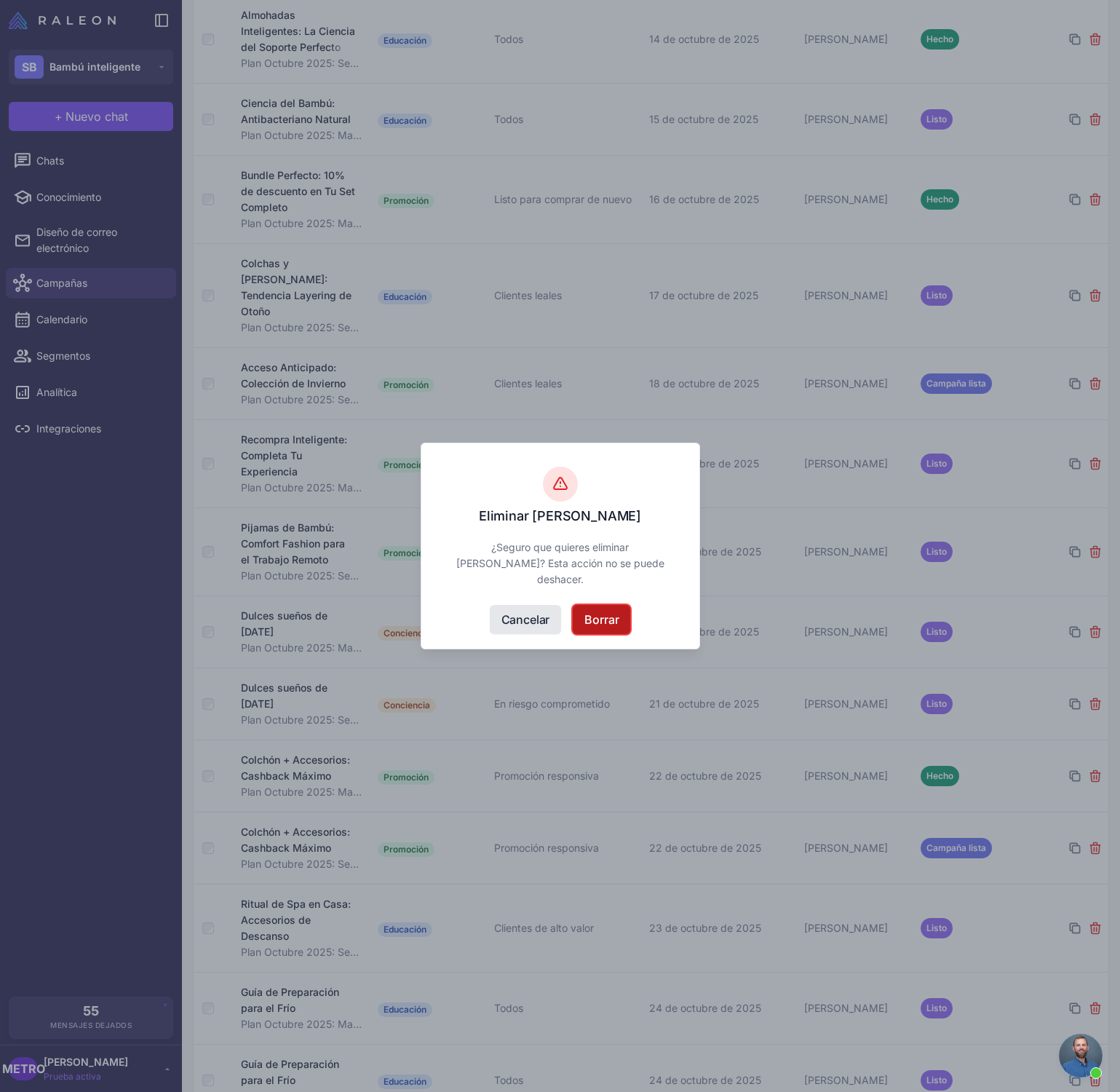
click at [591, 618] on font "Borrar" at bounding box center [602, 620] width 34 height 14
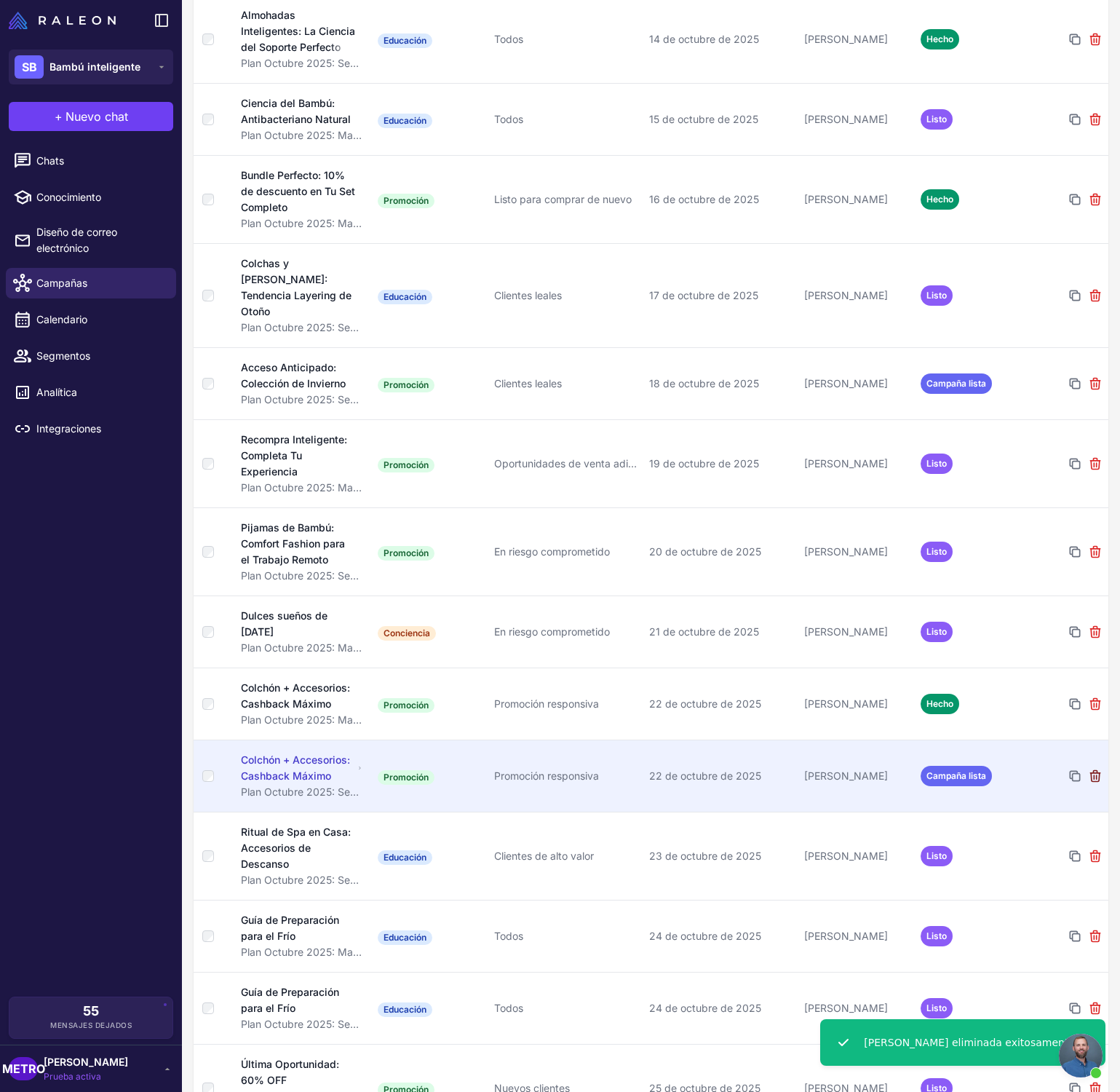
click at [1100, 769] on icon at bounding box center [1096, 776] width 14 height 14
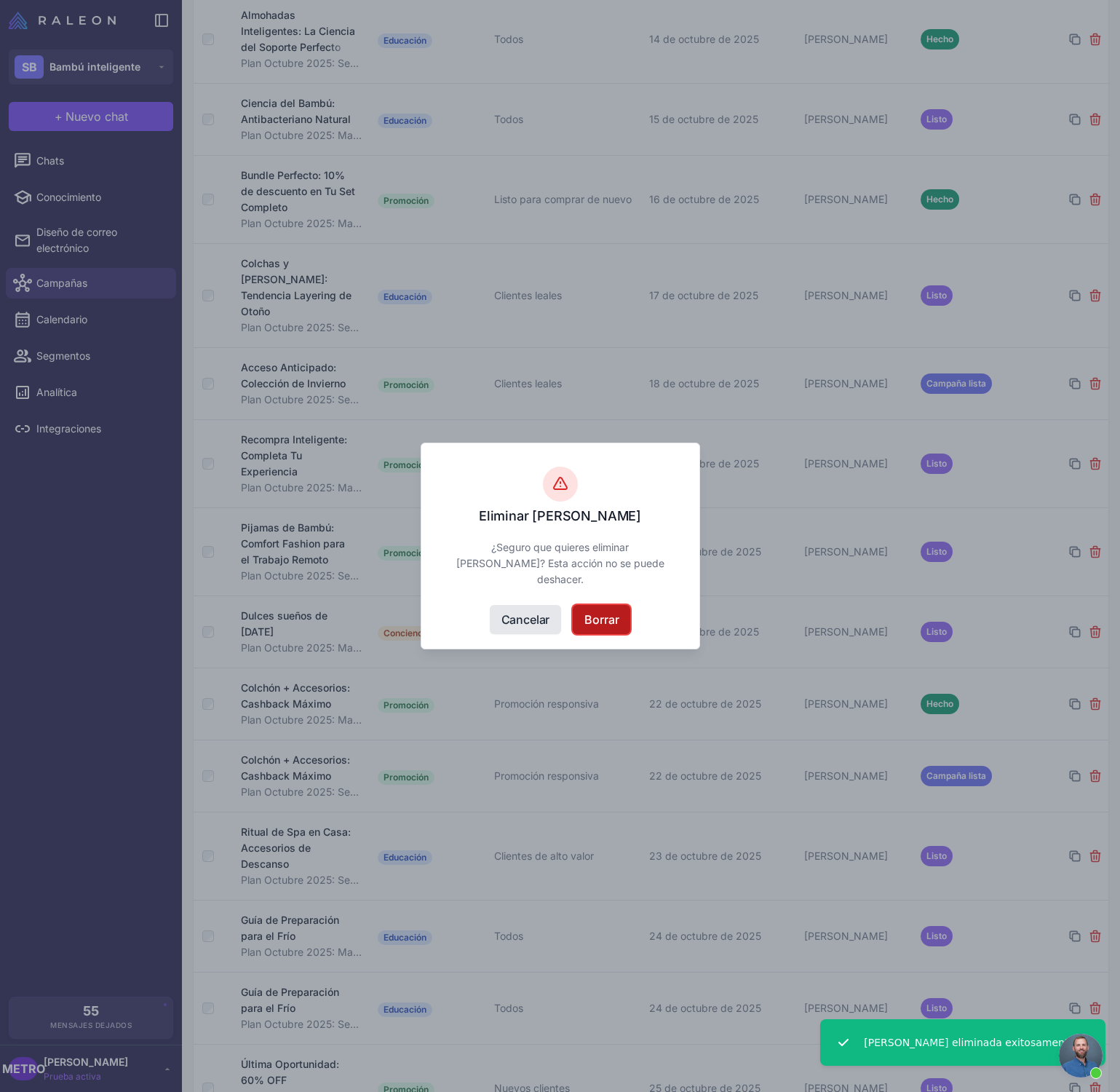
click at [613, 622] on font "Borrar" at bounding box center [602, 620] width 34 height 14
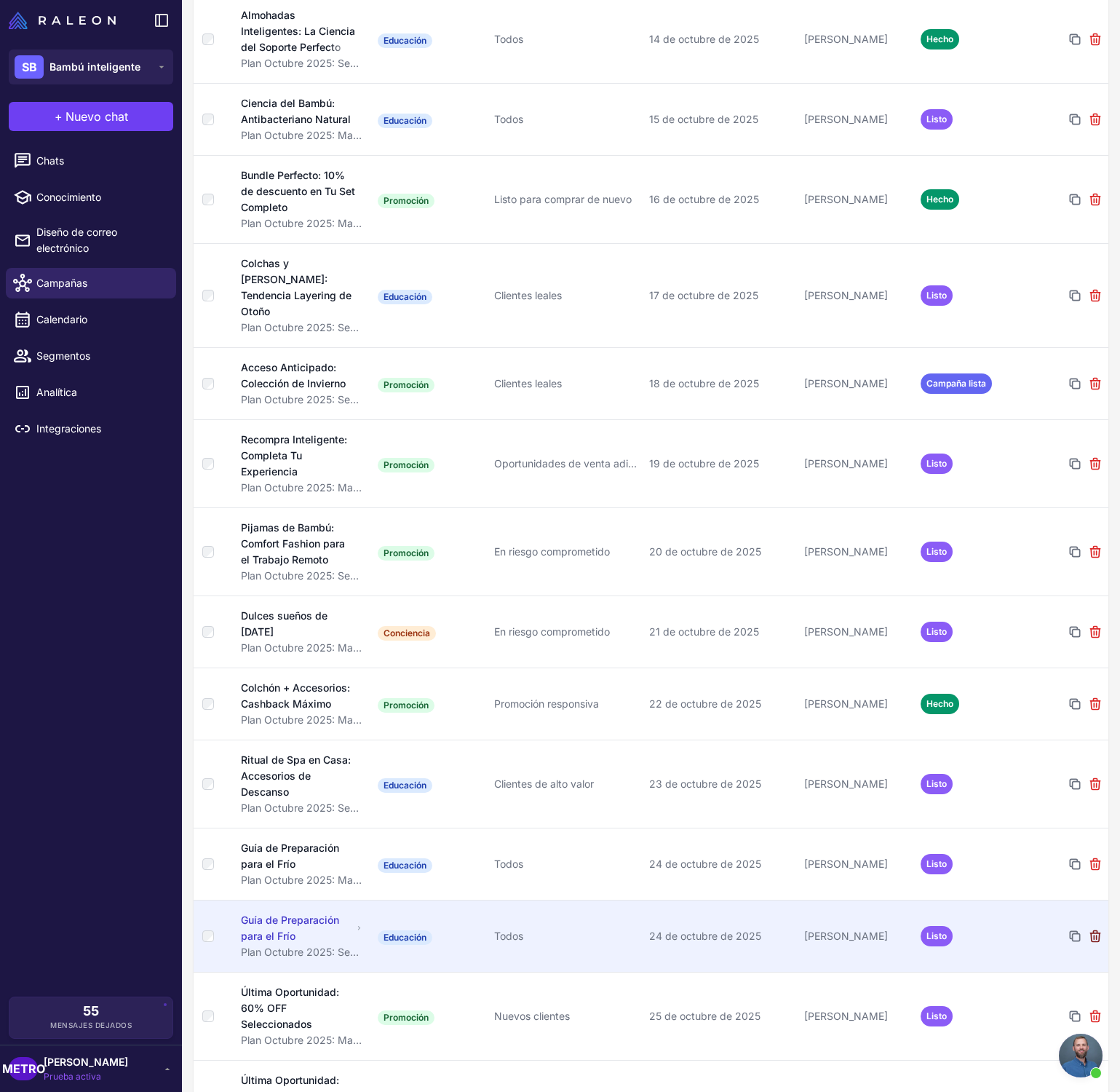
click at [1094, 930] on icon at bounding box center [1095, 935] width 9 height 11
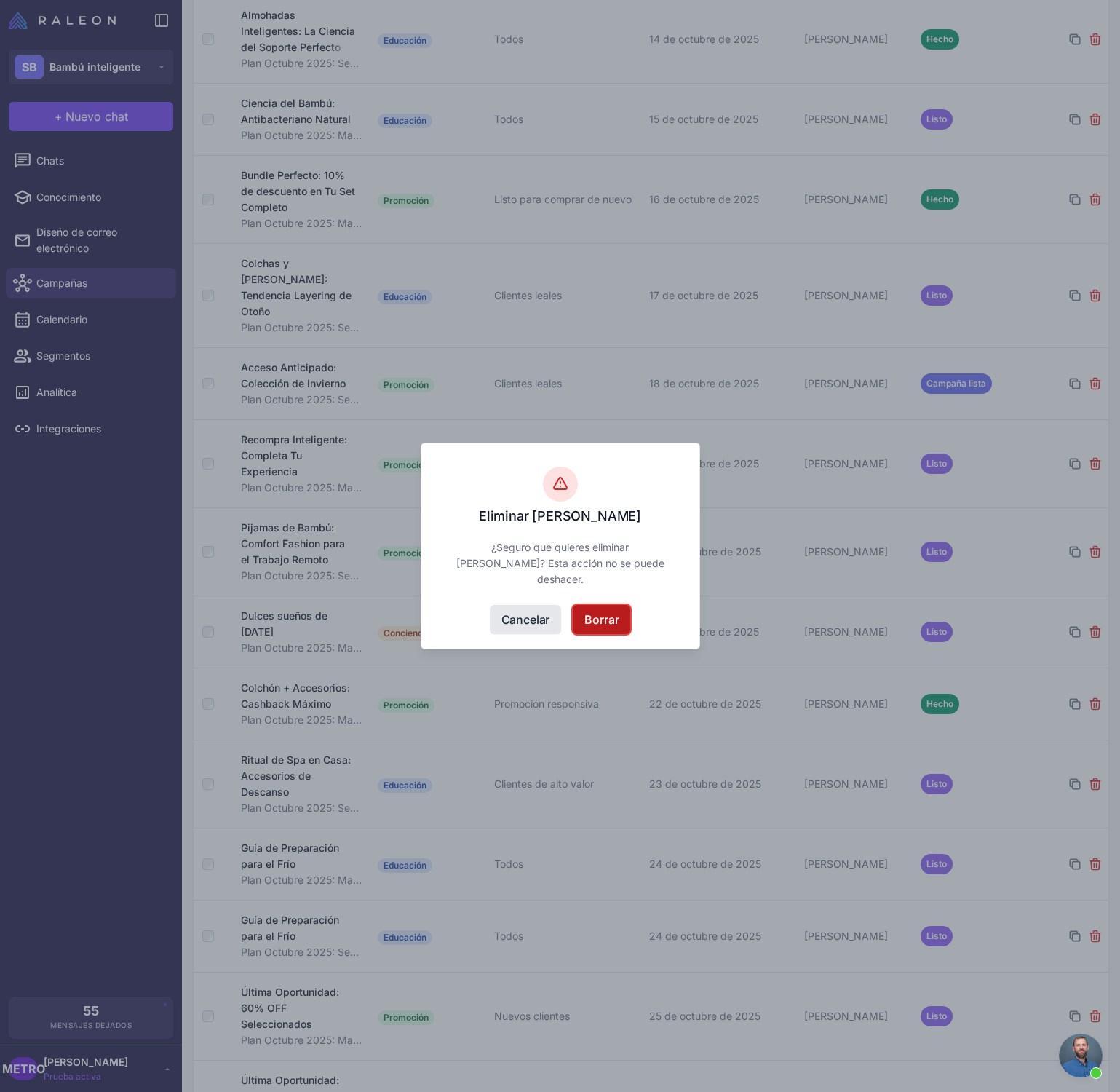
click at [609, 621] on font "Borrar" at bounding box center [602, 620] width 34 height 14
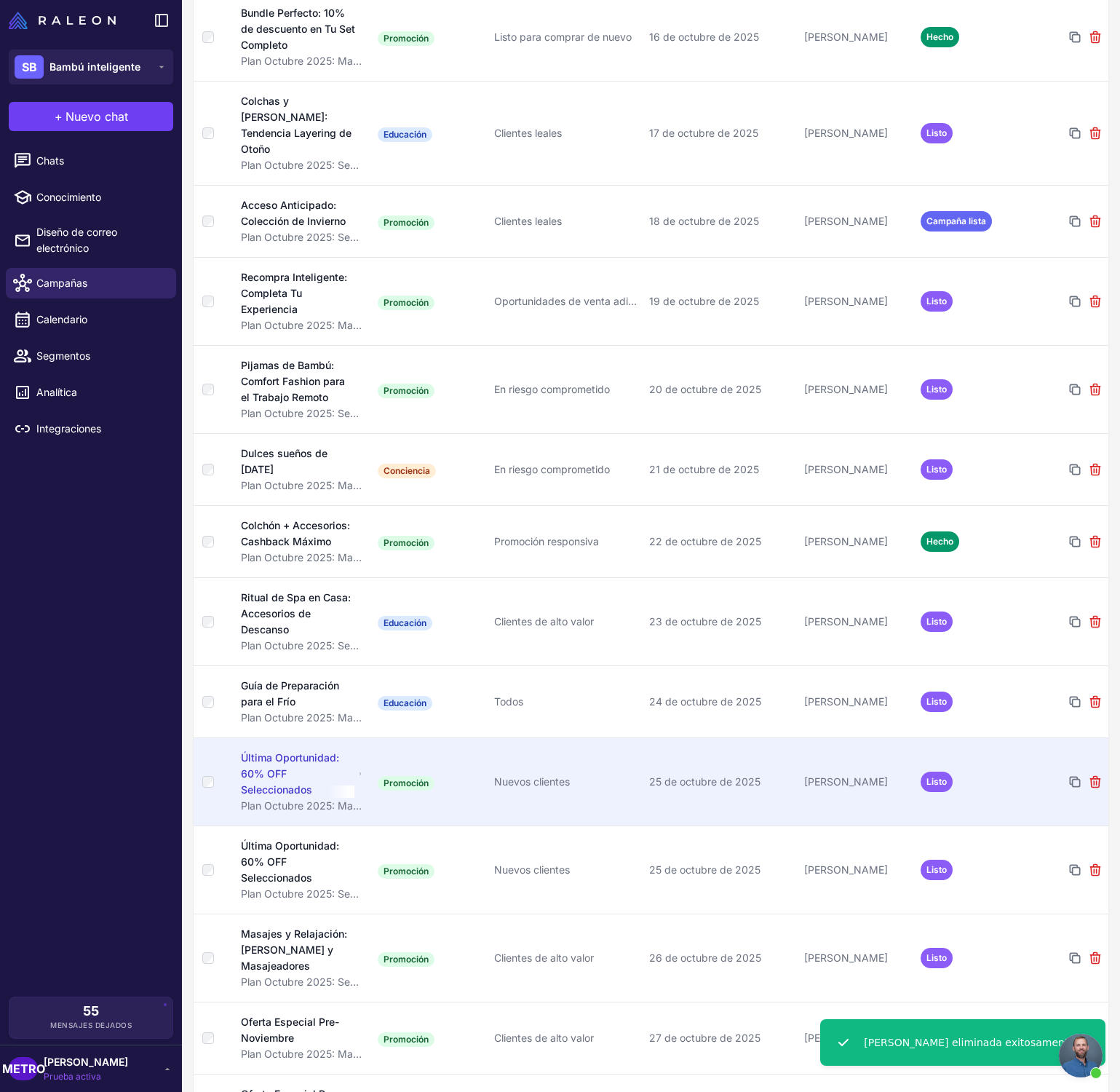
scroll to position [830, 0]
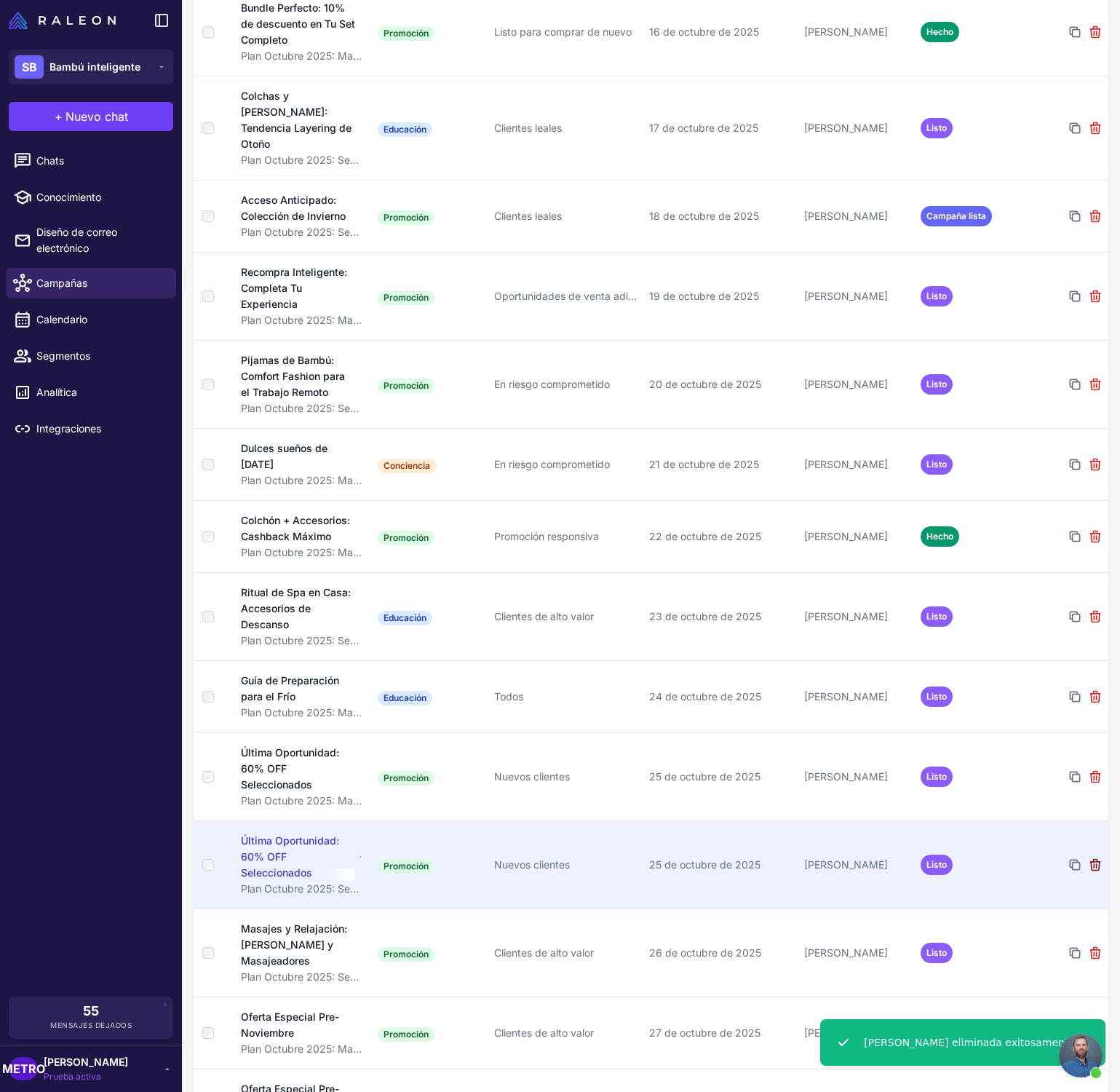
click at [1096, 859] on icon at bounding box center [1095, 864] width 9 height 11
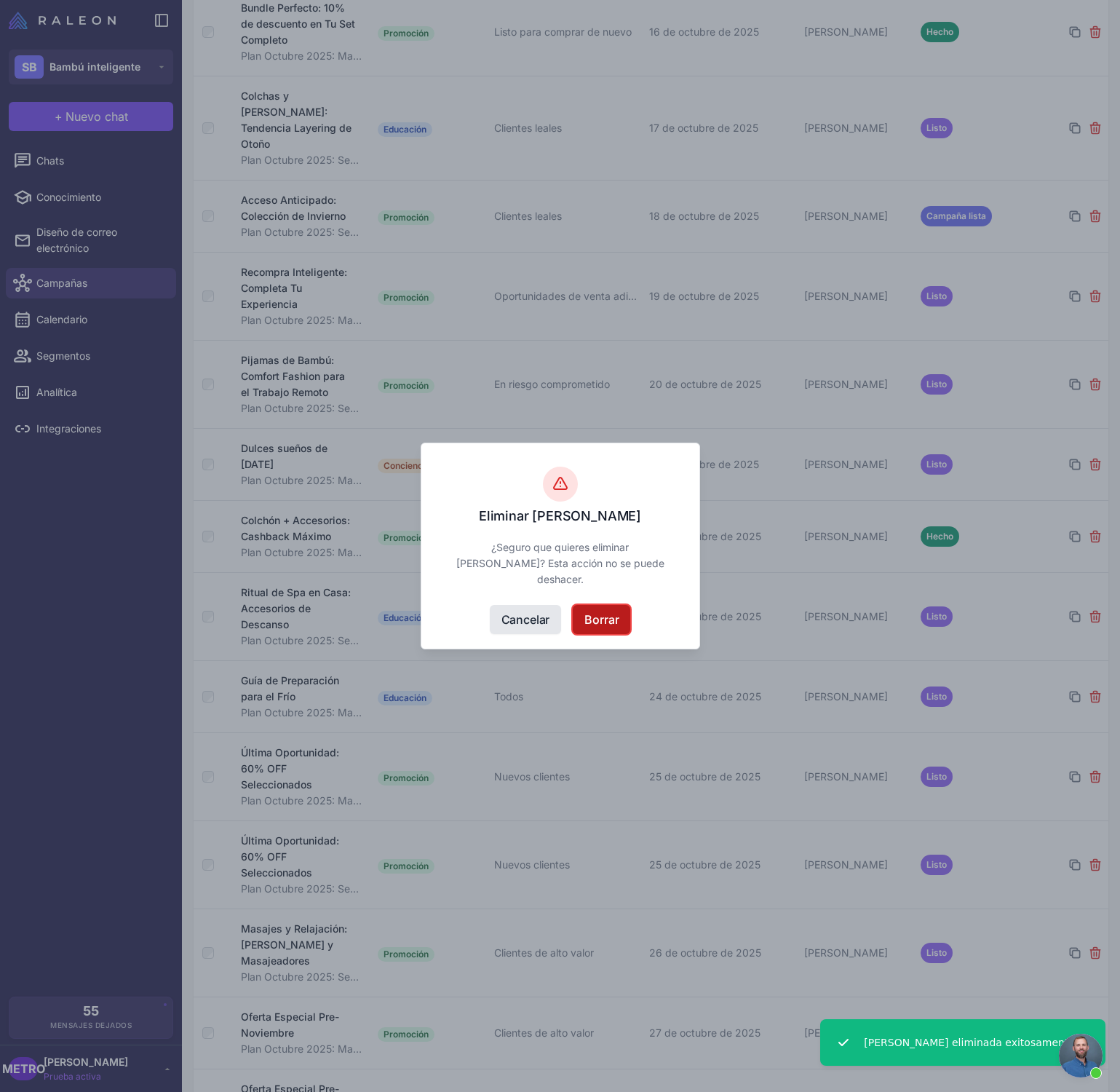
click at [617, 629] on button "Borrar" at bounding box center [602, 620] width 58 height 29
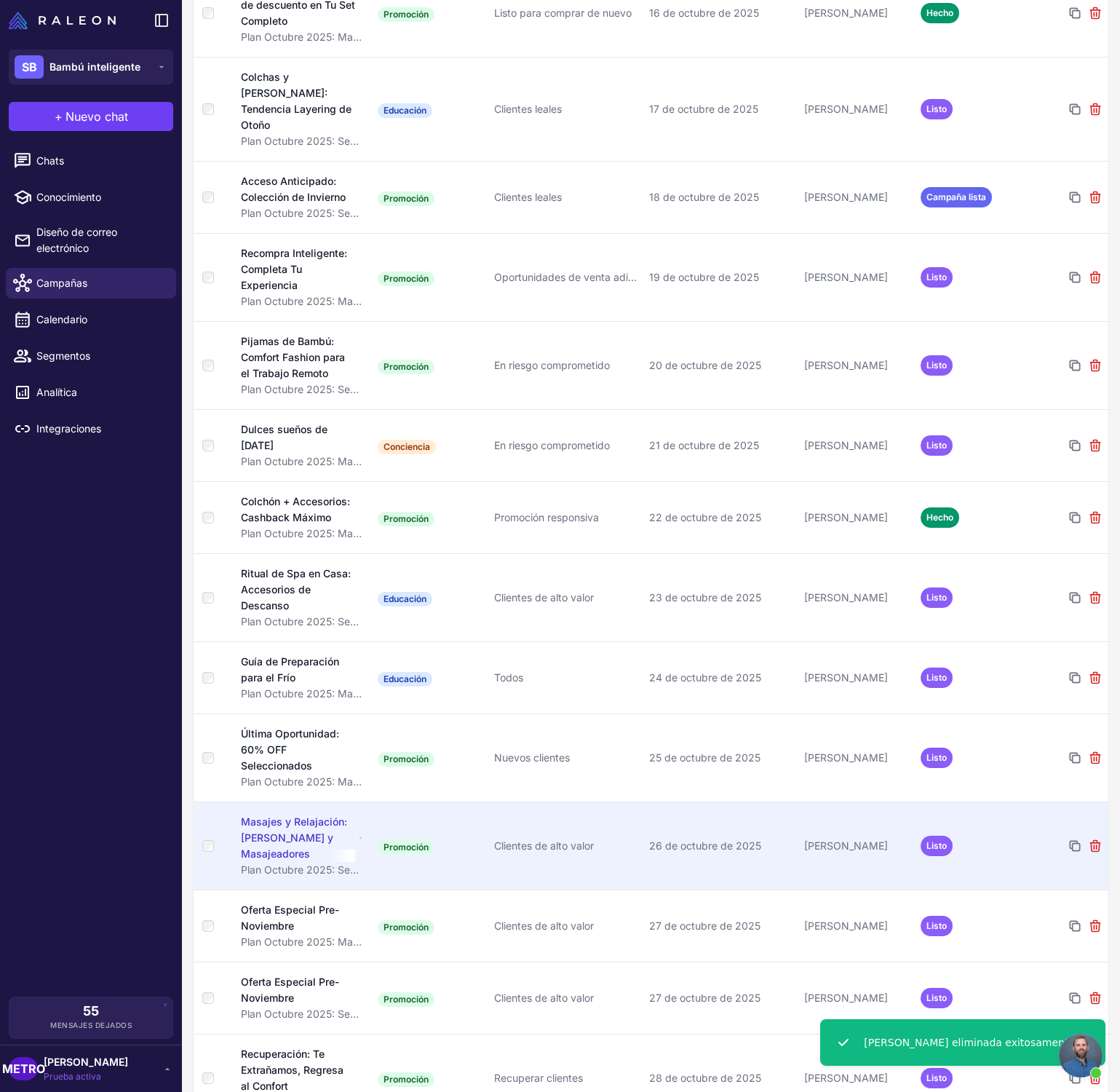
scroll to position [862, 0]
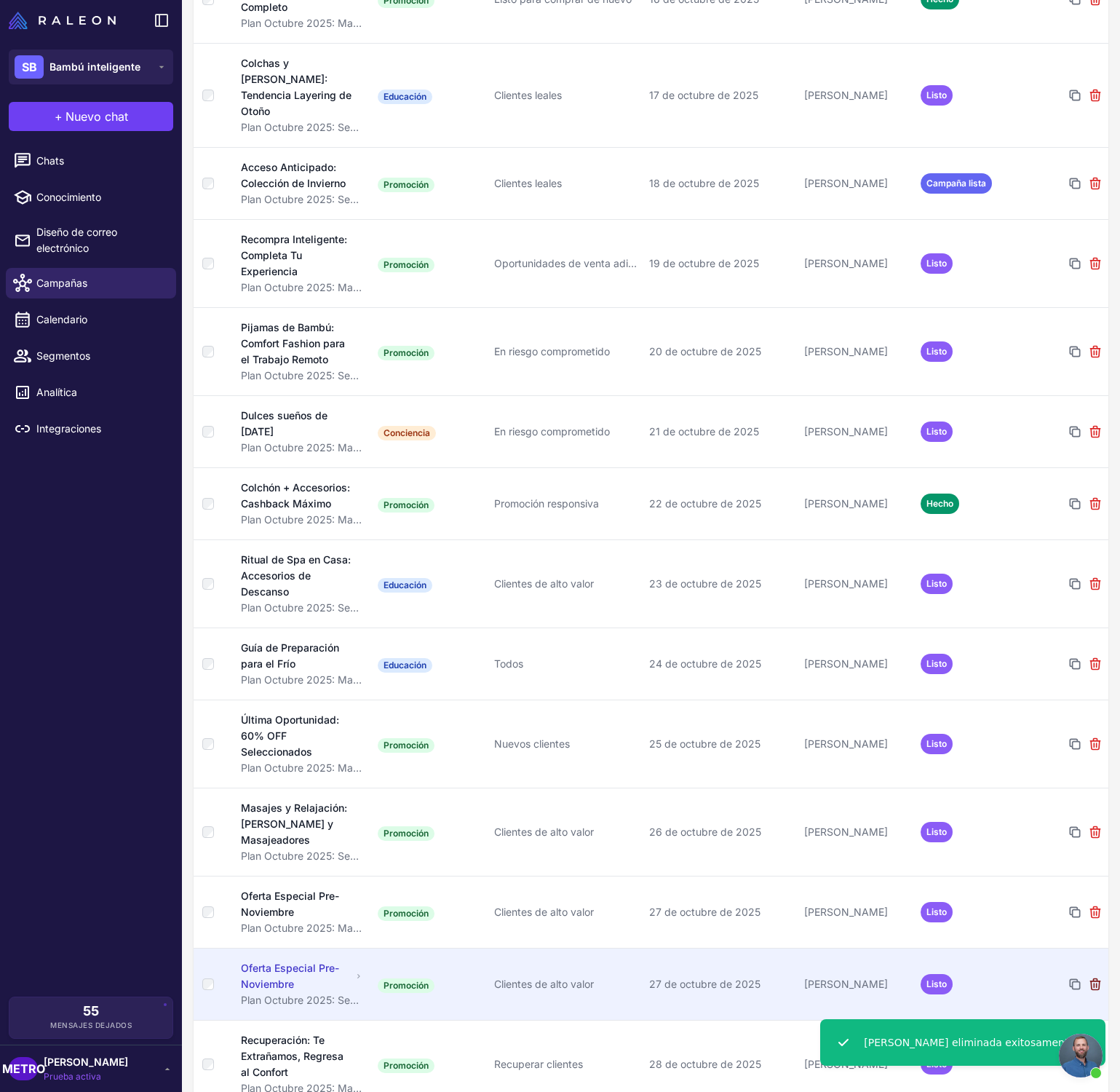
click at [1090, 977] on icon at bounding box center [1096, 984] width 14 height 14
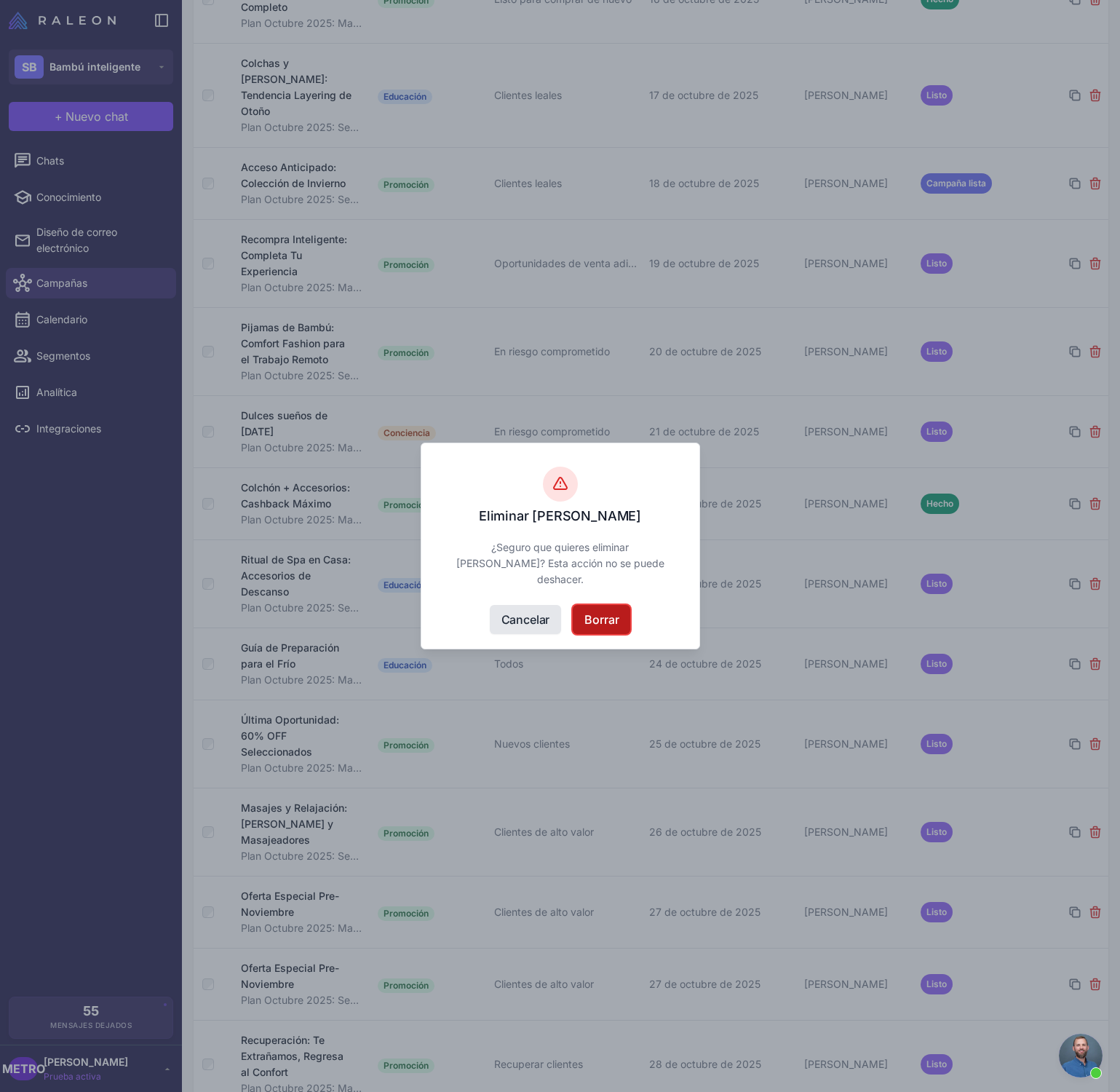
click at [597, 627] on button "Borrar" at bounding box center [602, 620] width 58 height 29
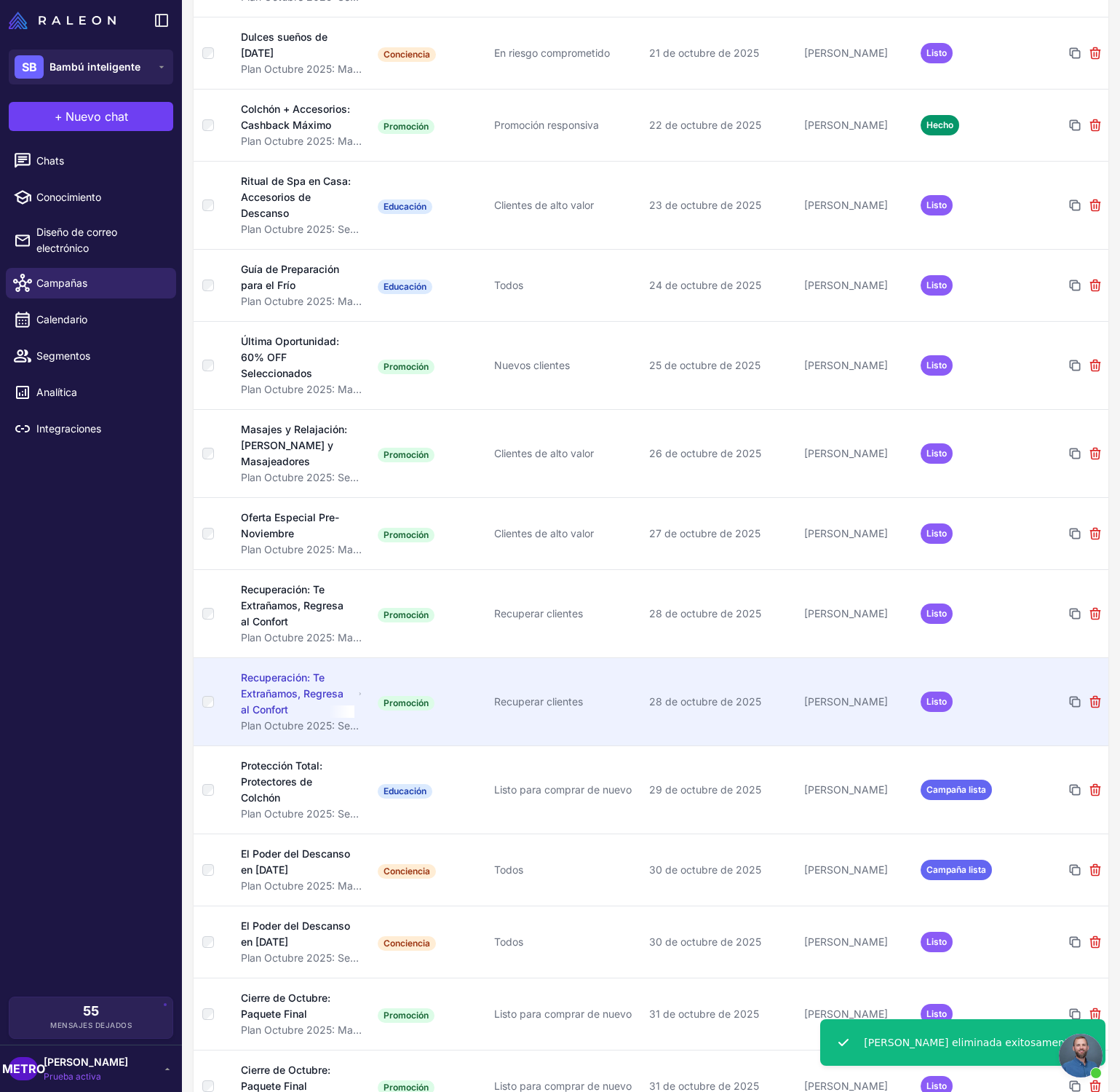
scroll to position [1244, 0]
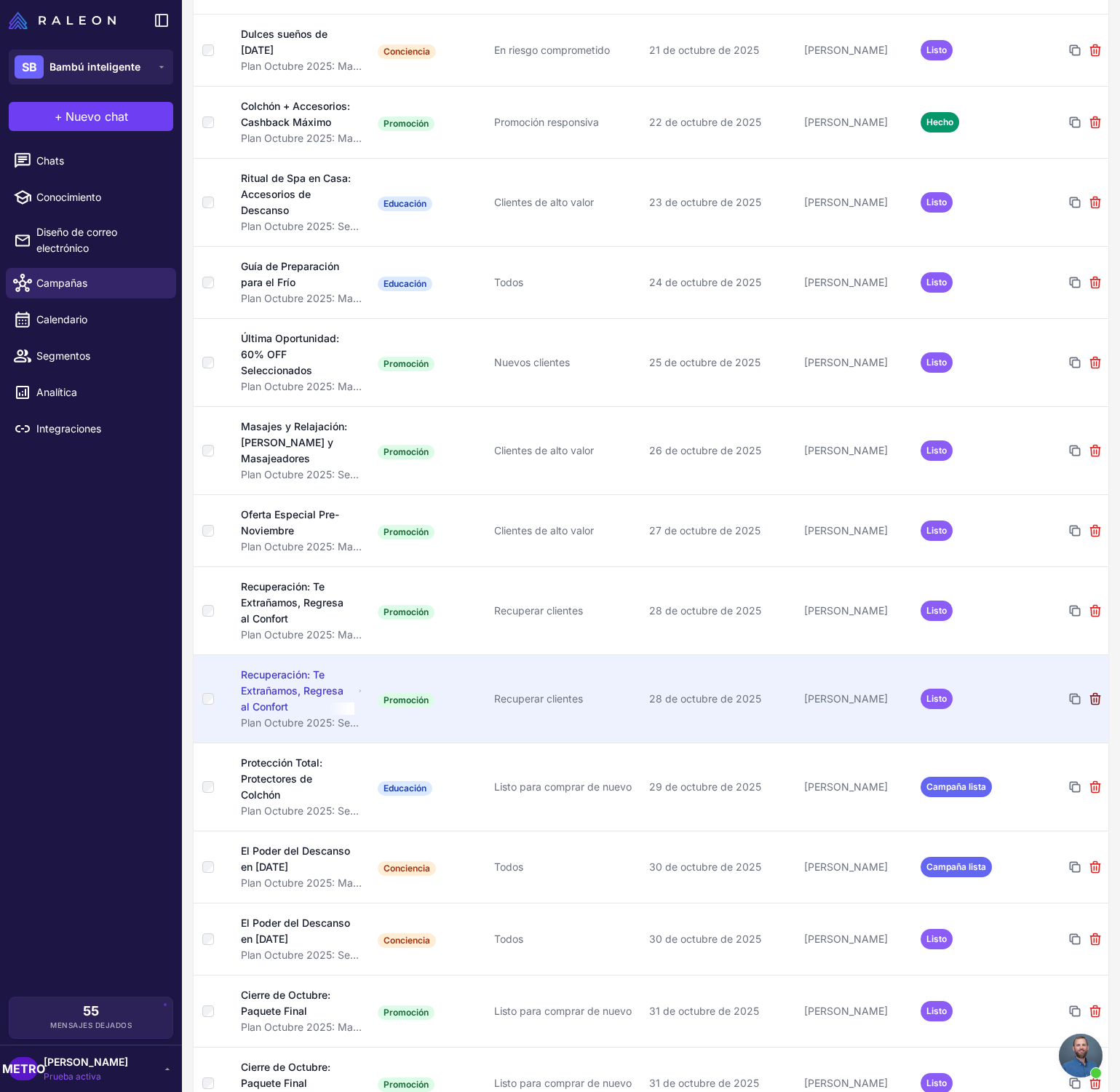
click at [1096, 693] on icon at bounding box center [1095, 698] width 9 height 11
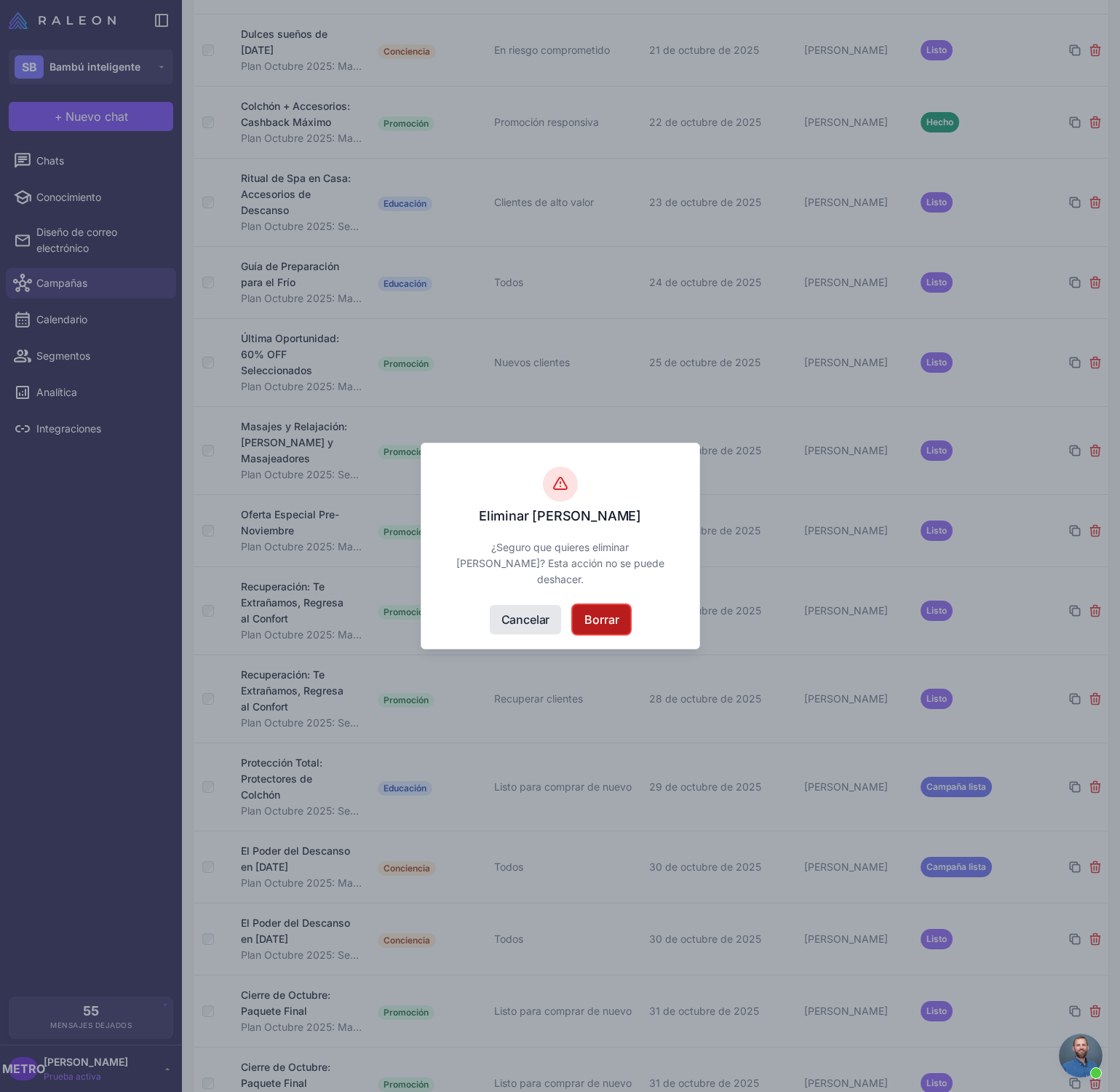
click at [612, 623] on font "Borrar" at bounding box center [602, 620] width 34 height 14
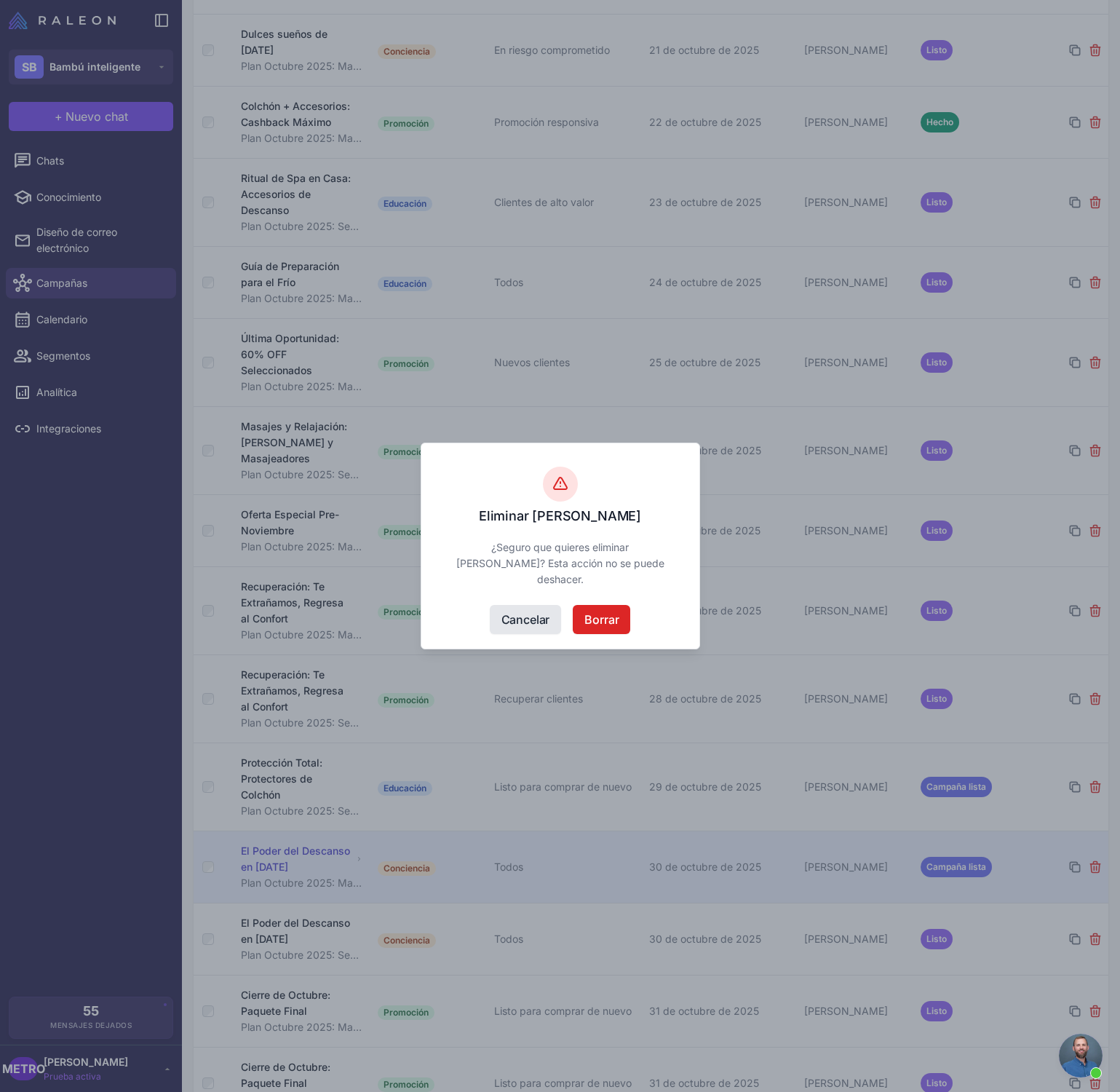
scroll to position [1165, 0]
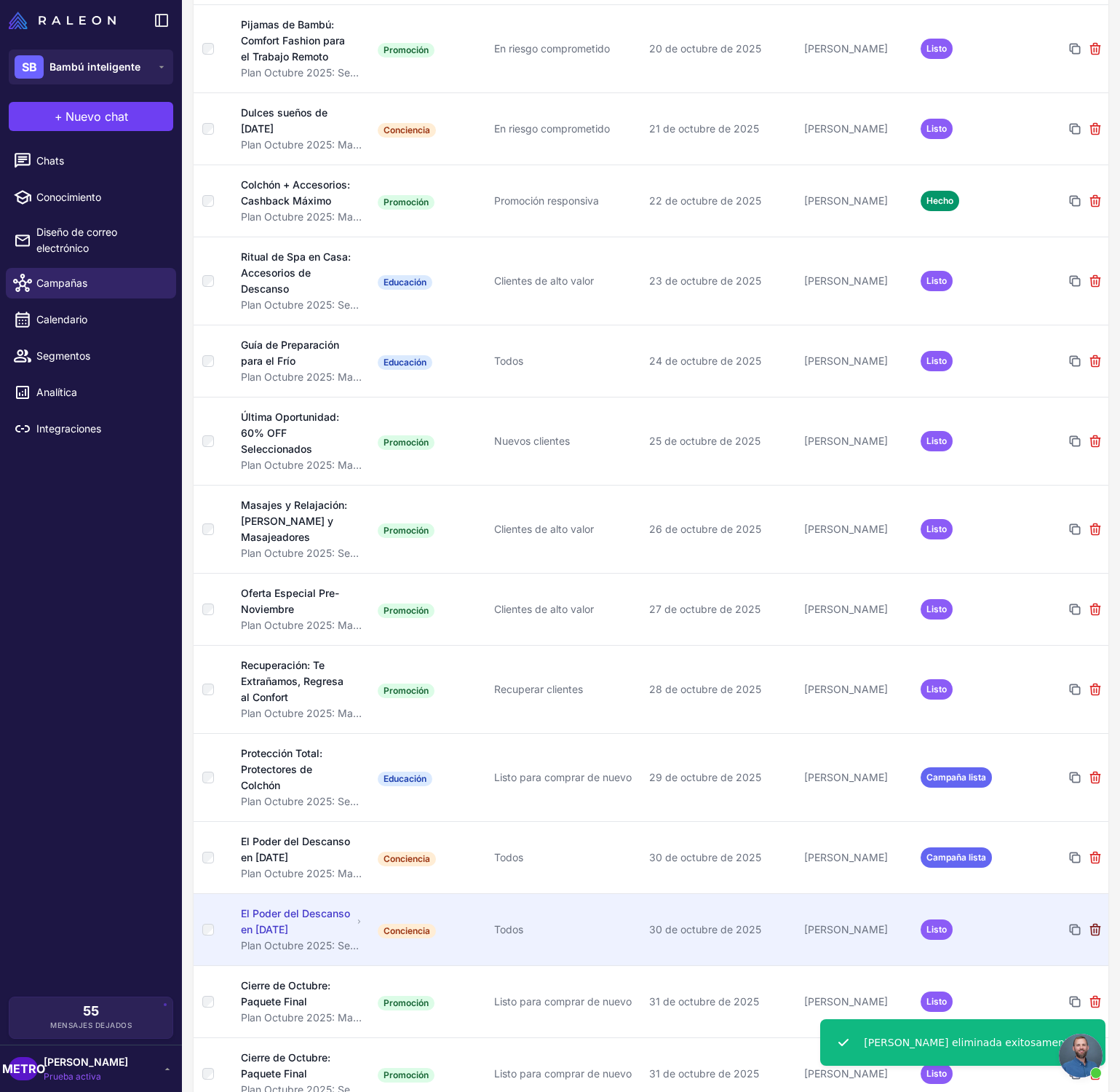
click at [1100, 922] on icon at bounding box center [1096, 929] width 14 height 14
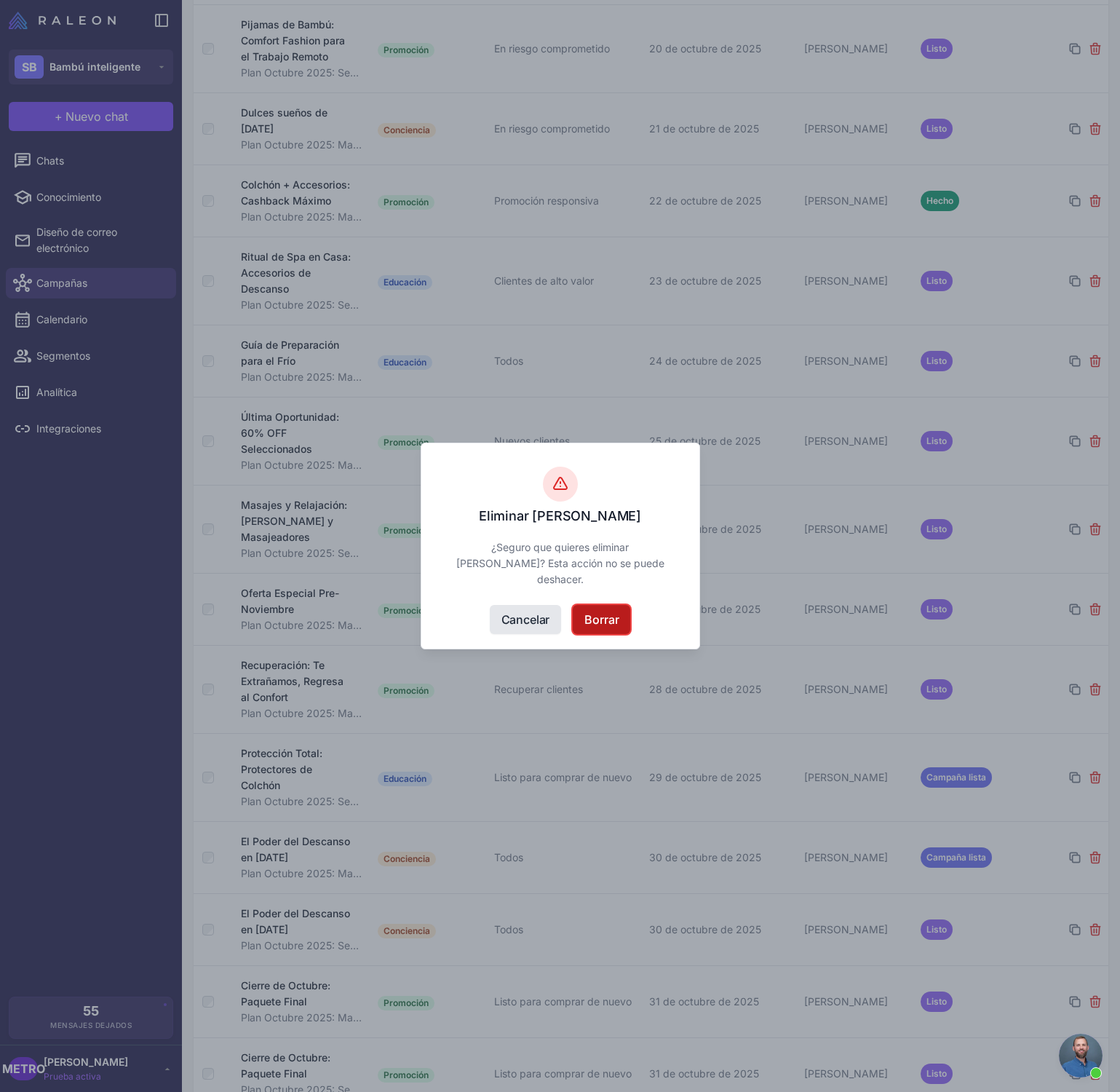
click at [601, 616] on font "Borrar" at bounding box center [602, 620] width 34 height 14
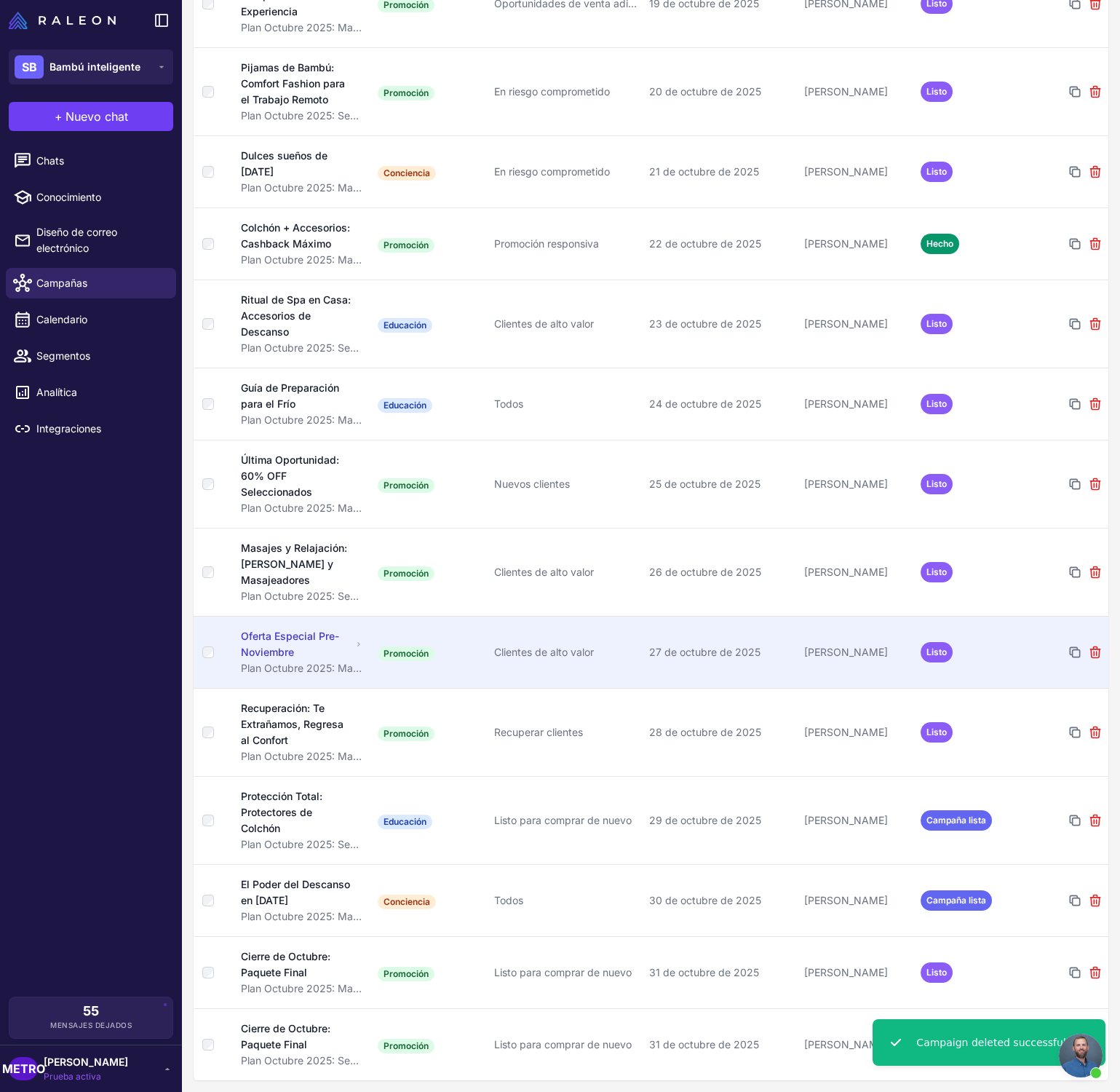
scroll to position [1093, 0]
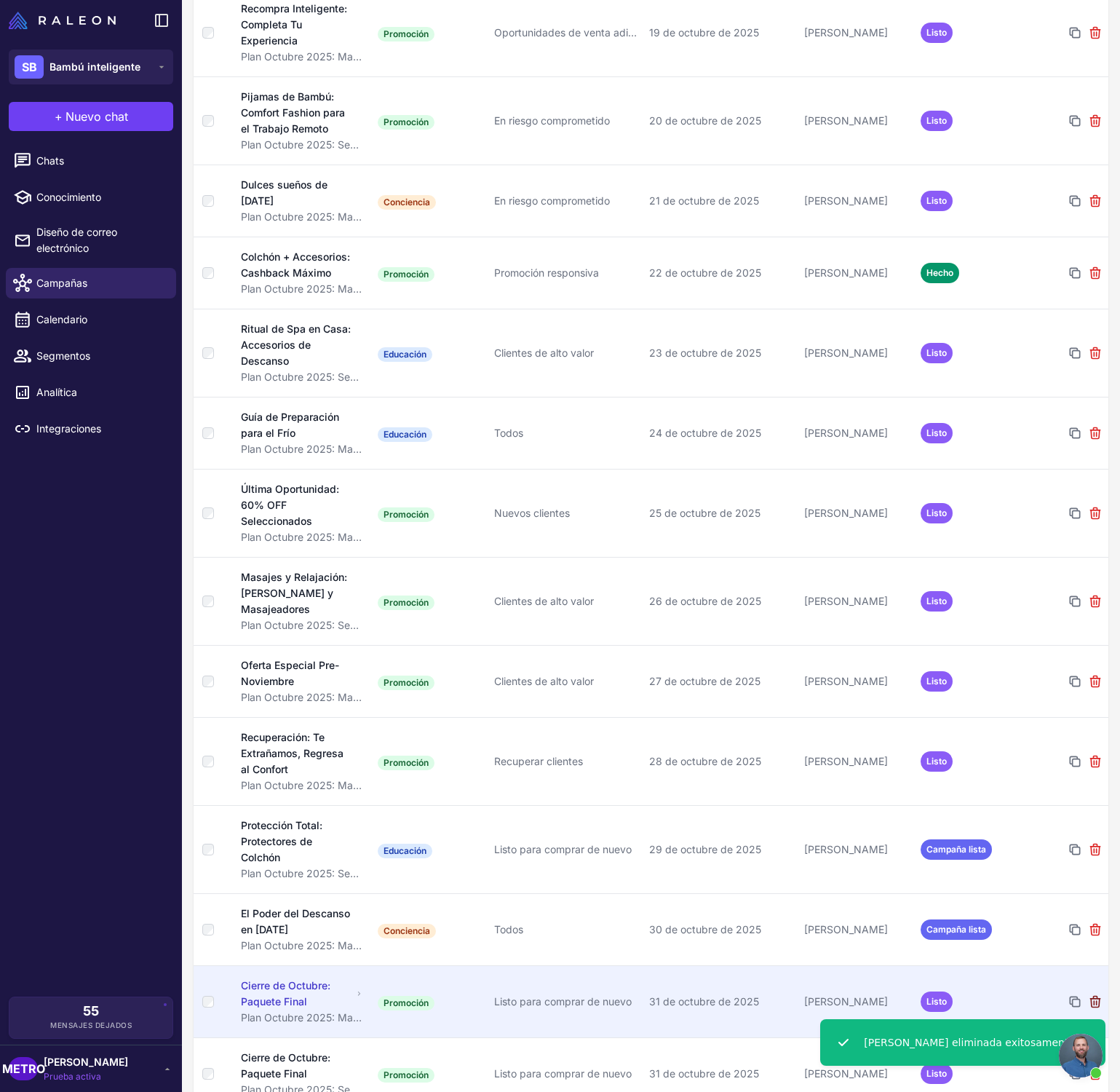
click at [1098, 996] on icon at bounding box center [1095, 1002] width 9 height 11
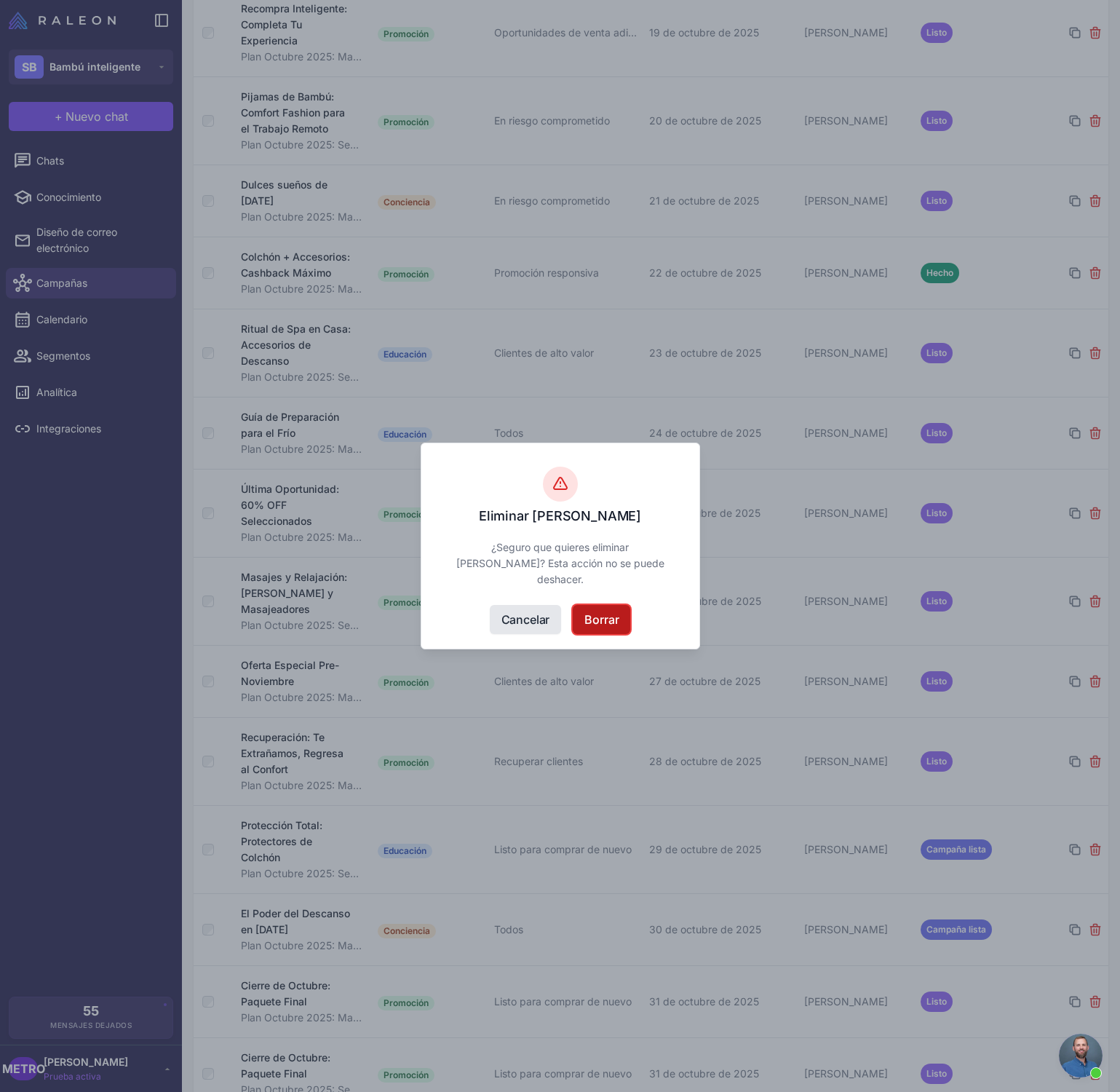
click at [620, 628] on button "Borrar" at bounding box center [602, 620] width 58 height 29
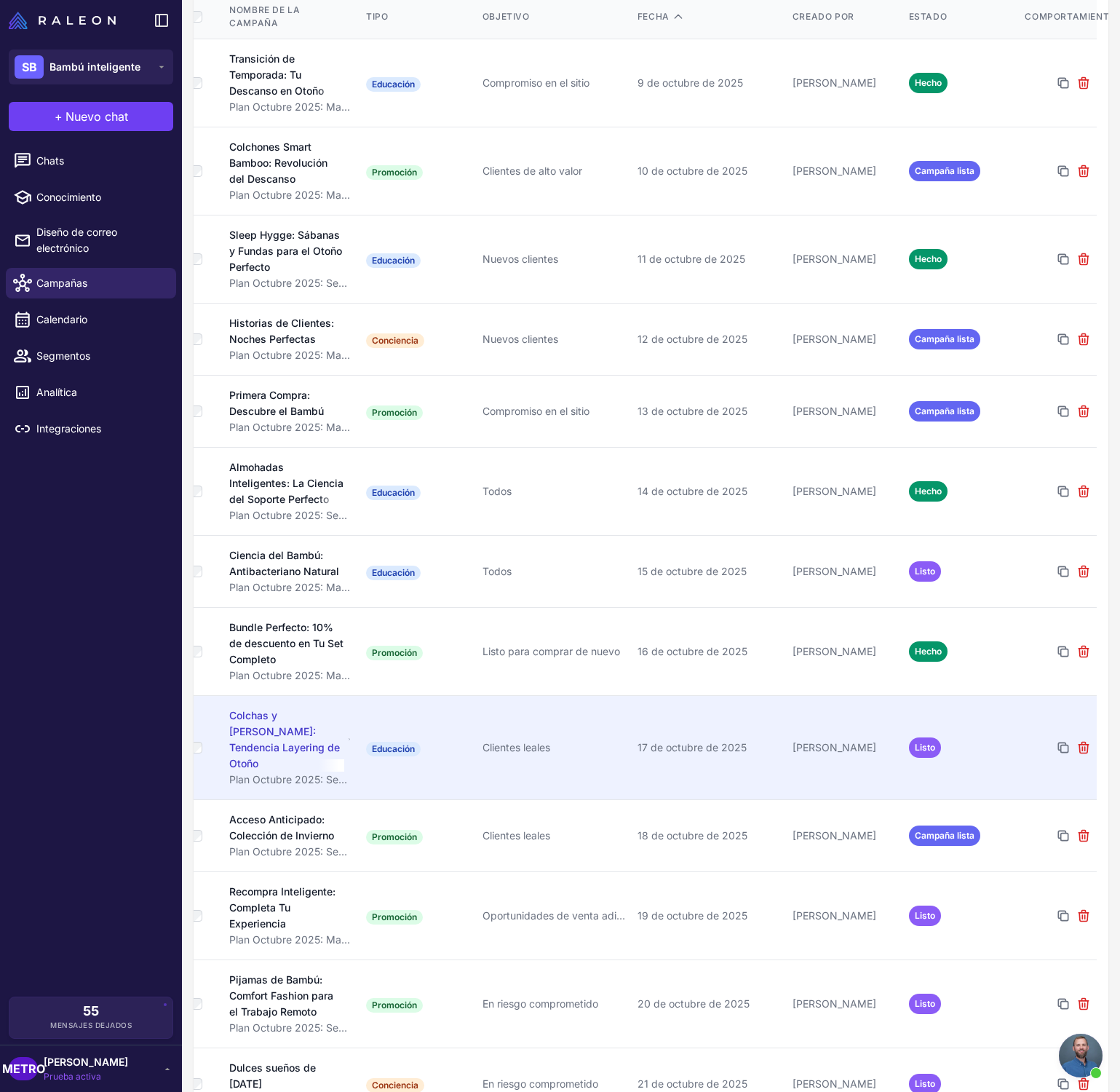
scroll to position [214, 0]
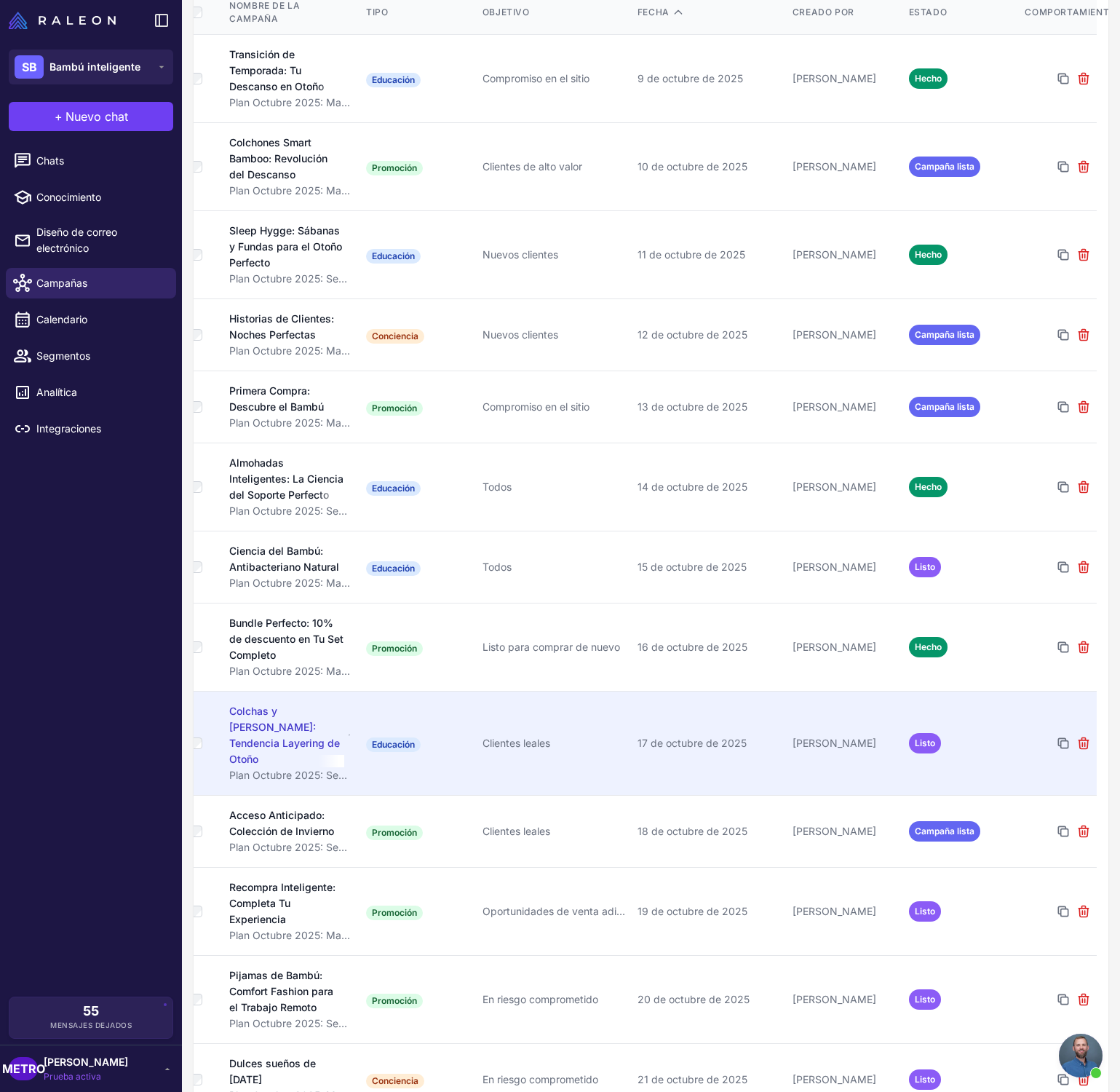
click at [299, 717] on font "Colchas y [PERSON_NAME]: Tendencia Layering de Otoño" at bounding box center [284, 735] width 110 height 61
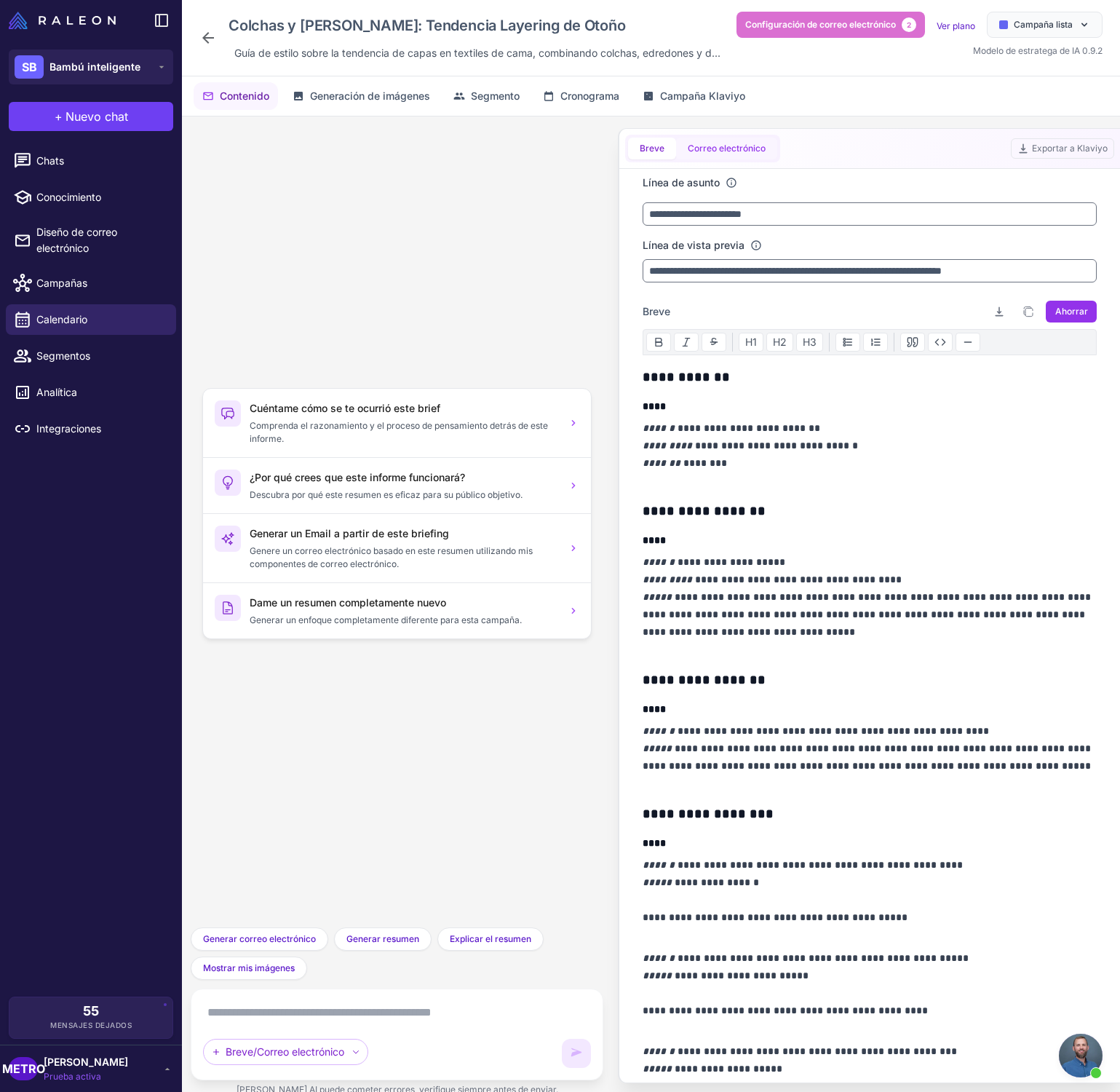
click at [707, 145] on font "Correo electrónico" at bounding box center [726, 148] width 78 height 11
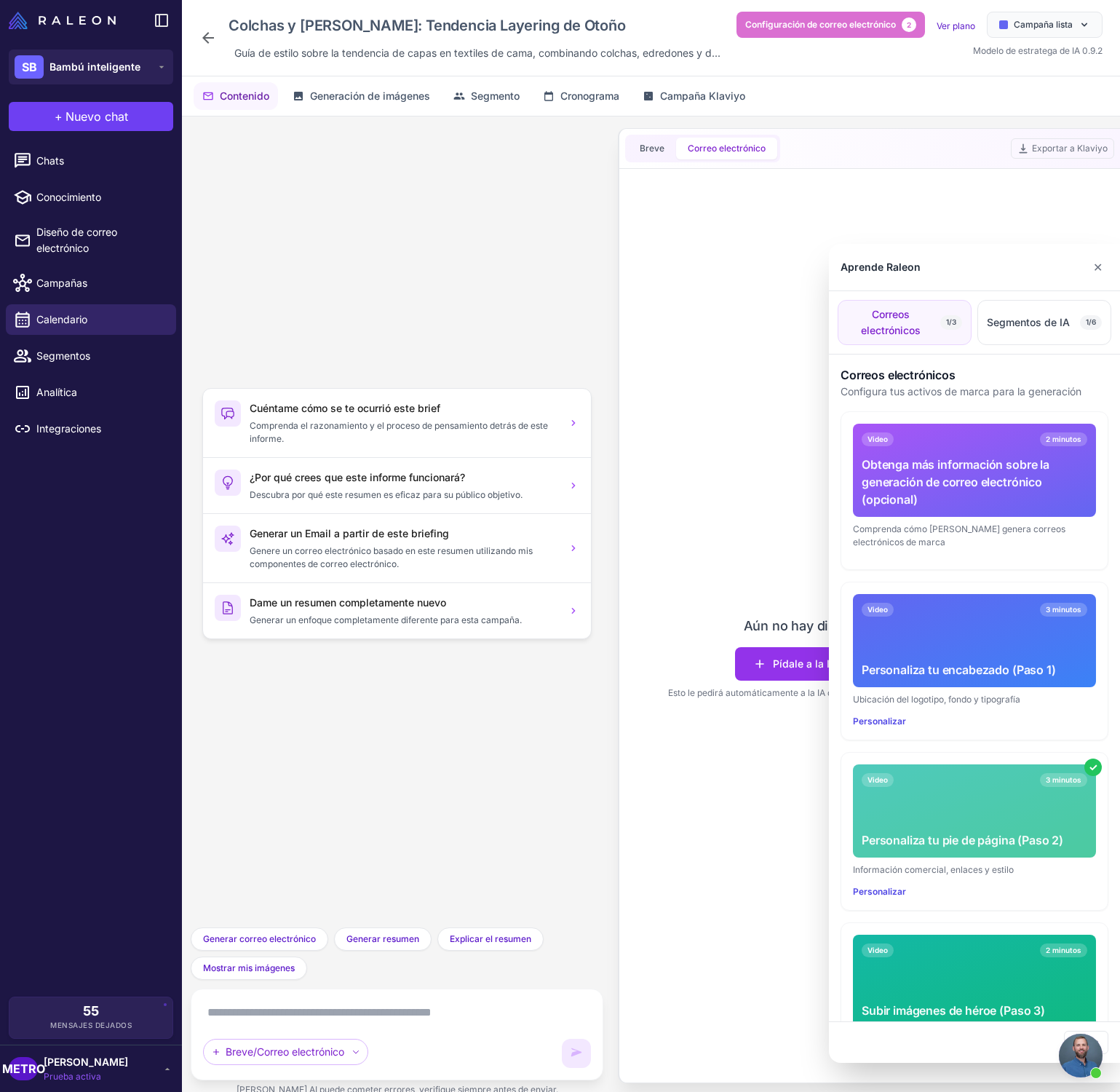
click at [647, 147] on div at bounding box center [560, 546] width 1120 height 1092
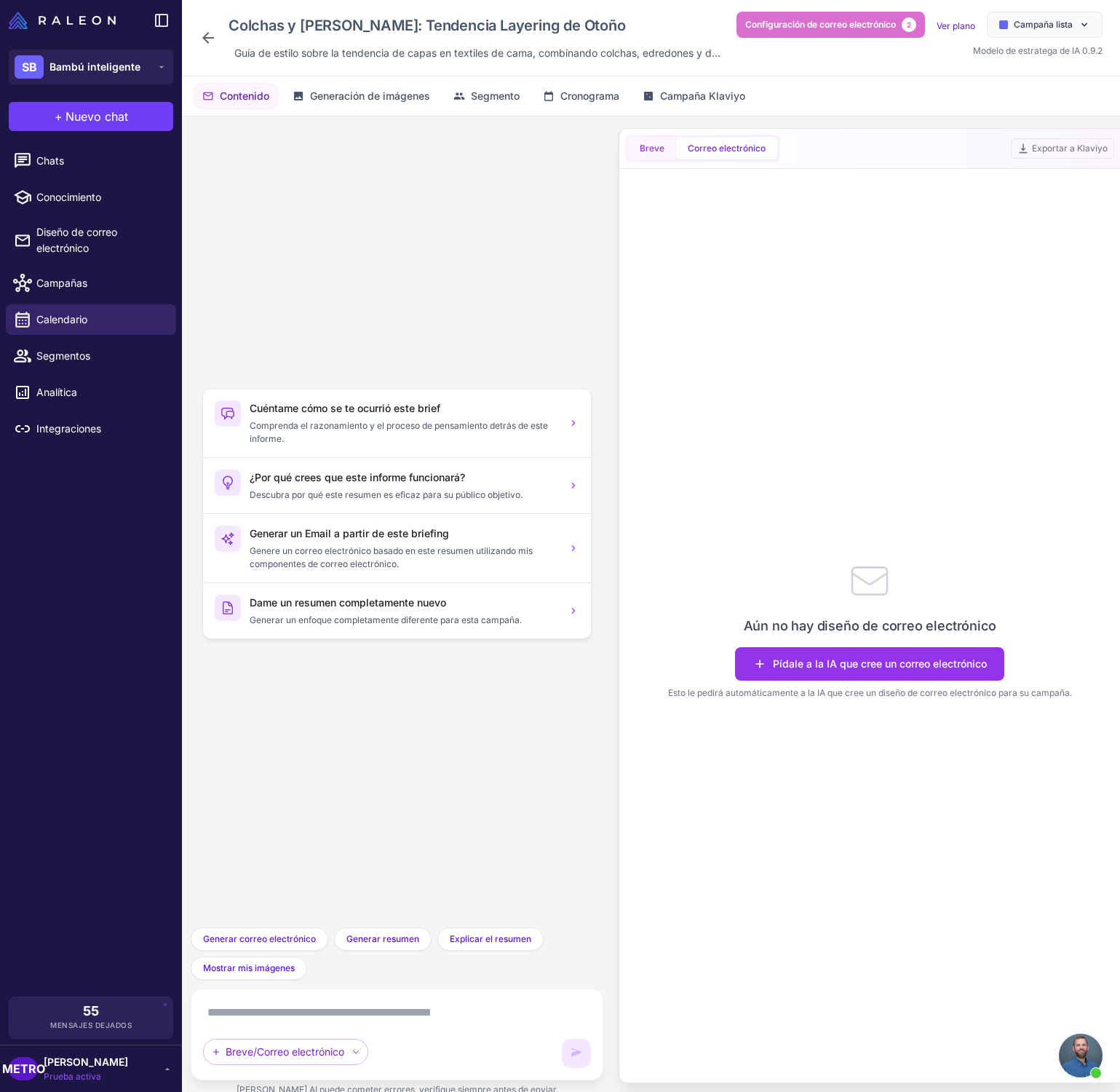
click at [644, 147] on font "Breve" at bounding box center [651, 148] width 24 height 11
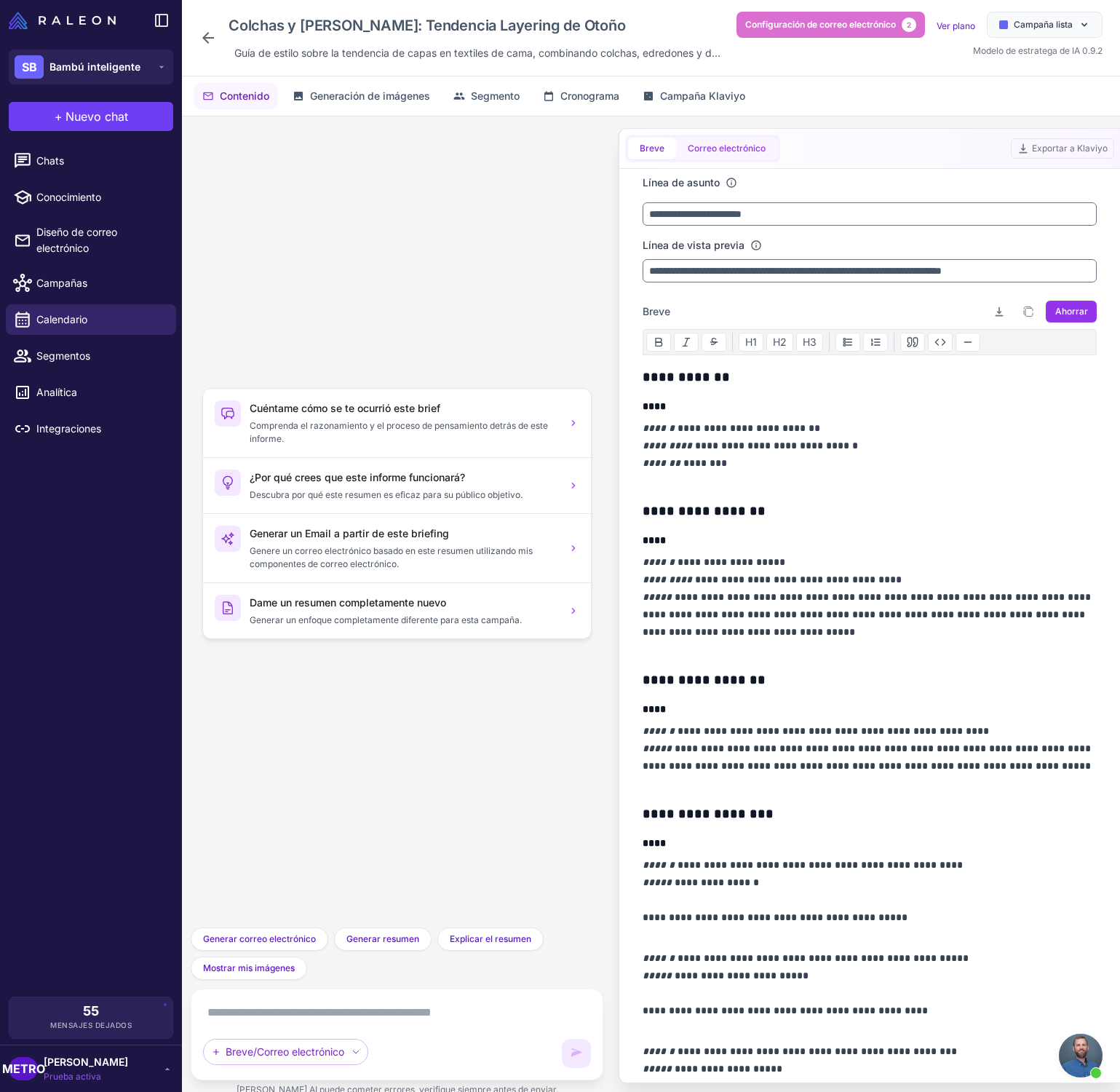
click at [720, 151] on font "Correo electrónico" at bounding box center [726, 148] width 78 height 11
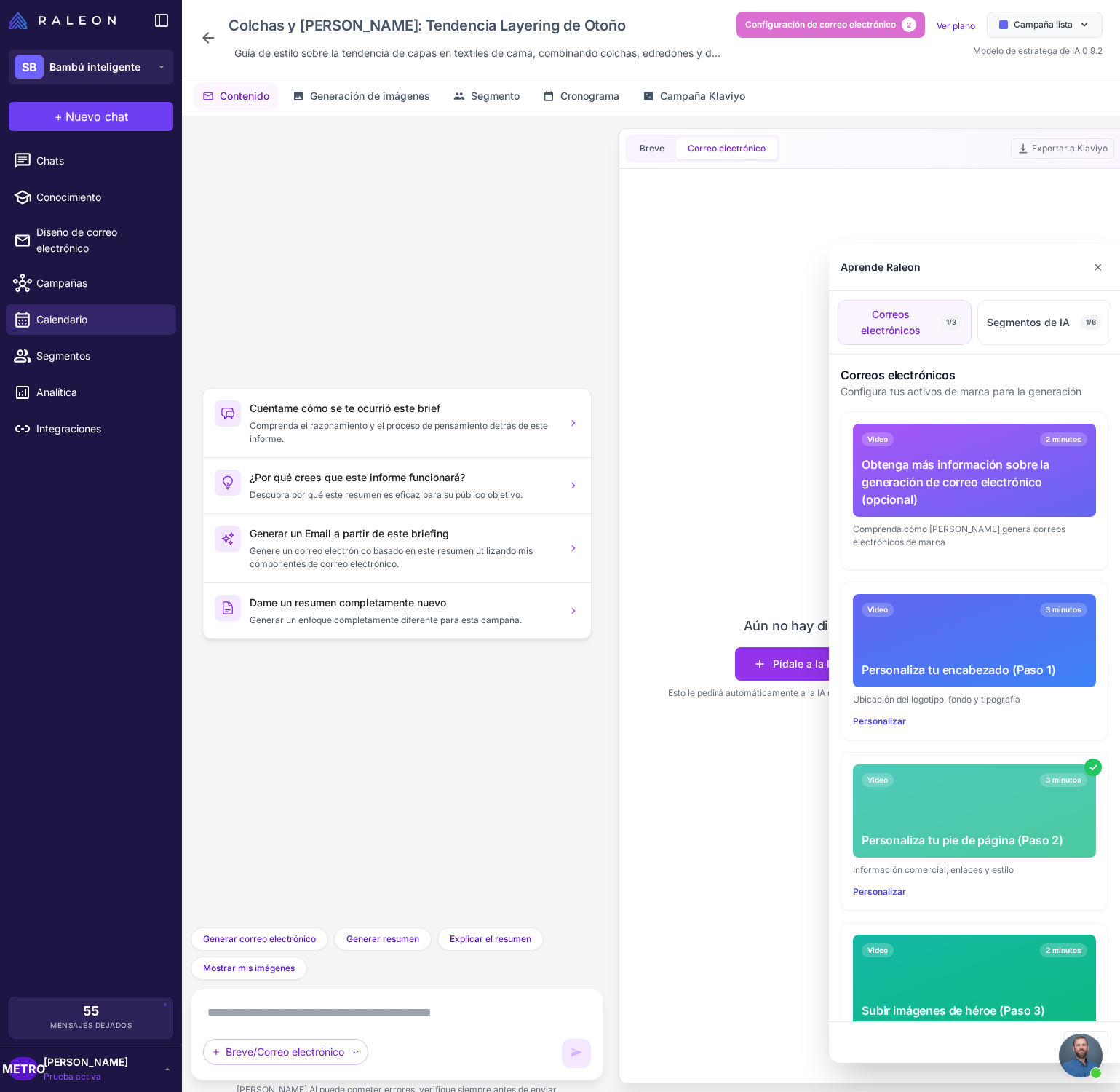
click at [1104, 266] on button "✕" at bounding box center [1097, 267] width 21 height 29
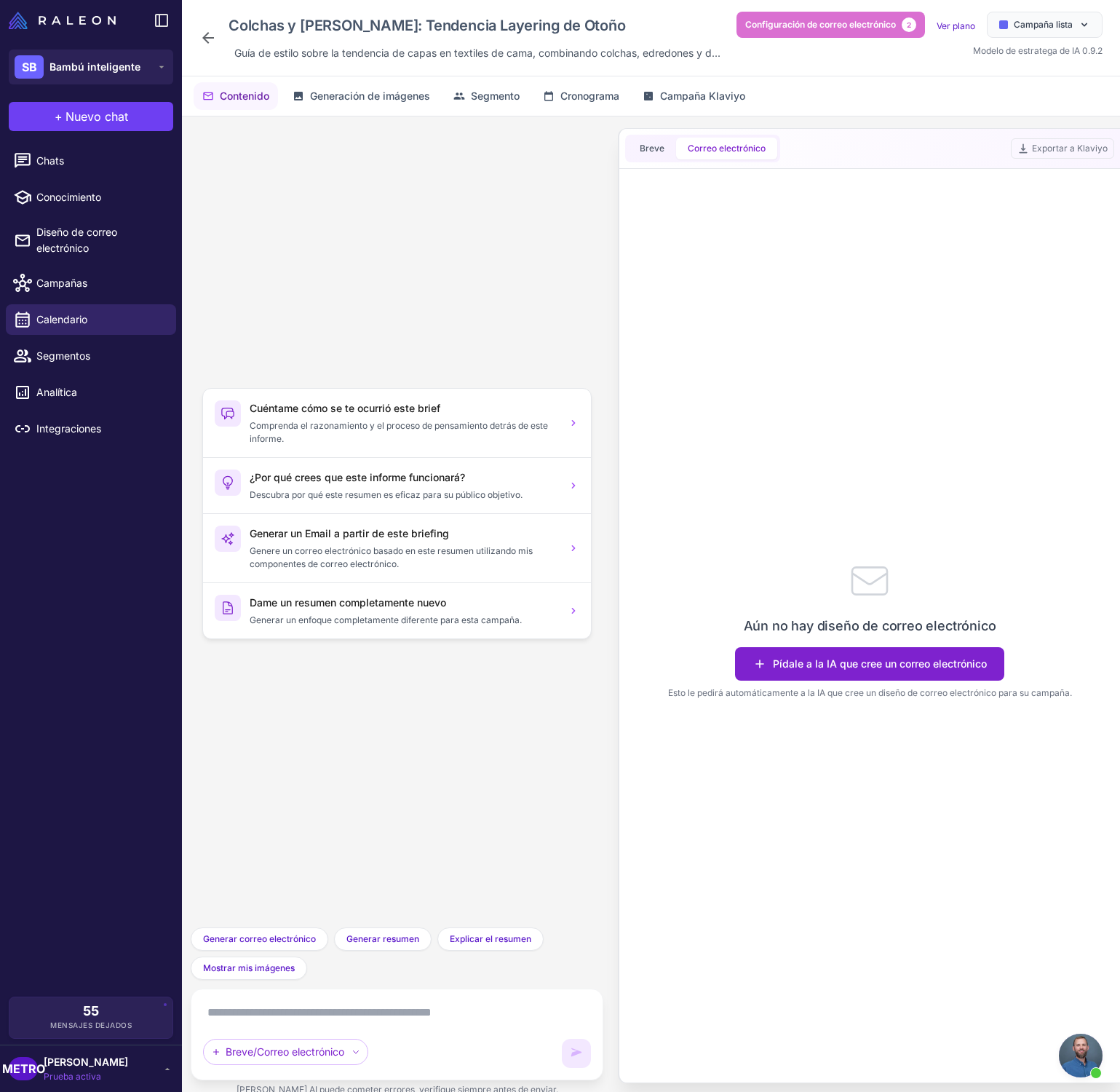
click at [840, 670] on font "Pídale a la IA que cree un correo electrónico" at bounding box center [879, 664] width 214 height 16
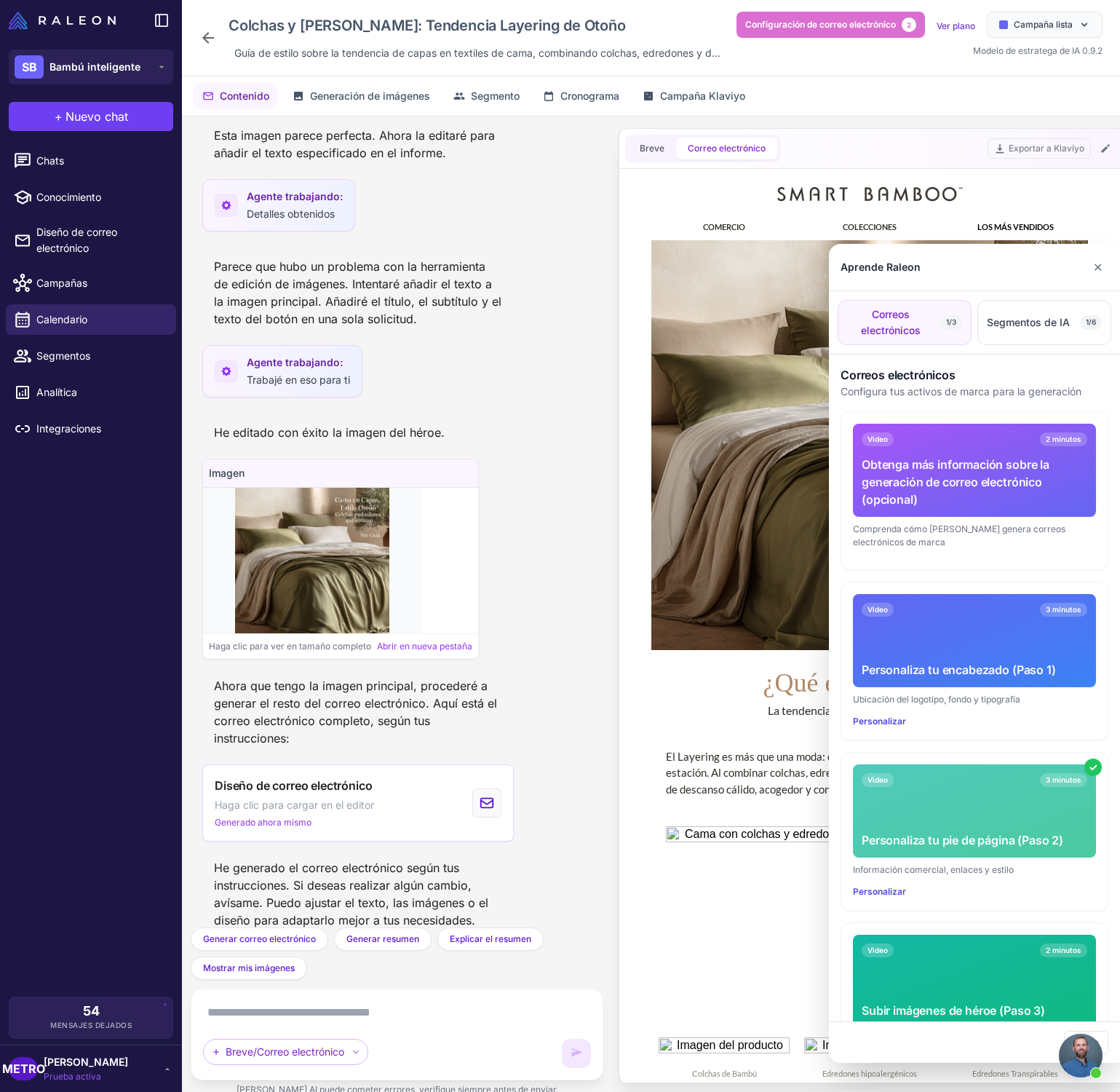
click at [690, 580] on div at bounding box center [560, 546] width 1120 height 1092
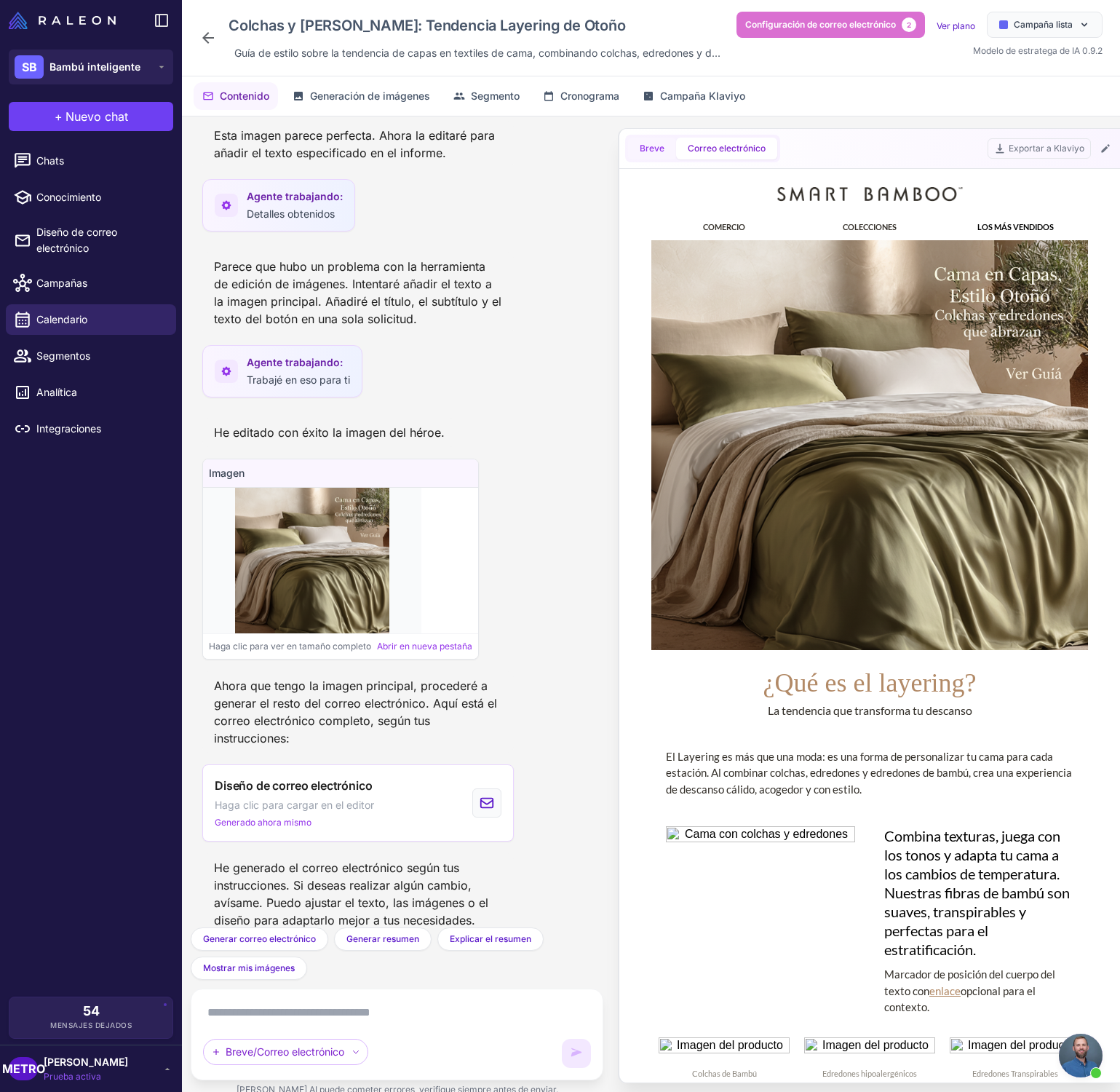
click at [650, 147] on font "Breve" at bounding box center [651, 148] width 24 height 11
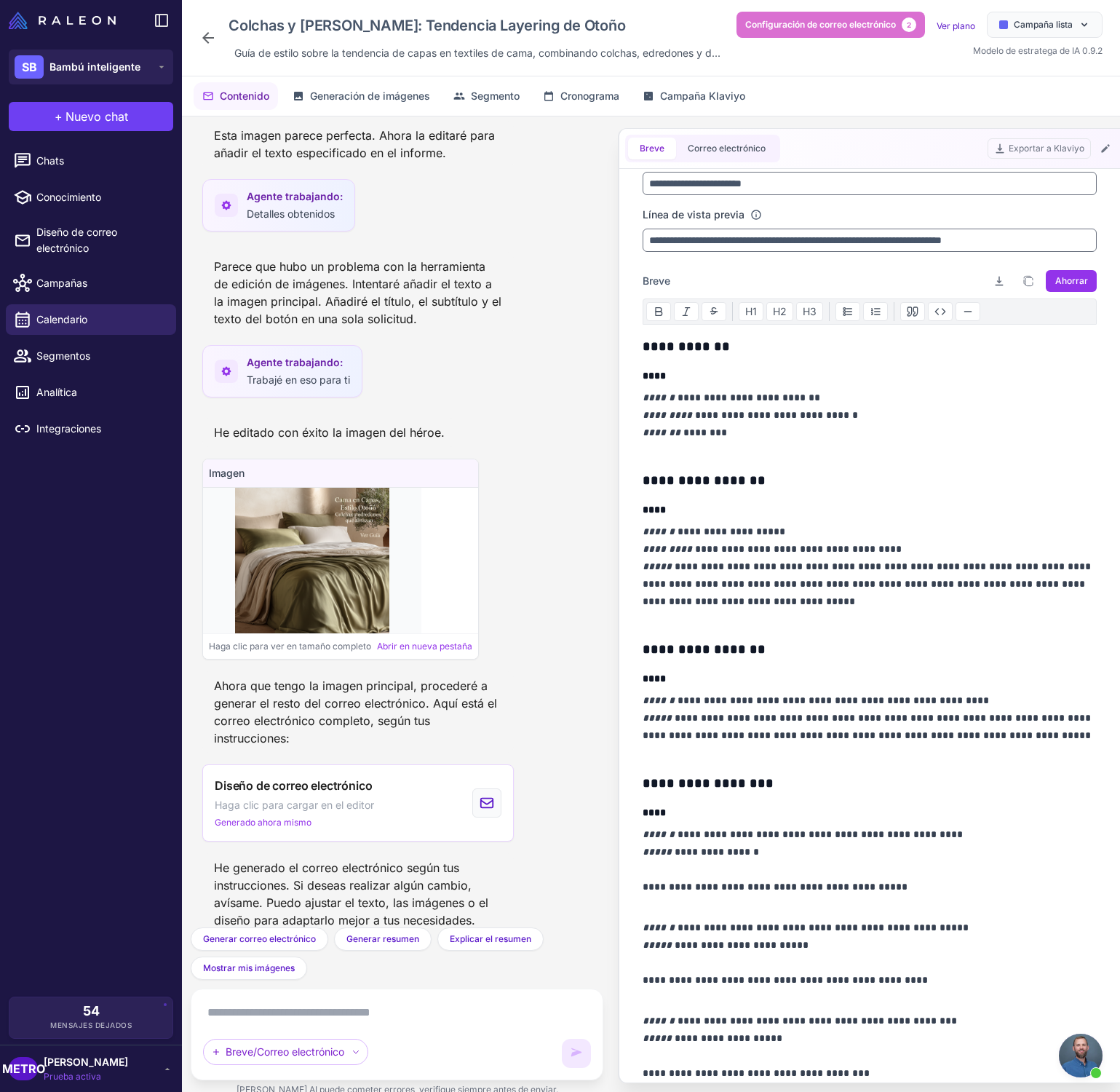
scroll to position [34, 0]
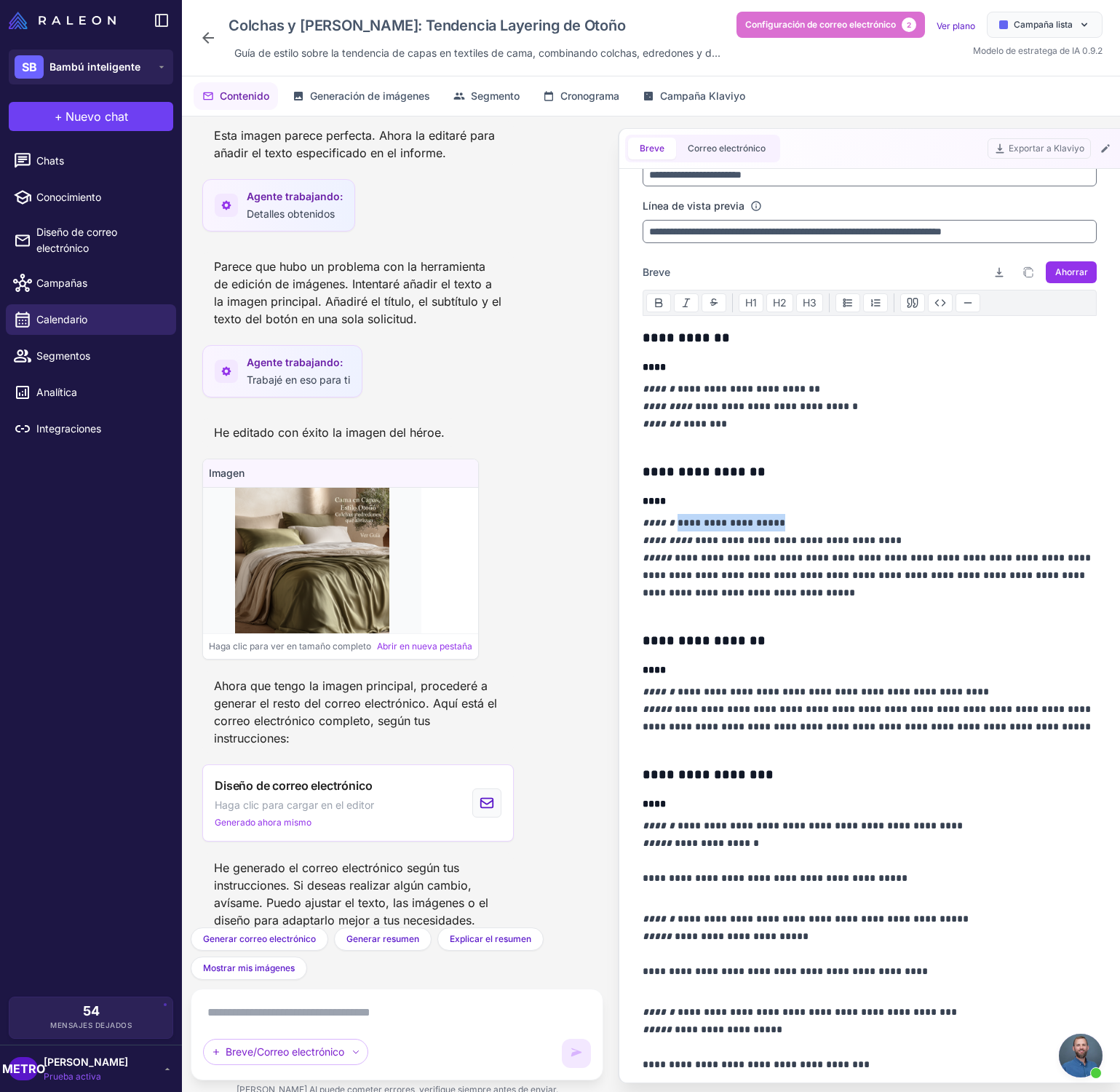
drag, startPoint x: 669, startPoint y: 532, endPoint x: 765, endPoint y: 530, distance: 96.0
click at [765, 530] on p "**********" at bounding box center [869, 566] width 454 height 105
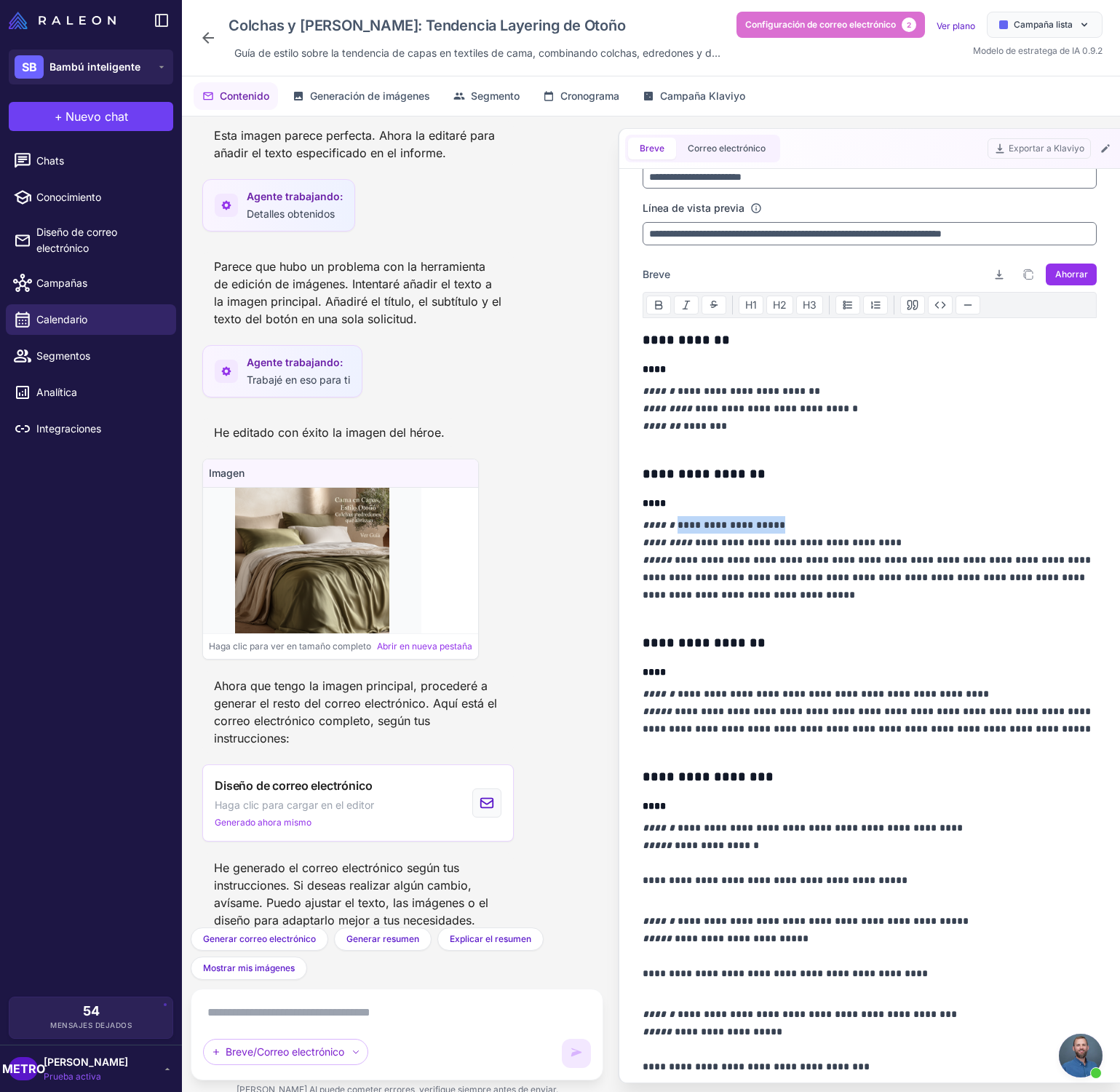
copy p "**********"
click at [679, 568] on p "**********" at bounding box center [869, 568] width 454 height 105
click at [873, 548] on p "**********" at bounding box center [869, 568] width 454 height 105
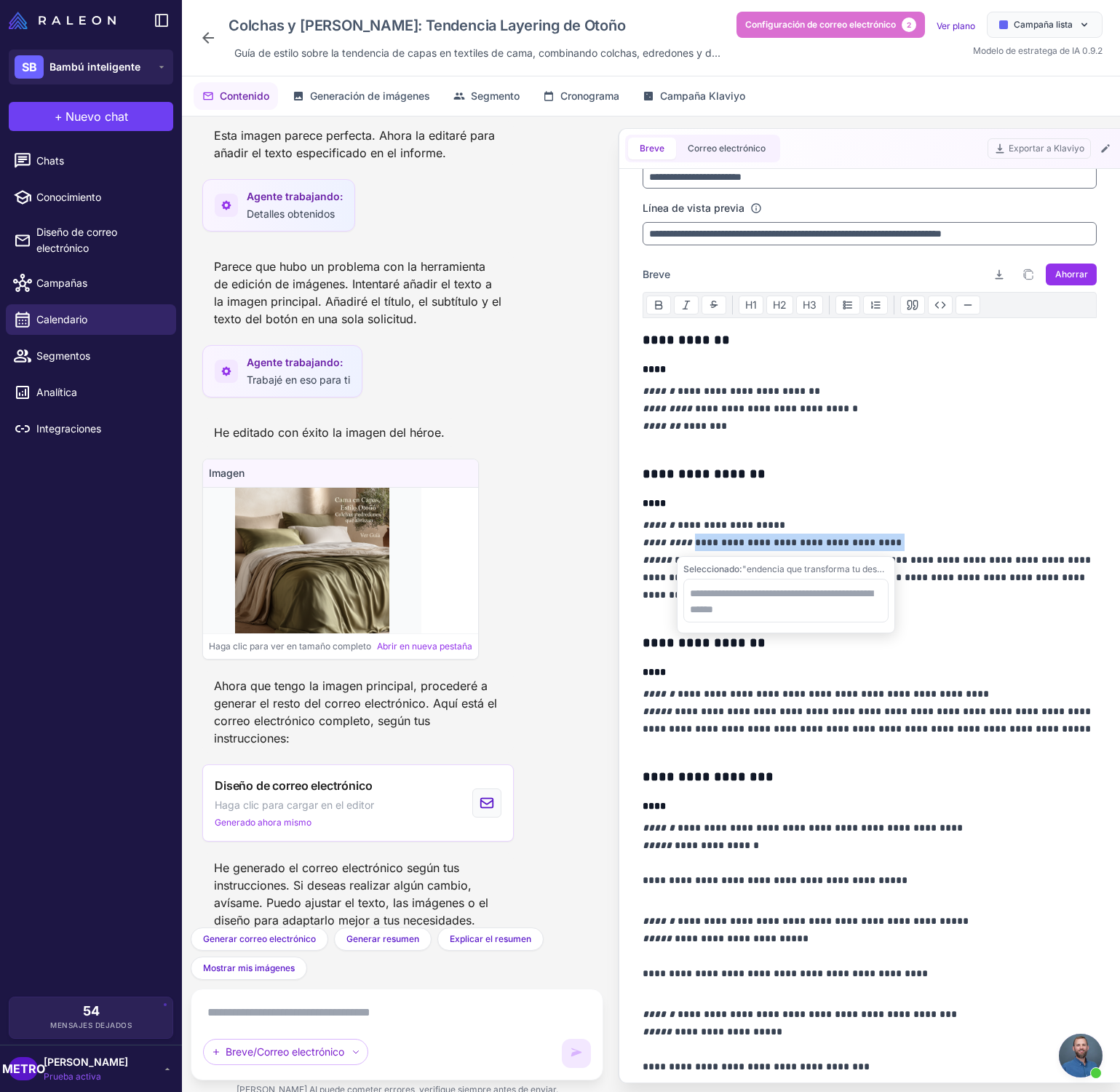
drag, startPoint x: 892, startPoint y: 543, endPoint x: 683, endPoint y: 543, distance: 209.0
click at [683, 543] on p "**********" at bounding box center [869, 568] width 454 height 105
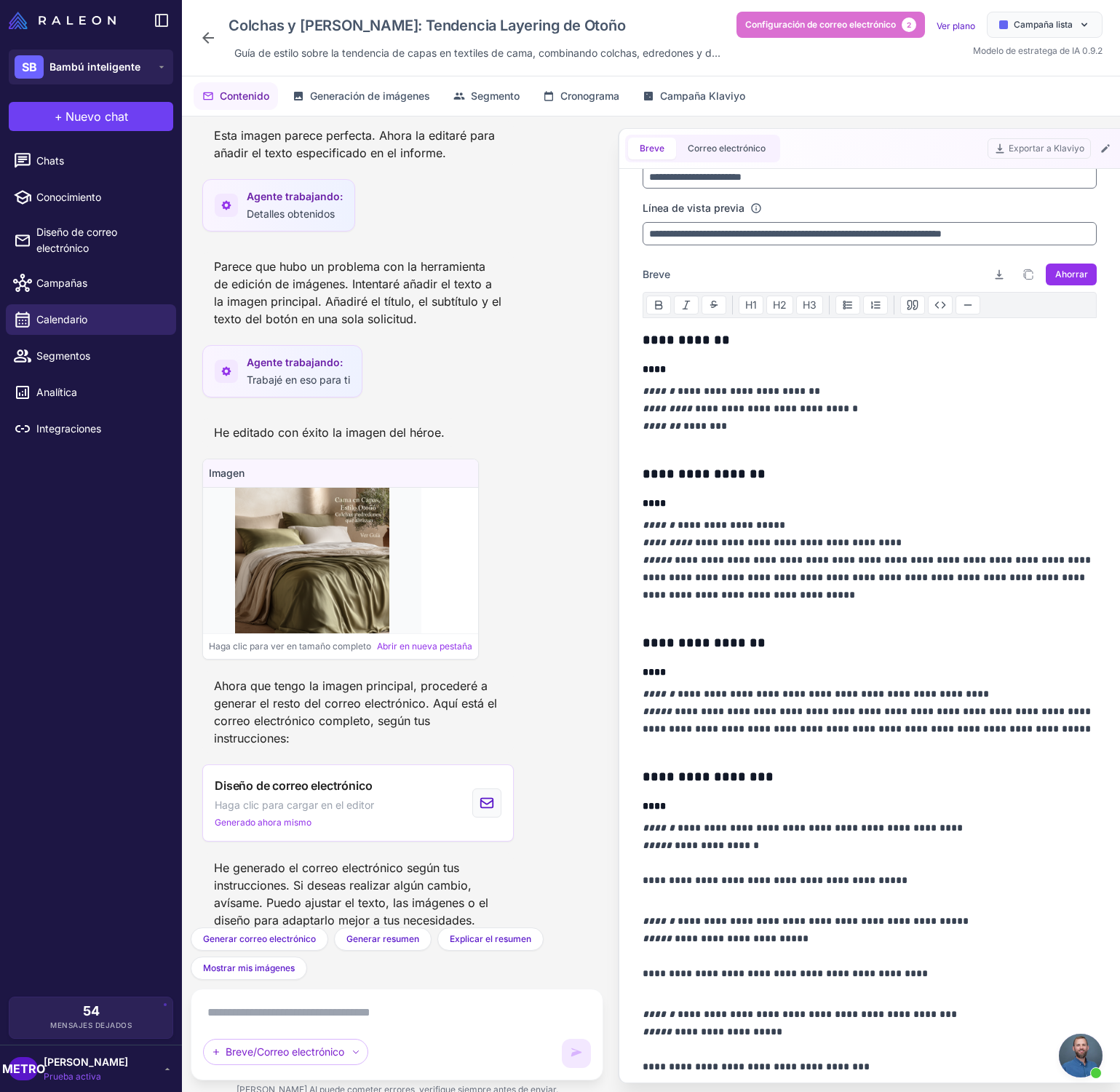
click at [915, 523] on p "**********" at bounding box center [869, 568] width 454 height 105
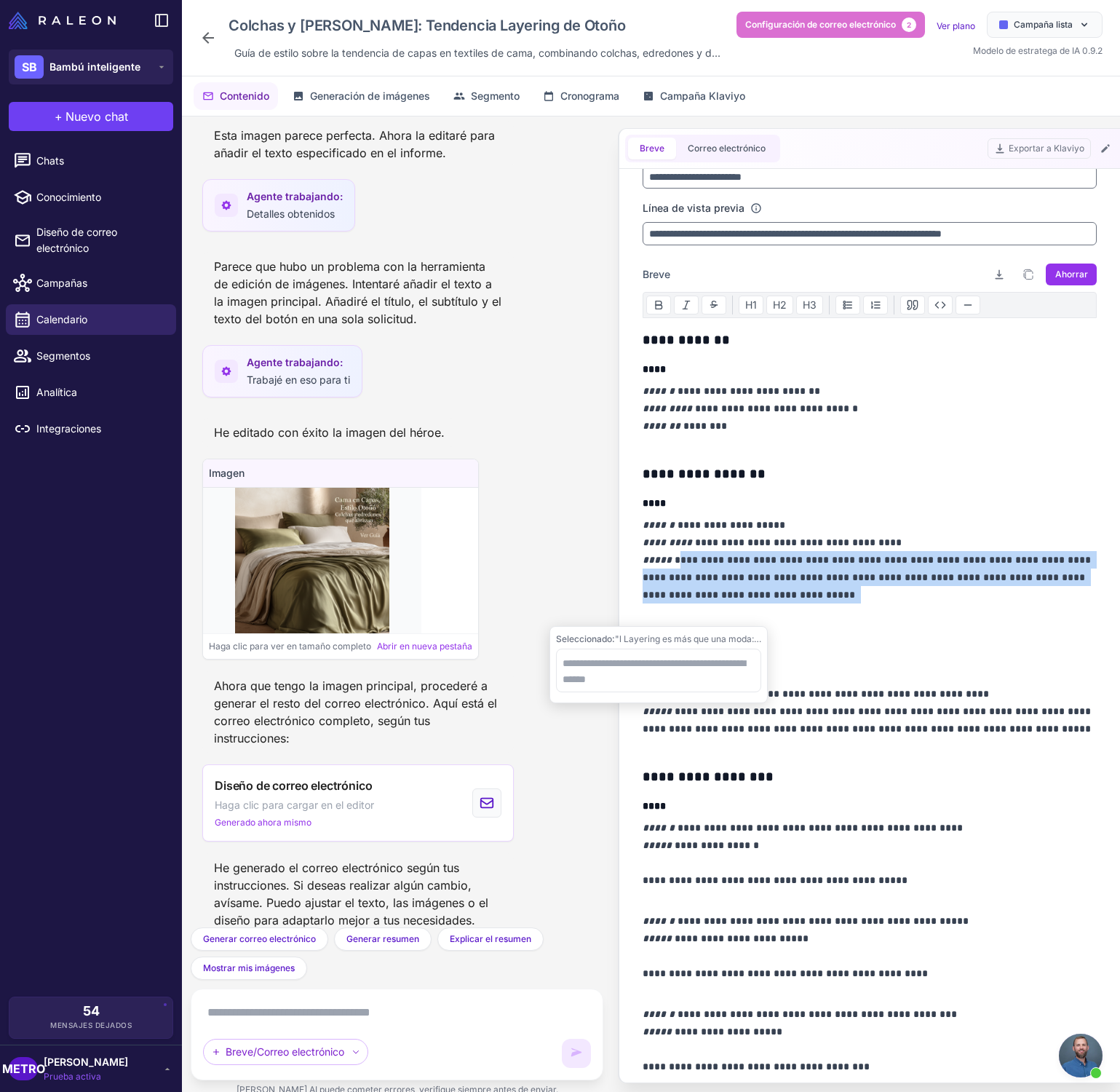
drag, startPoint x: 672, startPoint y: 558, endPoint x: 862, endPoint y: 609, distance: 196.7
click at [862, 609] on p "**********" at bounding box center [869, 568] width 454 height 105
click at [961, 613] on p "**********" at bounding box center [869, 568] width 454 height 105
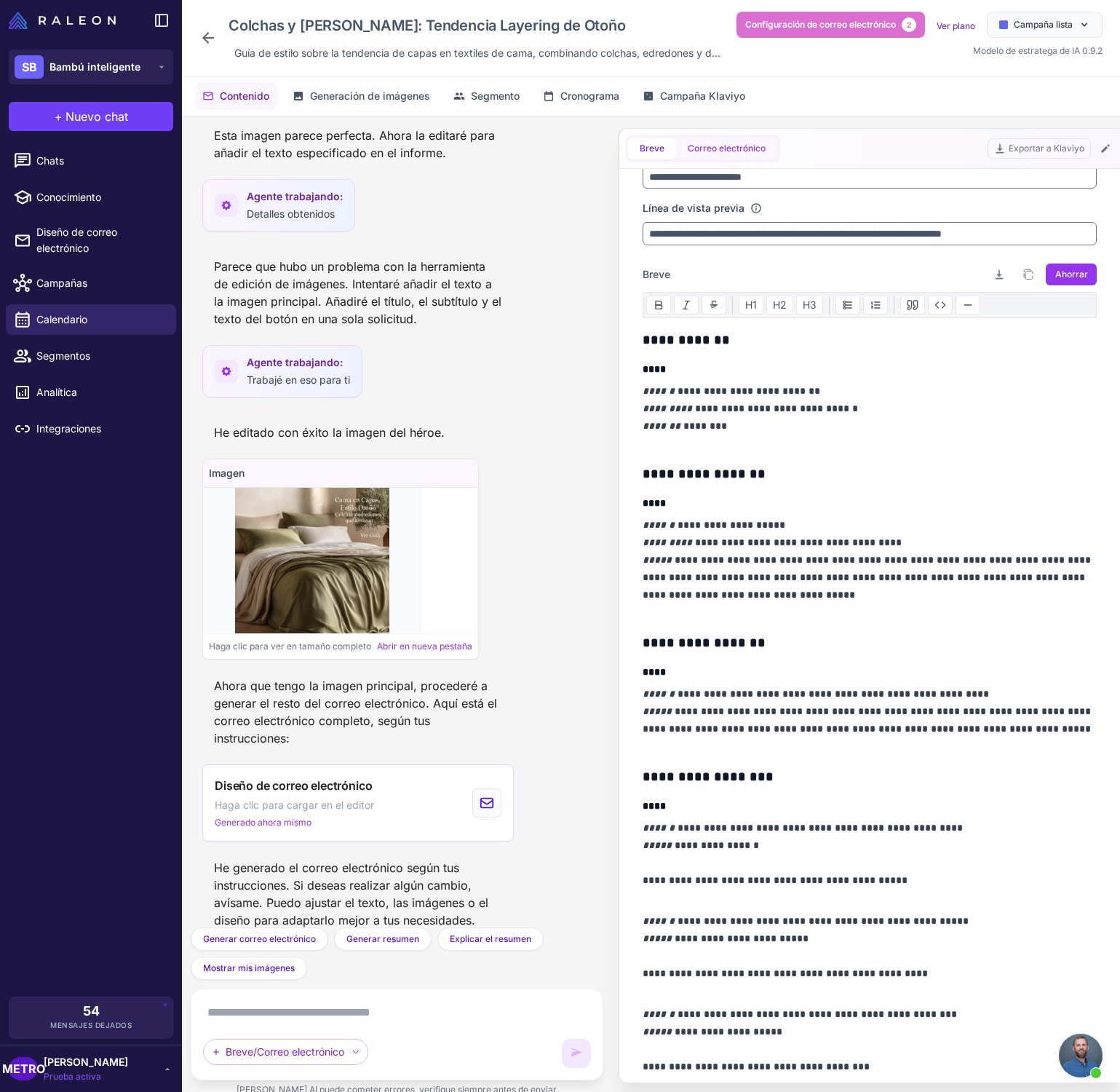
click at [695, 158] on button "Correo electrónico" at bounding box center [726, 148] width 101 height 22
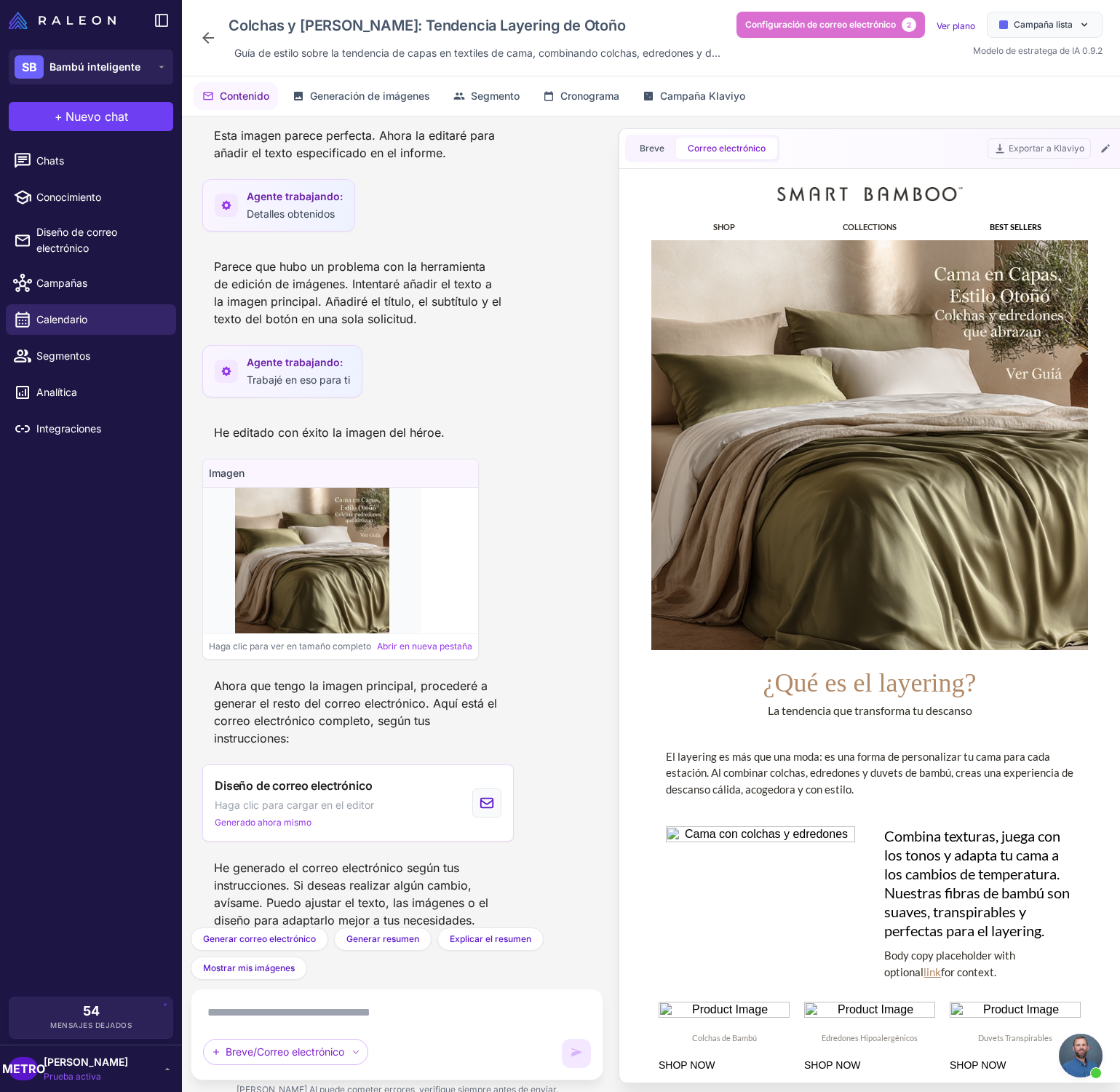
scroll to position [0, 0]
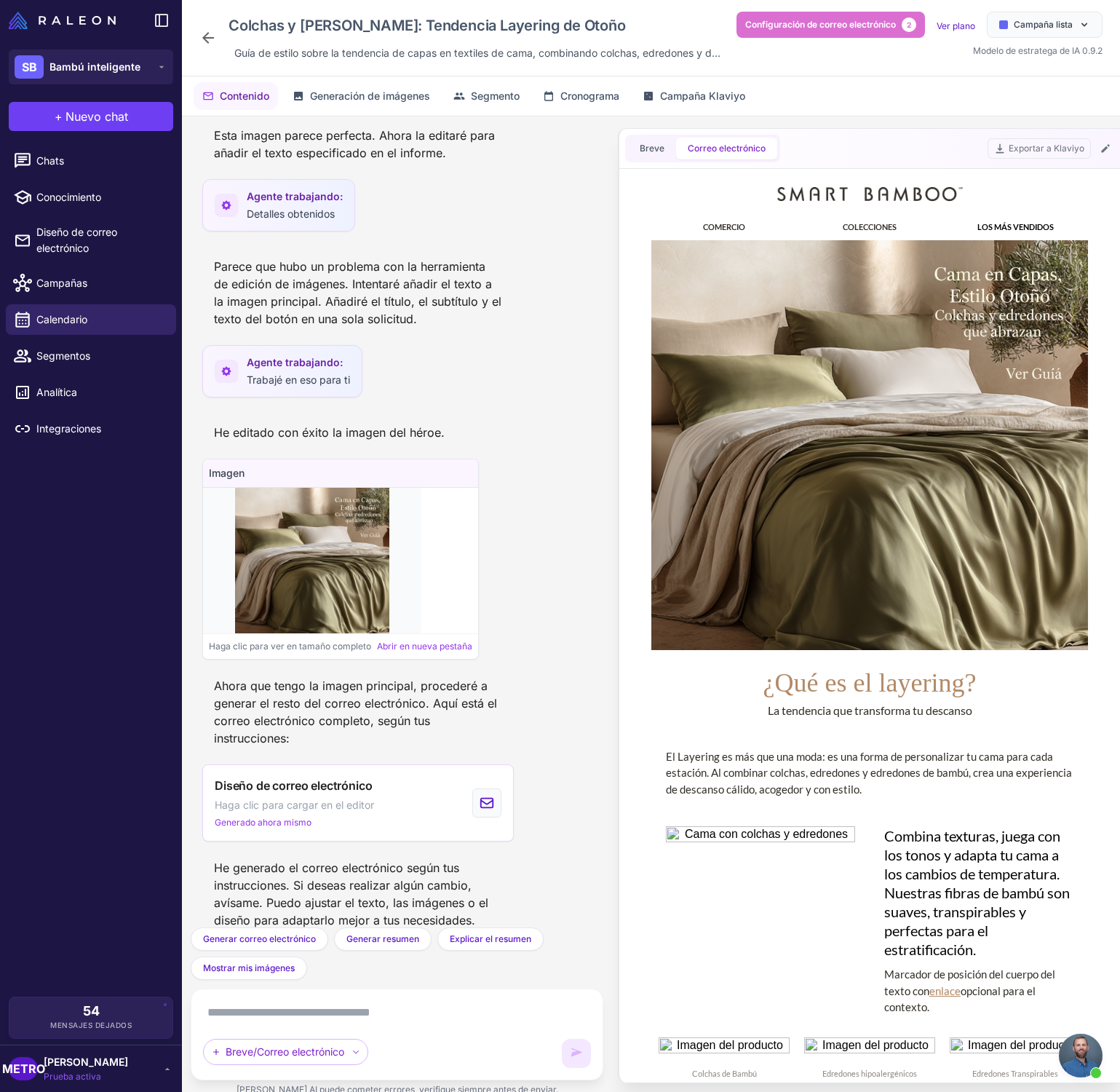
click at [776, 766] on font "El Layering es más que una moda: es una forma de personalizar tu cama para cada…" at bounding box center [868, 773] width 406 height 46
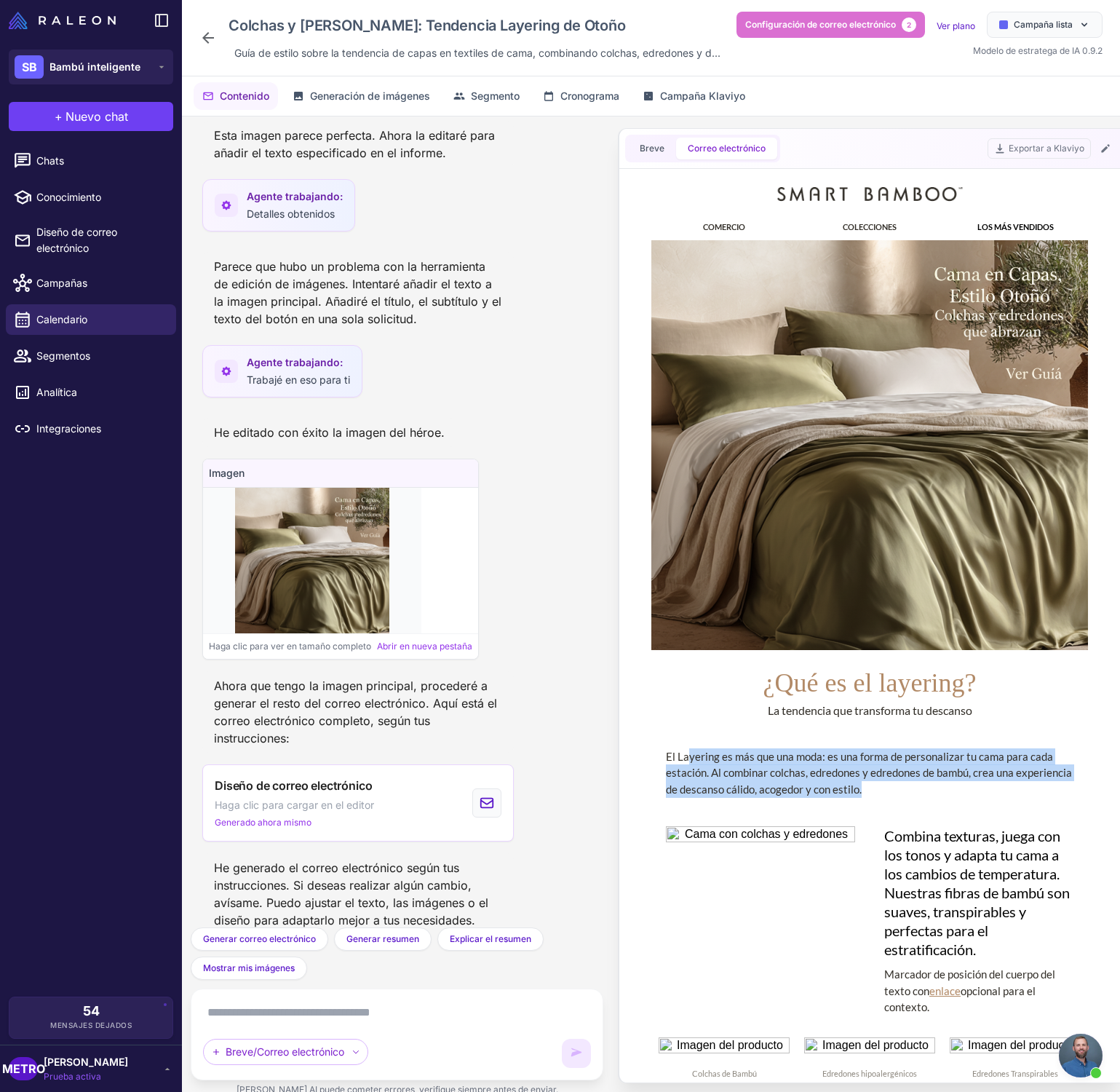
click at [776, 766] on font "El Layering es más que una moda: es una forma de personalizar tu cama para cada…" at bounding box center [868, 773] width 406 height 46
copy td "El Layering es más que una moda: es una forma de personalizar tu cama para cada…"
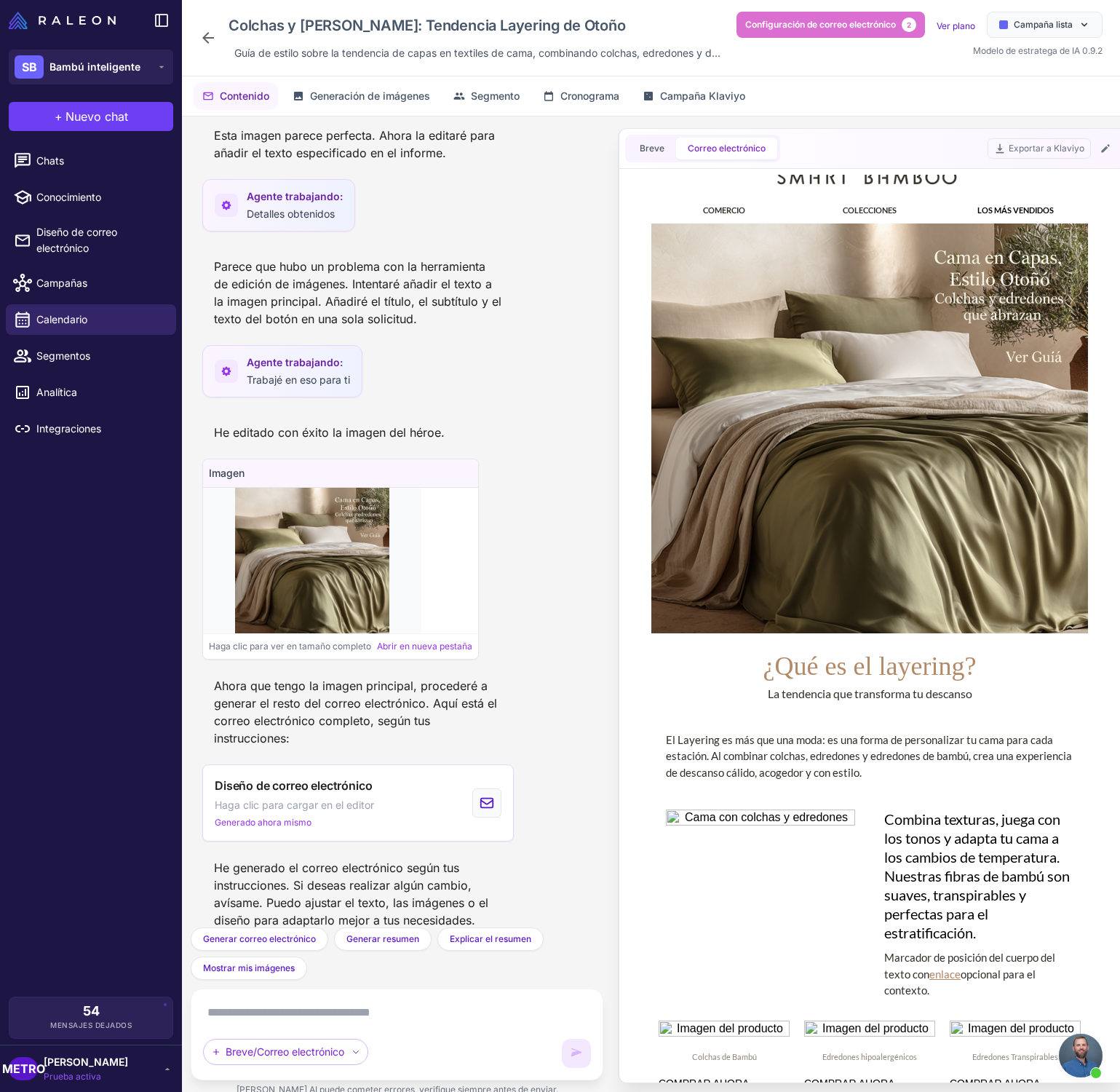
click at [827, 692] on font "La tendencia que transforma tu descanso" at bounding box center [870, 693] width 204 height 14
copy td "La tendencia que transforma tu descanso"
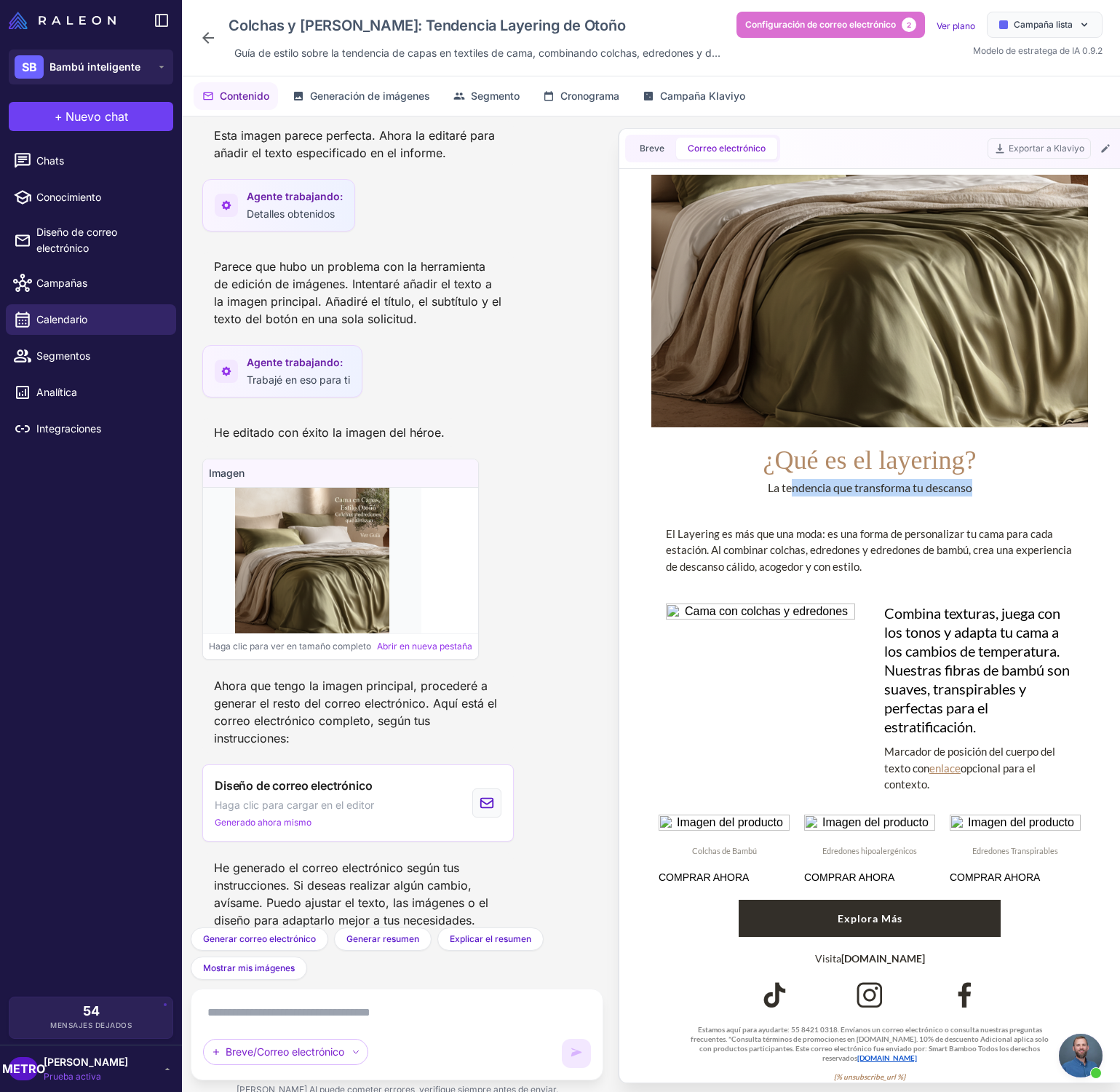
scroll to position [242, 0]
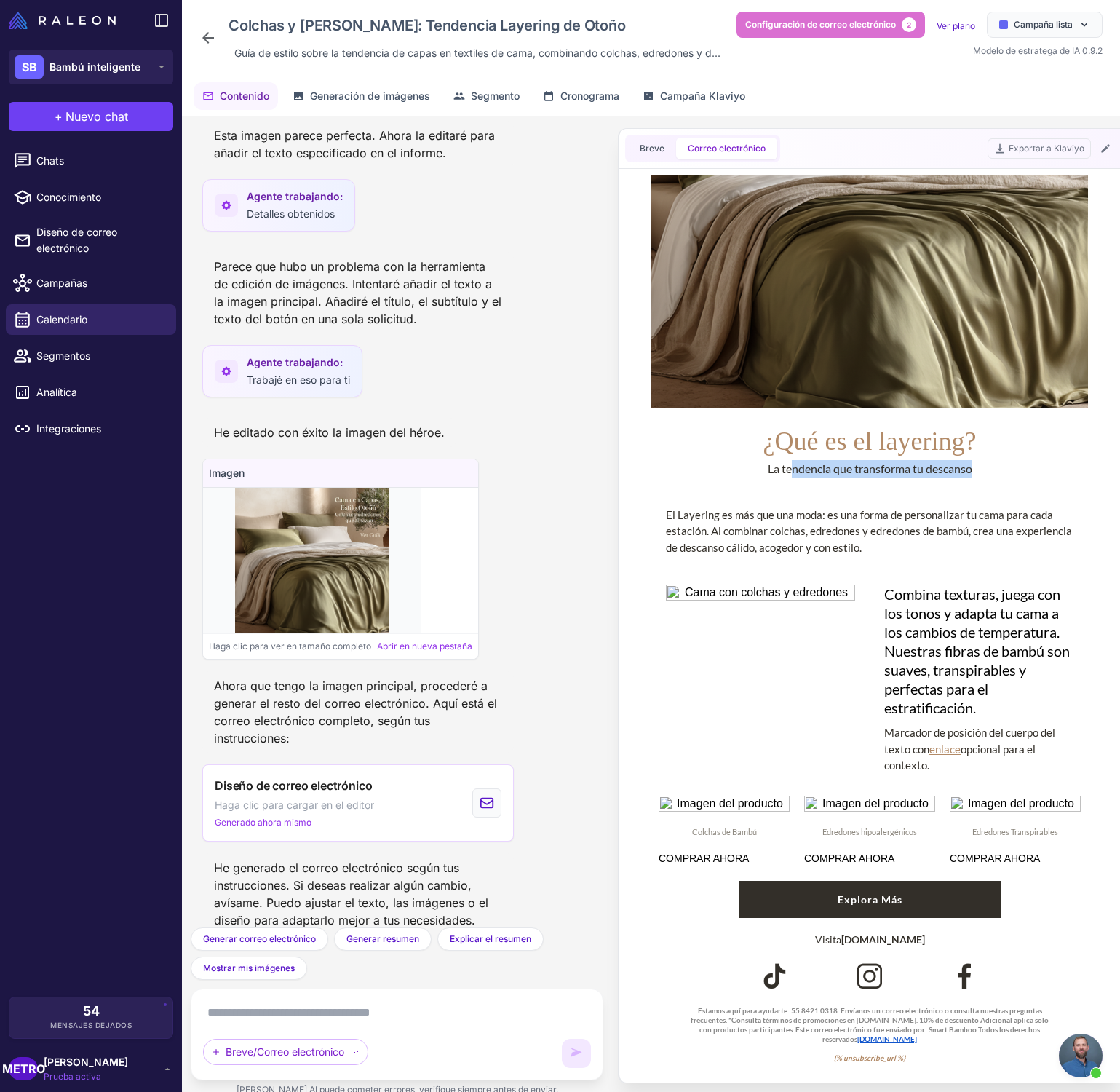
drag, startPoint x: 980, startPoint y: 709, endPoint x: 862, endPoint y: 590, distance: 167.6
click at [864, 590] on div "Combina texturas, juega con los tonos y adapta tu cama a los cambios de tempera…" at bounding box center [869, 679] width 437 height 218
copy div "Combina texturas, juega con los tonos y adapta tu cama a los cambios de tempera…"
